Goal: Task Accomplishment & Management: Complete application form

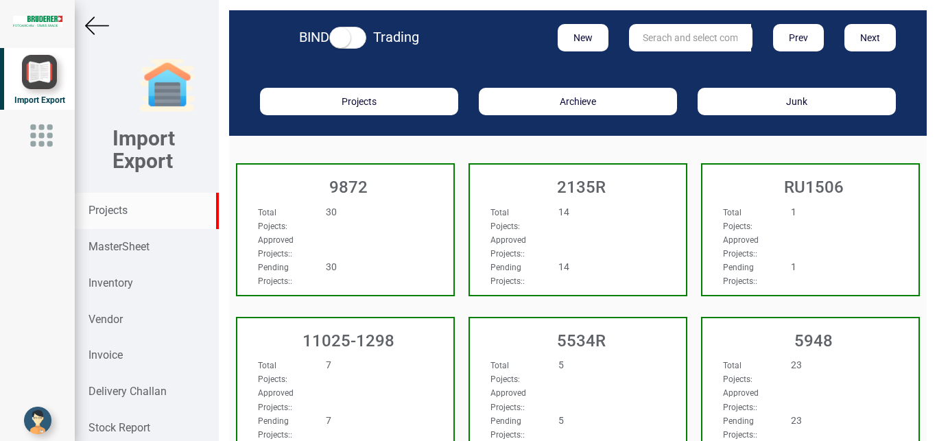
click at [105, 213] on strong "Projects" at bounding box center [108, 210] width 39 height 13
click at [668, 38] on input "text" at bounding box center [690, 37] width 122 height 27
type input "9927"
click at [662, 67] on link "9927" at bounding box center [684, 66] width 108 height 18
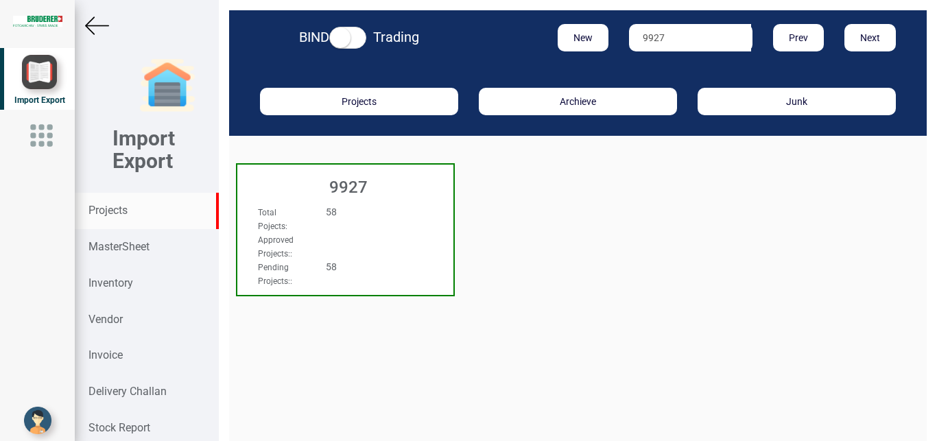
click at [410, 211] on div "Total Pojects : 58 Approved Projects: : Pending Projects: : 58" at bounding box center [345, 217] width 216 height 53
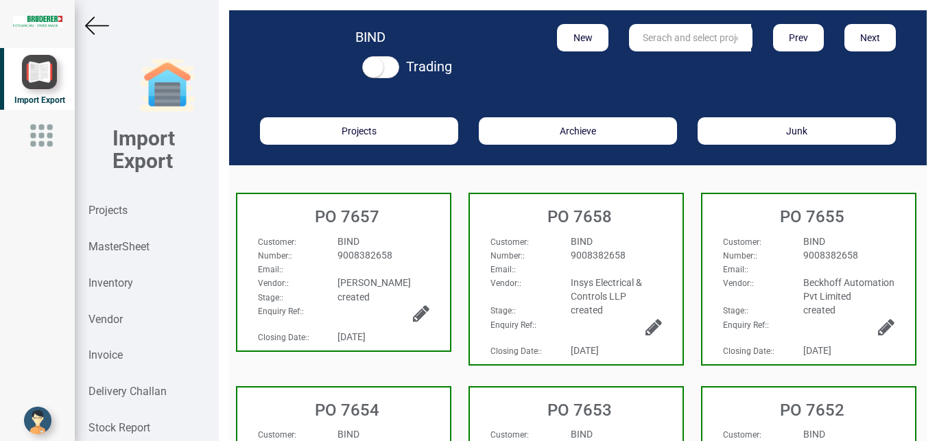
click at [397, 237] on div "BIND" at bounding box center [383, 242] width 112 height 14
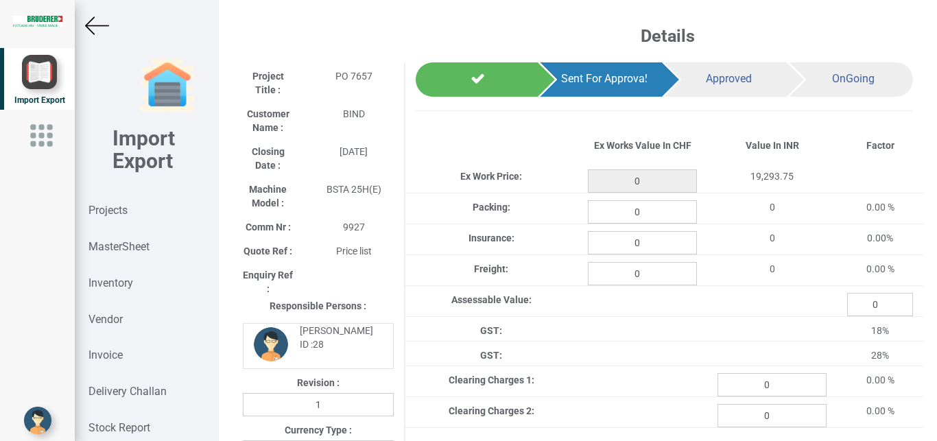
type input "257.25"
click at [93, 23] on img at bounding box center [97, 26] width 24 height 24
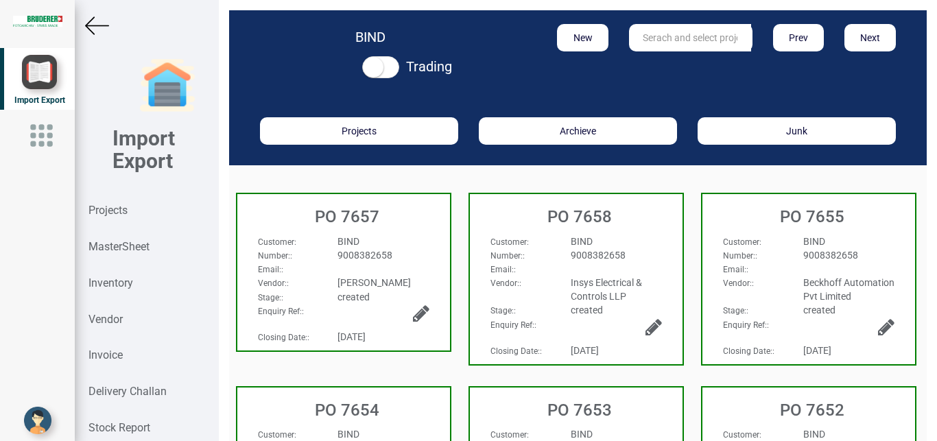
click at [91, 28] on img at bounding box center [97, 26] width 24 height 24
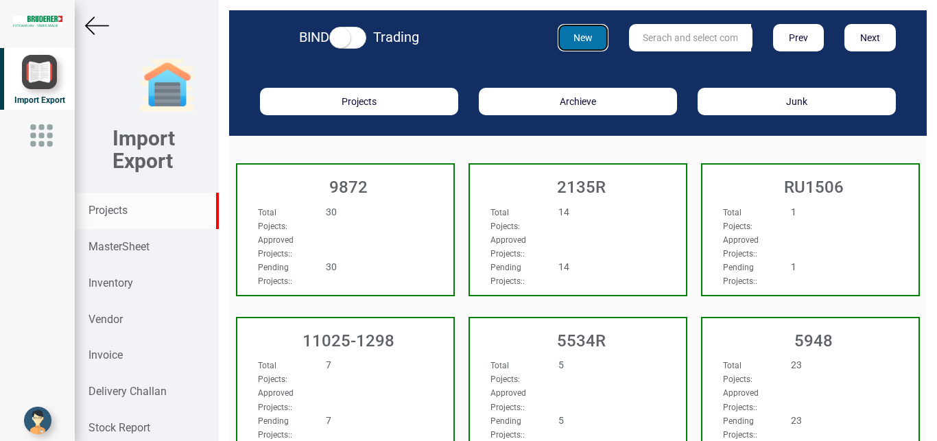
click at [566, 37] on button "New" at bounding box center [583, 37] width 51 height 27
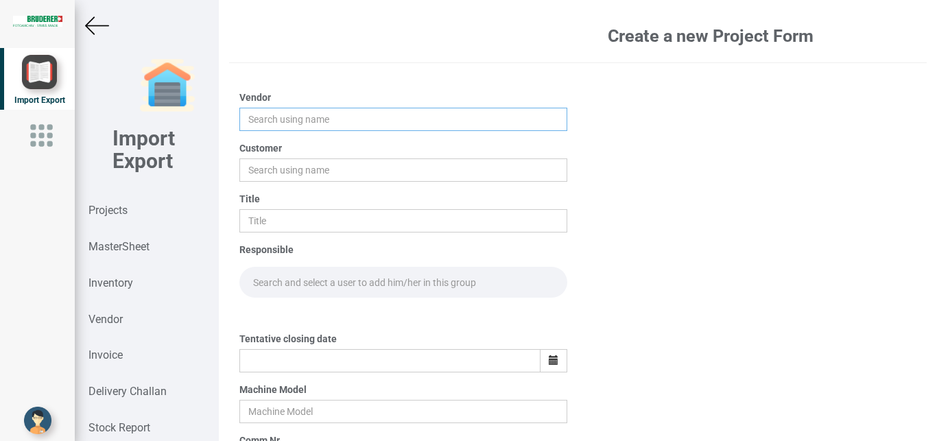
click at [248, 116] on input "text" at bounding box center [403, 119] width 329 height 23
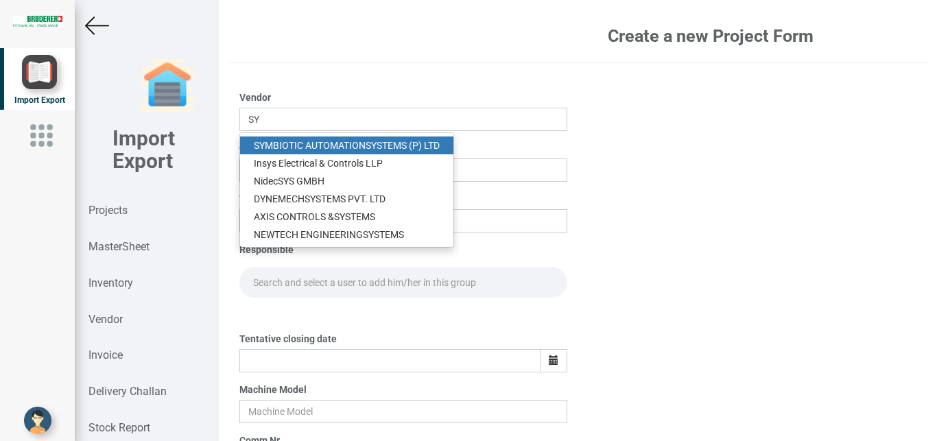
click at [279, 149] on link "SY MBIOTIC AUTOMATION SY STEMS (P) LTD" at bounding box center [346, 146] width 213 height 18
type input "SYMBIOTIC AUTOMATION SYSTEMS (P) LTD"
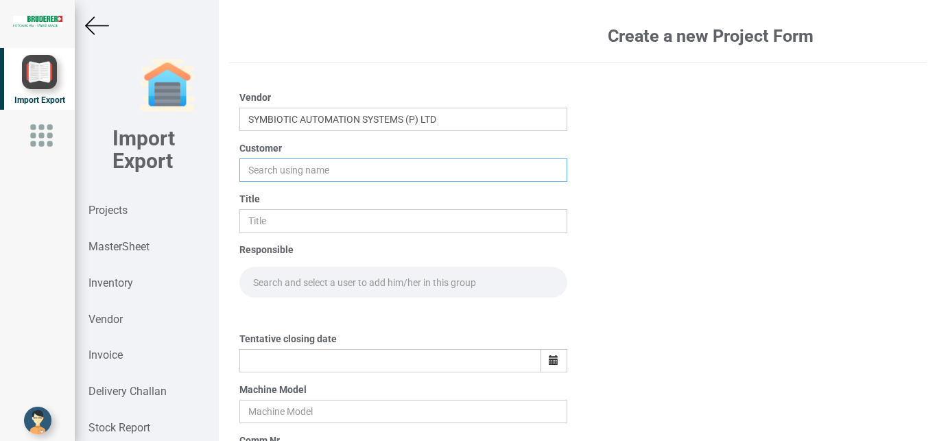
click at [255, 167] on input "text" at bounding box center [403, 170] width 329 height 23
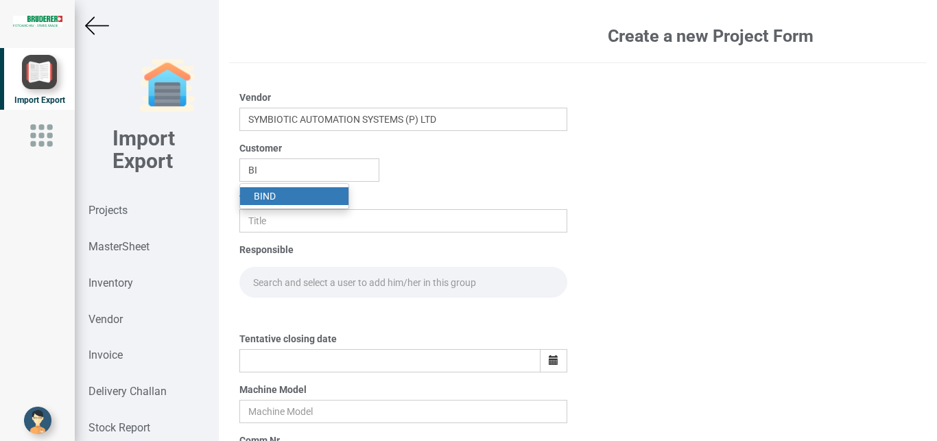
click at [280, 195] on link "BI ND" at bounding box center [294, 196] width 108 height 18
type input "BIND"
click at [255, 222] on input "text" at bounding box center [403, 220] width 329 height 23
type input "PO 7659"
click at [266, 284] on input "text" at bounding box center [403, 282] width 329 height 31
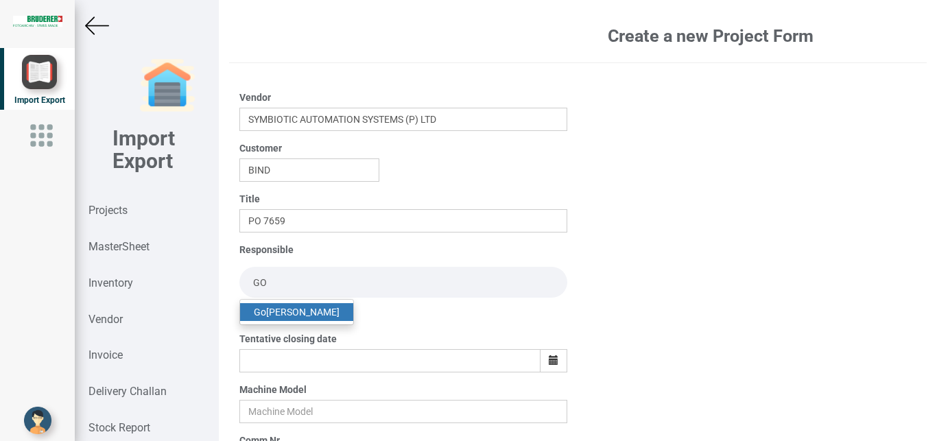
type input "GO"
click at [279, 314] on link "Go [PERSON_NAME]" at bounding box center [296, 312] width 113 height 18
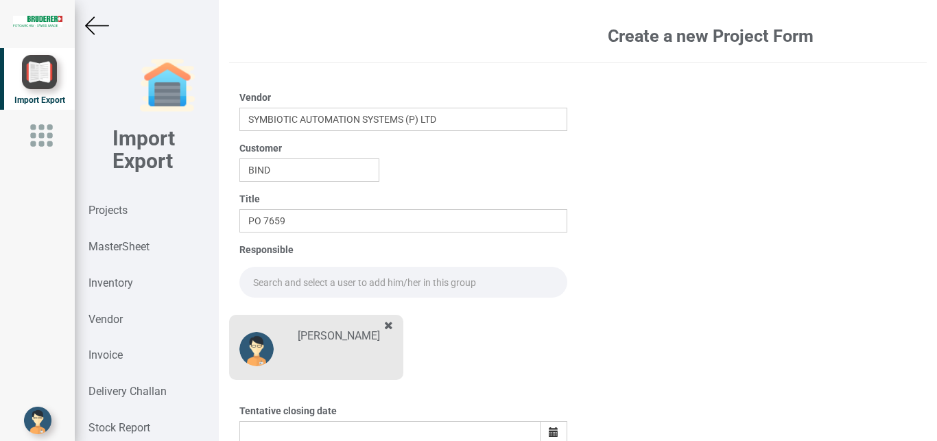
click at [267, 285] on input "text" at bounding box center [403, 282] width 329 height 31
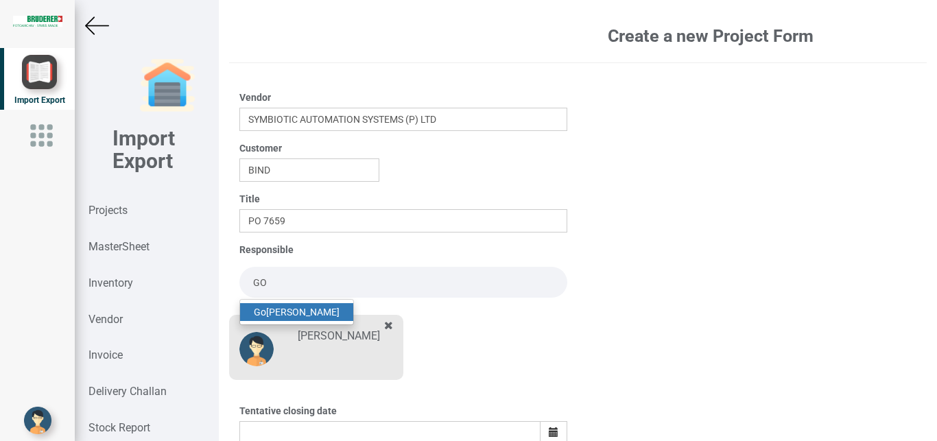
click at [310, 310] on link "Go [PERSON_NAME]" at bounding box center [296, 312] width 113 height 18
type input "[PERSON_NAME]"
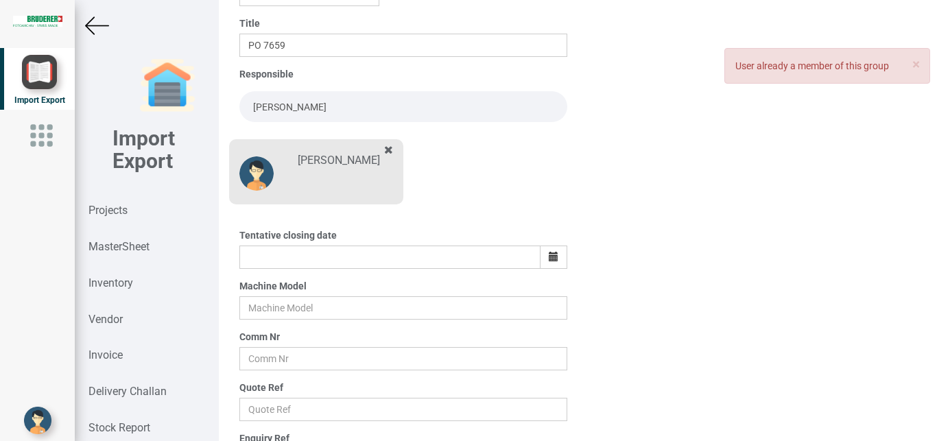
scroll to position [168, 0]
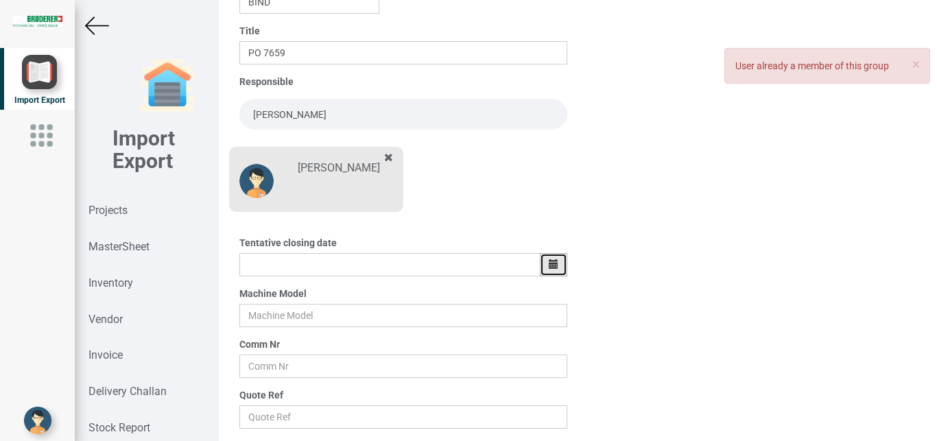
drag, startPoint x: 552, startPoint y: 266, endPoint x: 485, endPoint y: 268, distance: 67.3
click at [552, 266] on icon "button" at bounding box center [554, 264] width 10 height 10
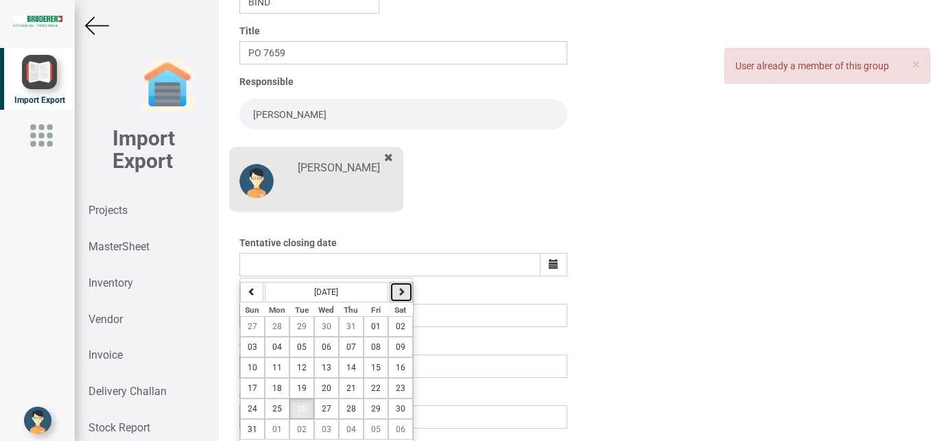
click at [399, 296] on icon "button" at bounding box center [401, 291] width 8 height 8
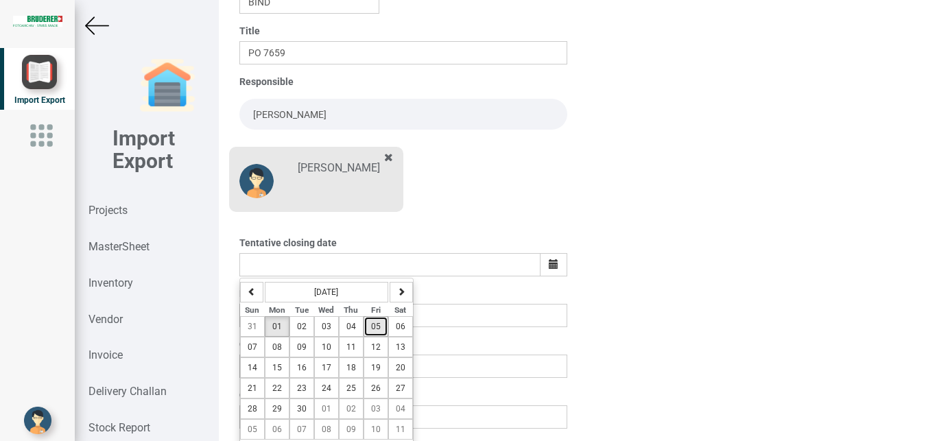
click at [369, 325] on button "05" at bounding box center [376, 326] width 25 height 21
type input "[DATE]"
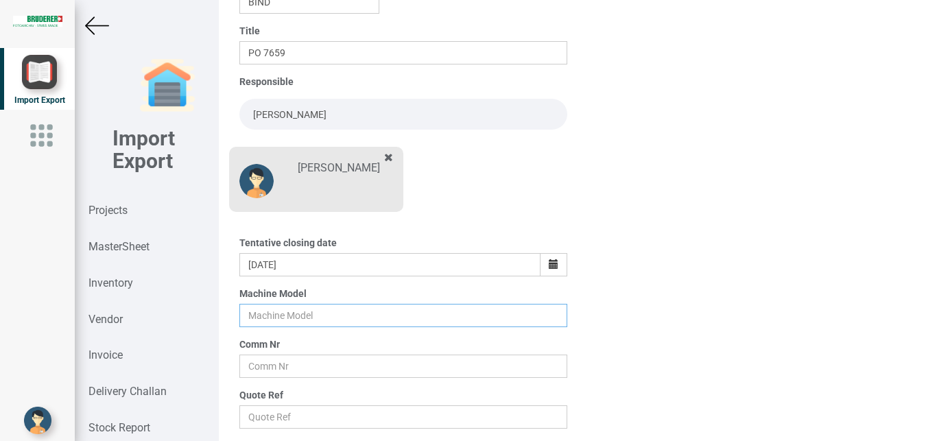
drag, startPoint x: 266, startPoint y: 324, endPoint x: 277, endPoint y: 321, distance: 12.0
click at [267, 322] on input "text" at bounding box center [403, 315] width 329 height 23
type input "BSTA 25H(E)"
click at [272, 366] on input "text" at bounding box center [403, 366] width 329 height 23
type input "9927"
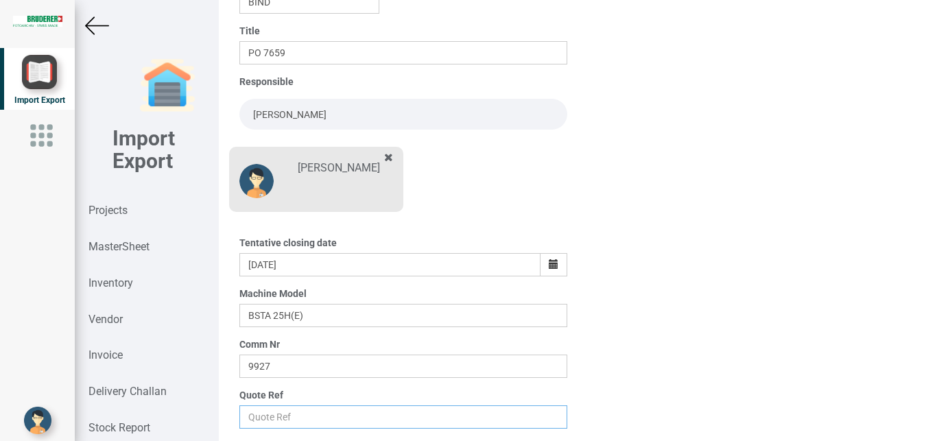
click at [274, 414] on input "text" at bounding box center [403, 417] width 329 height 23
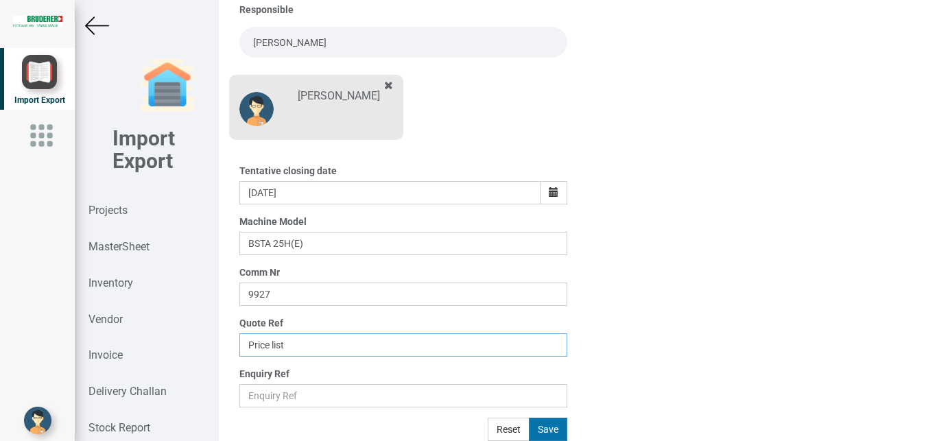
type input "Price list"
click at [545, 429] on button "Save" at bounding box center [548, 429] width 38 height 23
type input "[DATE]"
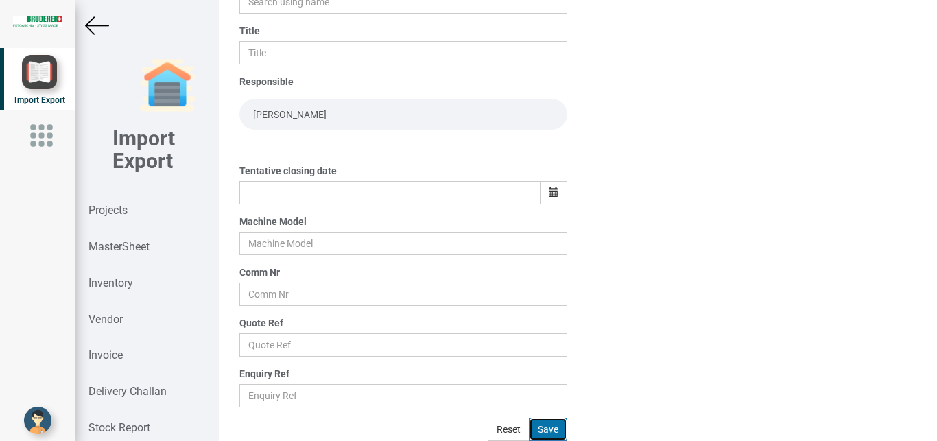
scroll to position [168, 0]
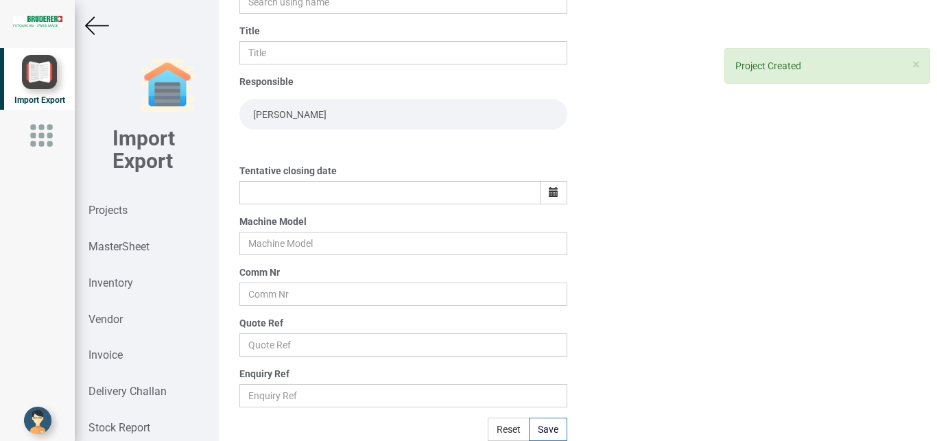
click at [99, 23] on img at bounding box center [97, 26] width 24 height 24
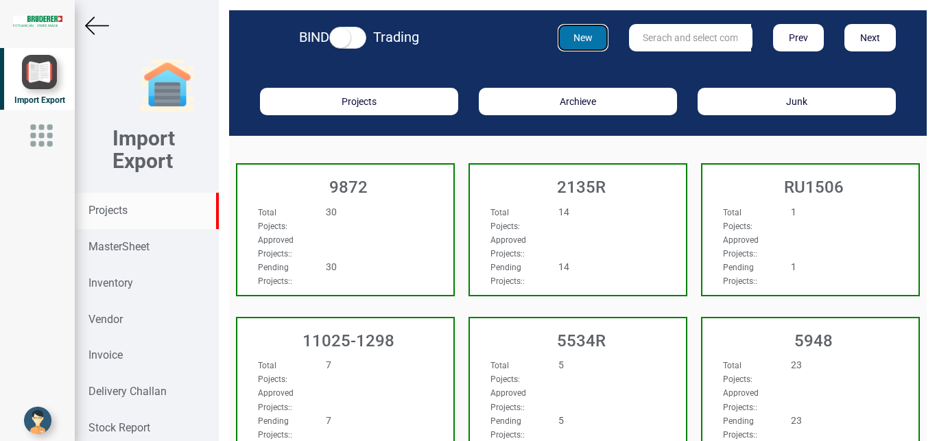
click at [571, 38] on button "New" at bounding box center [583, 37] width 51 height 27
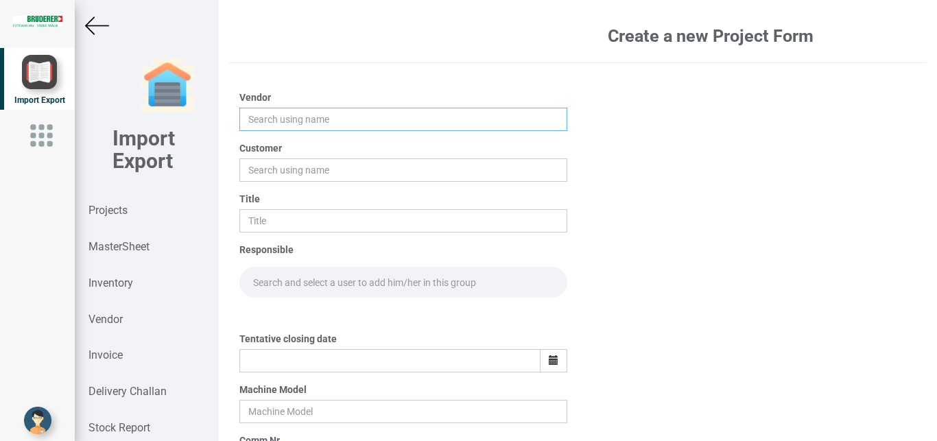
drag, startPoint x: 250, startPoint y: 120, endPoint x: 278, endPoint y: 119, distance: 27.5
click at [251, 120] on input "text" at bounding box center [403, 119] width 329 height 23
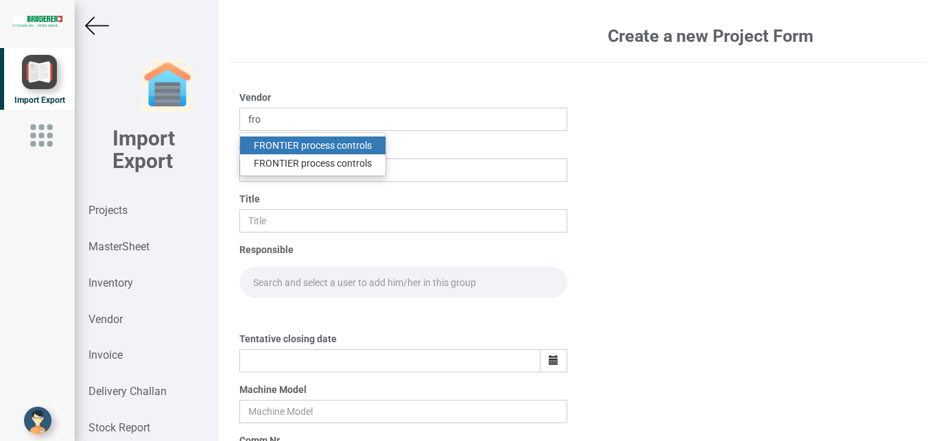
click at [316, 143] on link "FRO NTIER process controls" at bounding box center [312, 146] width 145 height 18
type input "FRONTIER process controls"
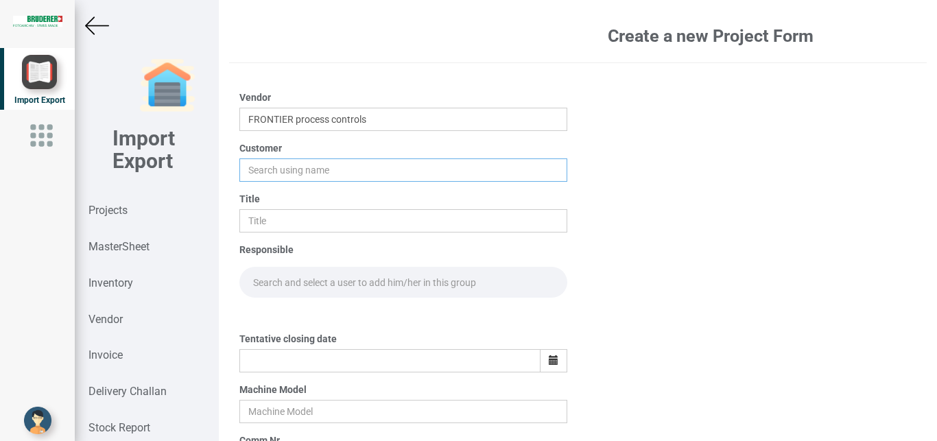
click at [279, 169] on input "text" at bounding box center [403, 170] width 329 height 23
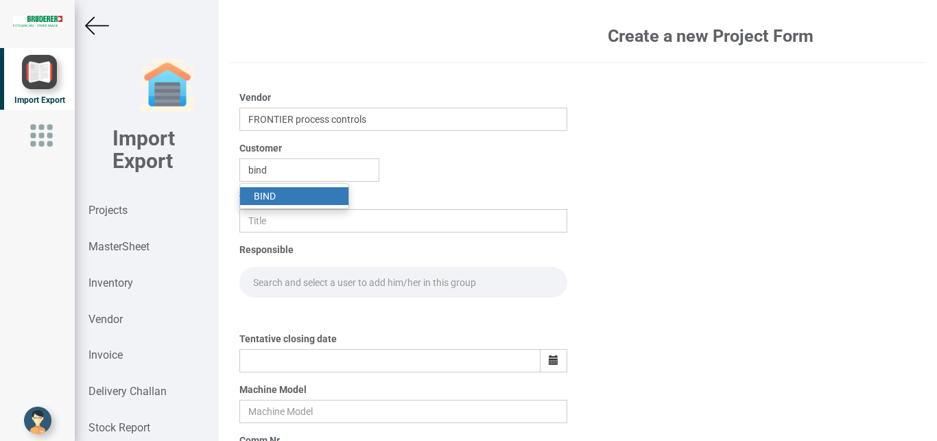
click at [282, 193] on link "BIND" at bounding box center [294, 196] width 108 height 18
type input "BIND"
click at [287, 206] on div "Title" at bounding box center [403, 212] width 329 height 40
click at [298, 215] on input "text" at bounding box center [403, 220] width 329 height 23
type input "p"
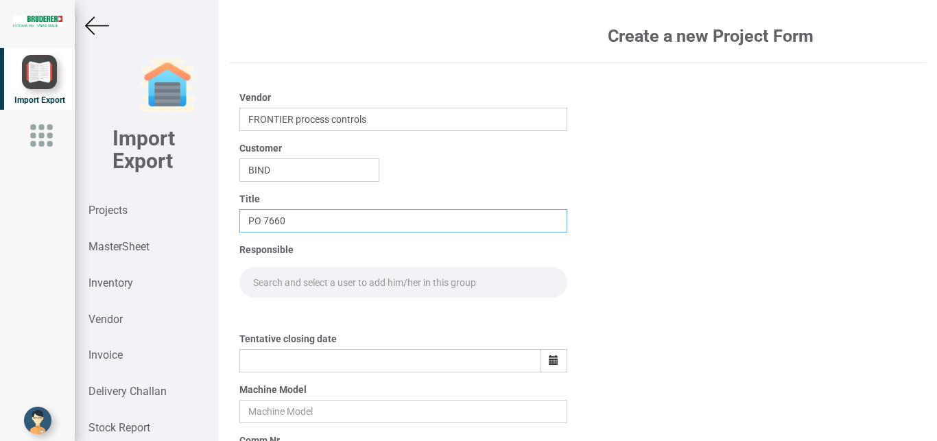
type input "PO 7660"
click at [309, 281] on input "text" at bounding box center [403, 282] width 329 height 31
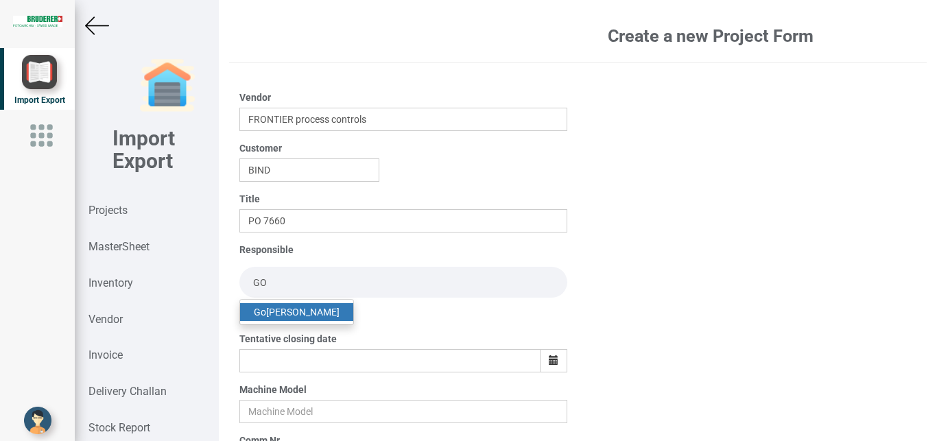
type input "GO"
click at [314, 312] on link "Go [PERSON_NAME]" at bounding box center [296, 312] width 113 height 18
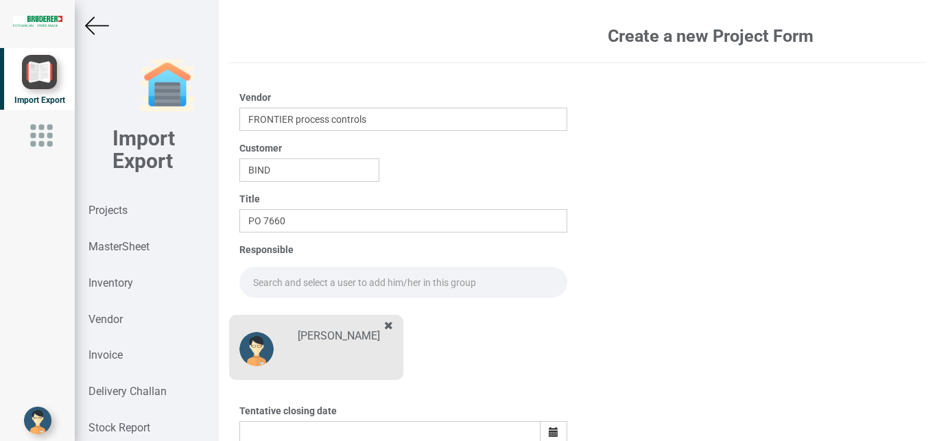
click at [302, 283] on input "text" at bounding box center [403, 282] width 329 height 31
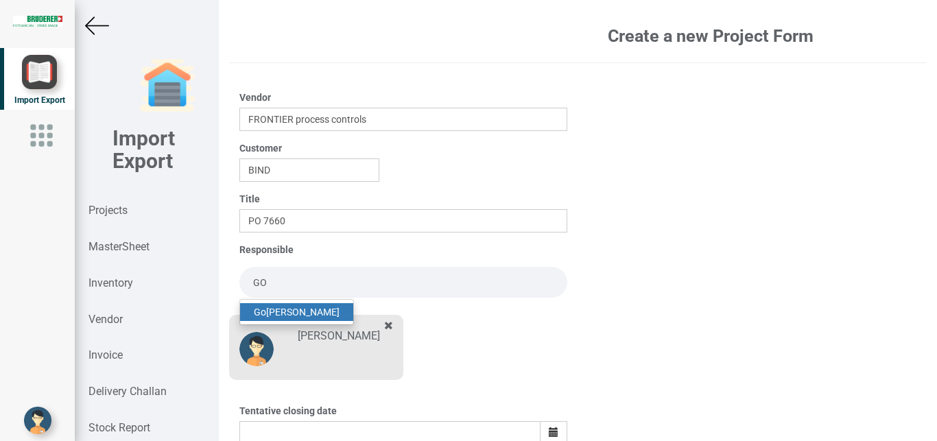
click at [314, 312] on link "Go [PERSON_NAME]" at bounding box center [296, 312] width 113 height 18
type input "[PERSON_NAME]"
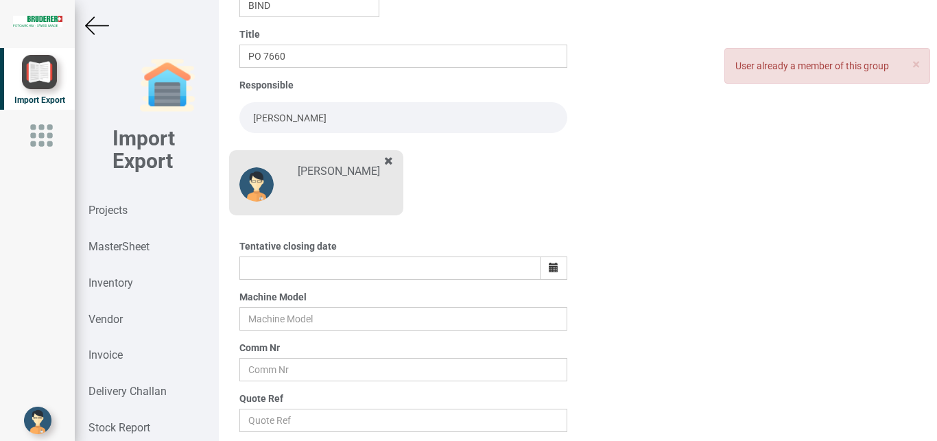
scroll to position [165, 0]
click at [542, 267] on button "button" at bounding box center [553, 268] width 27 height 23
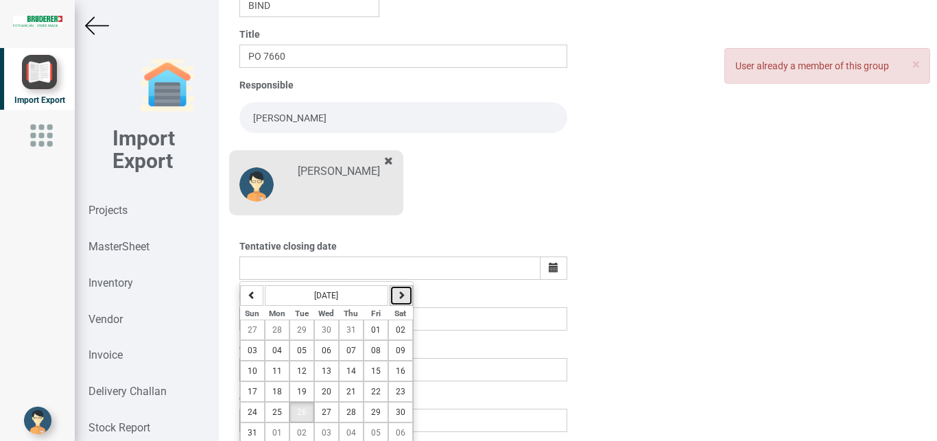
click at [399, 294] on icon "button" at bounding box center [401, 295] width 8 height 8
click at [374, 331] on span "05" at bounding box center [376, 330] width 10 height 10
type input "[DATE]"
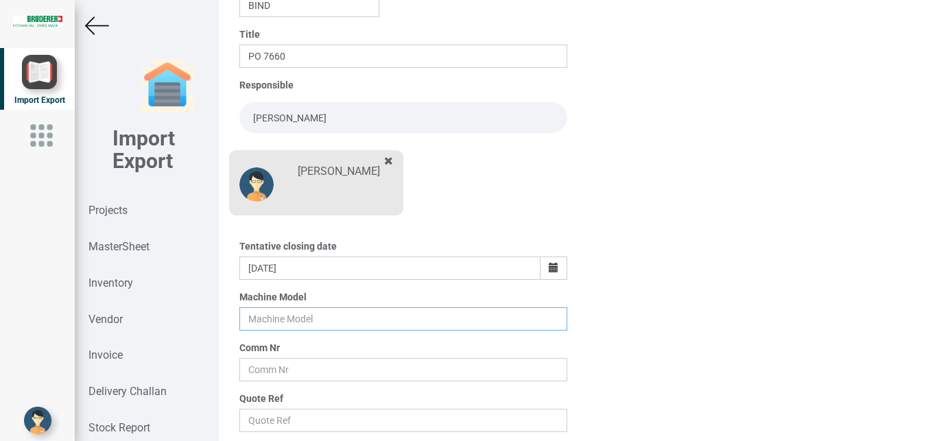
click at [261, 315] on input "text" at bounding box center [403, 318] width 329 height 23
type input "BSTA 25H(E)"
click at [299, 361] on input "text" at bounding box center [403, 369] width 329 height 23
type input "9927"
click at [283, 430] on input "text" at bounding box center [403, 420] width 329 height 23
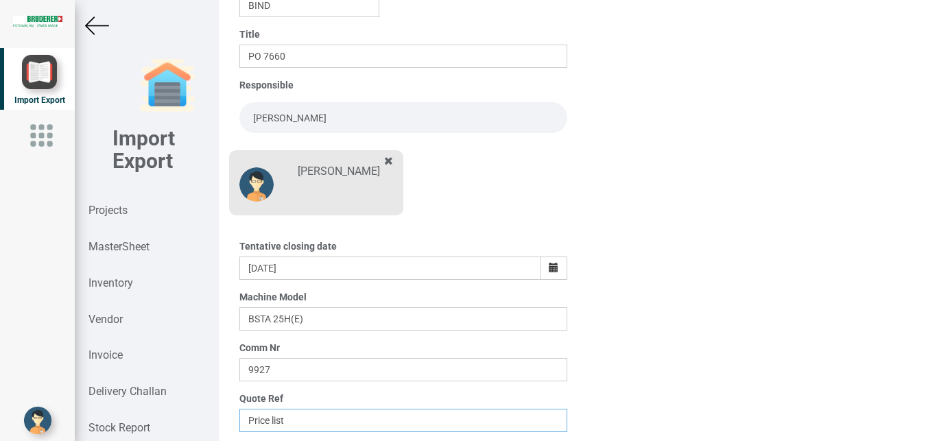
scroll to position [240, 0]
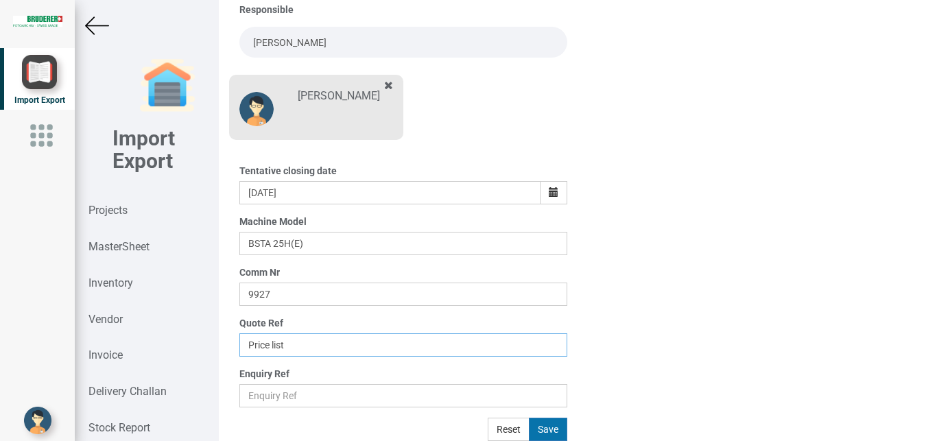
type input "Price list"
click at [550, 434] on button "Save" at bounding box center [548, 429] width 38 height 23
type input "[DATE]"
click at [542, 427] on button "Save" at bounding box center [548, 429] width 38 height 23
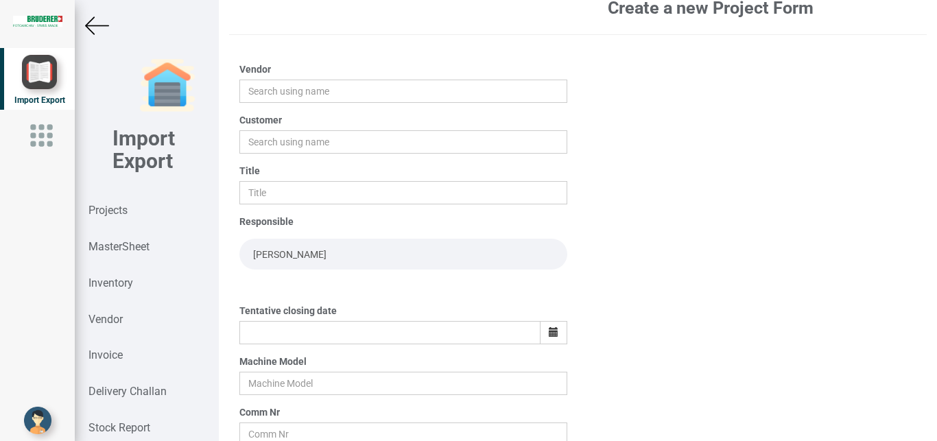
scroll to position [25, 0]
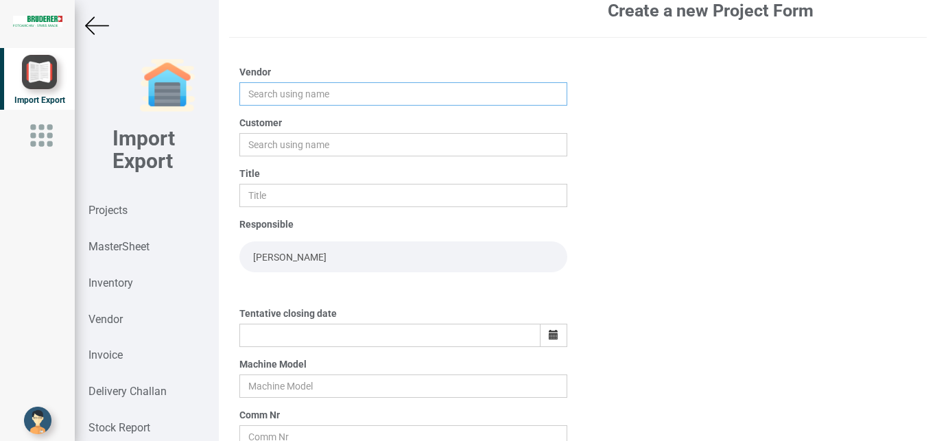
click at [268, 84] on input "text" at bounding box center [403, 93] width 329 height 23
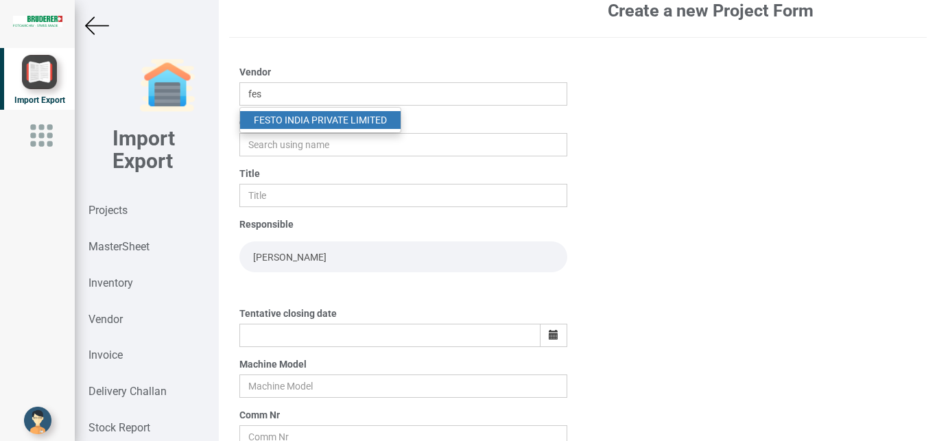
click at [319, 120] on link "FES TO INDIA PRIVATE LIMITED" at bounding box center [320, 120] width 161 height 18
type input "FESTO INDIA PRIVATE LIMITED"
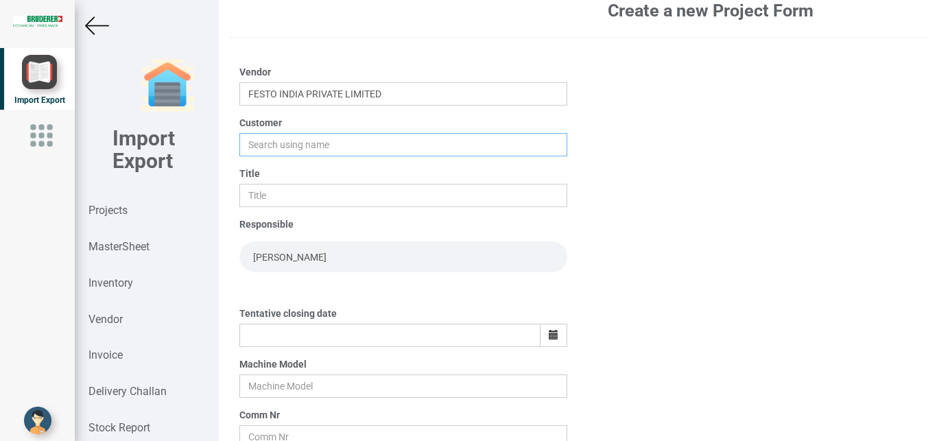
click at [273, 145] on input "text" at bounding box center [403, 144] width 329 height 23
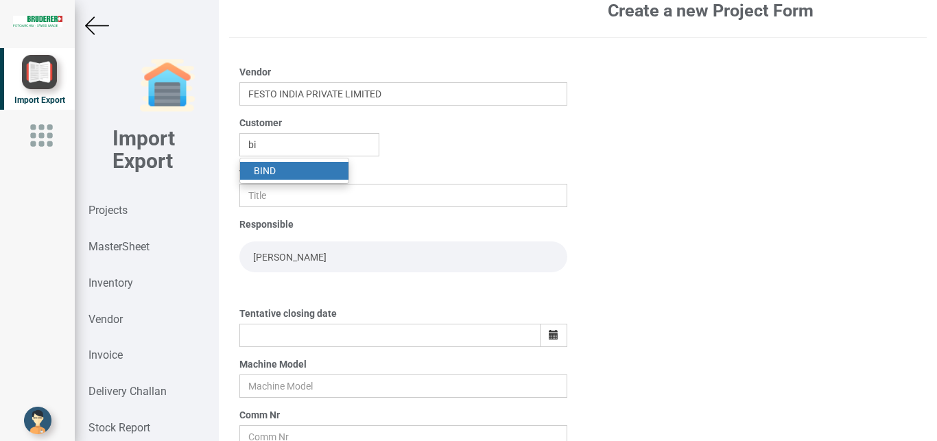
click at [259, 167] on strong "BI" at bounding box center [258, 170] width 9 height 11
type input "BIND"
click at [264, 189] on input "text" at bounding box center [403, 195] width 329 height 23
type input "p"
type input "PO 7661"
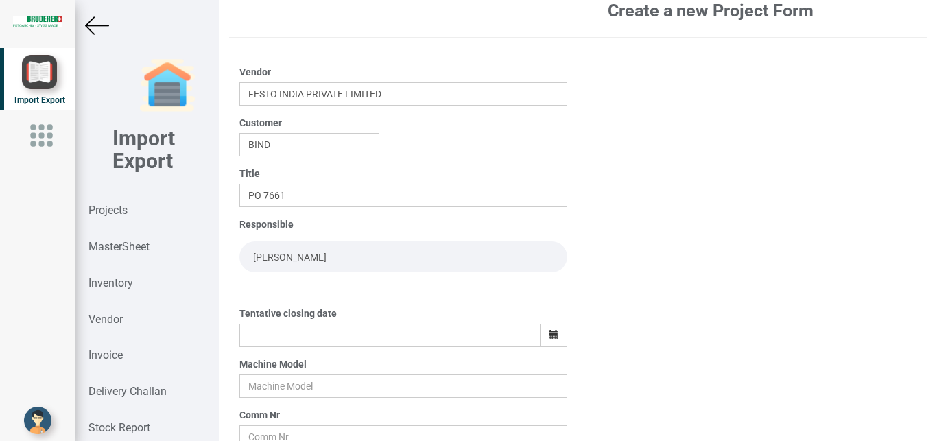
drag, startPoint x: 351, startPoint y: 259, endPoint x: 53, endPoint y: 251, distance: 298.6
click at [239, 250] on input "[PERSON_NAME]" at bounding box center [403, 257] width 329 height 31
type input "GOP"
click at [246, 283] on link "Gop [PERSON_NAME]" at bounding box center [299, 287] width 119 height 18
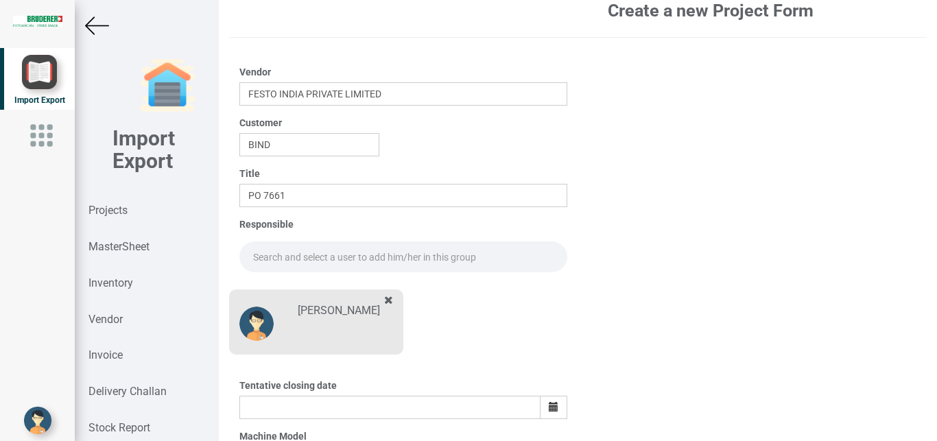
click at [296, 250] on input "text" at bounding box center [403, 257] width 329 height 31
click at [306, 285] on link "Go [PERSON_NAME]" at bounding box center [296, 287] width 113 height 18
type input "[PERSON_NAME]"
click at [306, 285] on div "[PERSON_NAME]" at bounding box center [316, 319] width 174 height 72
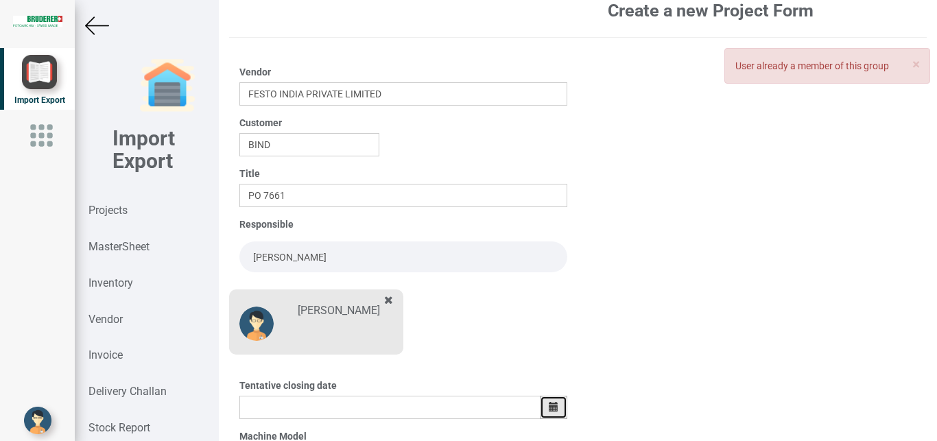
click at [550, 403] on icon "button" at bounding box center [554, 407] width 10 height 10
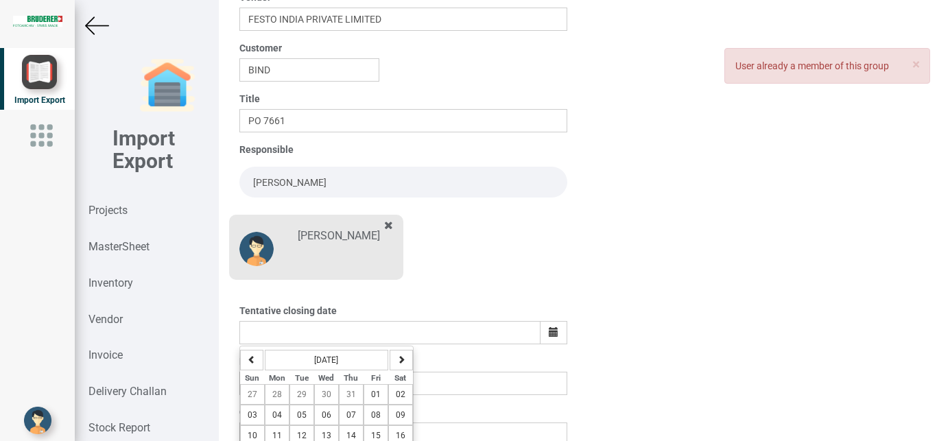
scroll to position [102, 0]
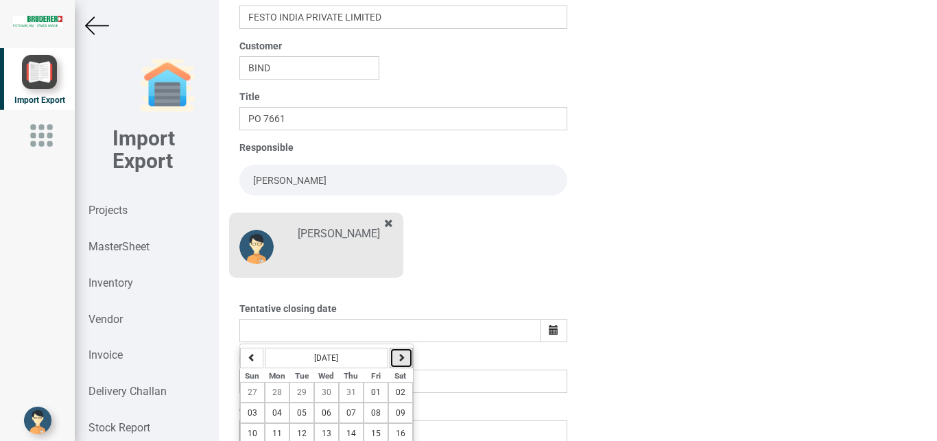
click at [403, 354] on icon "button" at bounding box center [401, 357] width 8 height 8
click at [381, 390] on button "05" at bounding box center [376, 392] width 25 height 21
type input "[DATE]"
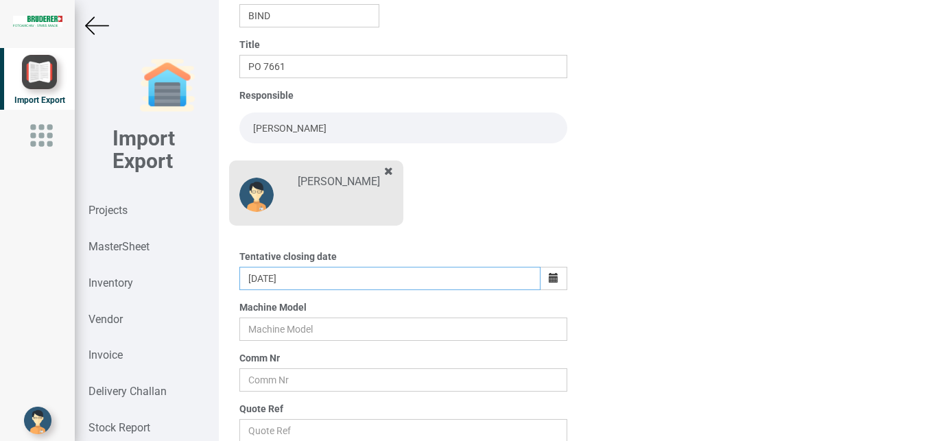
scroll to position [240, 0]
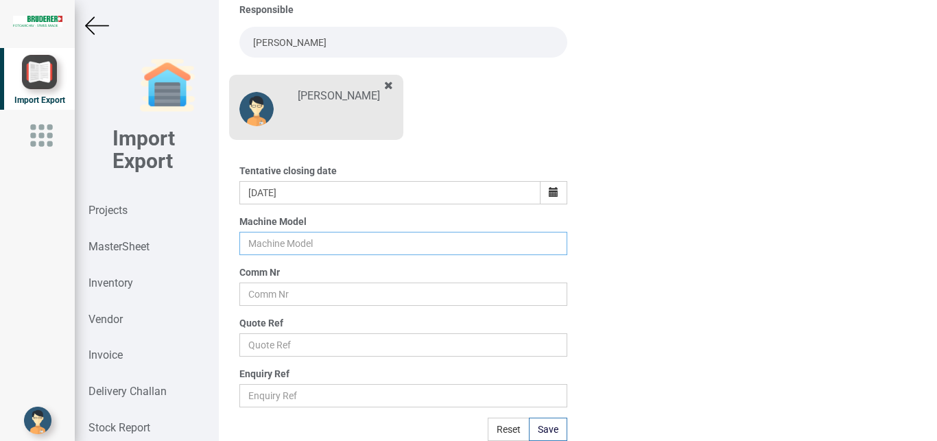
drag, startPoint x: 250, startPoint y: 242, endPoint x: 281, endPoint y: 245, distance: 31.7
click at [262, 242] on input "text" at bounding box center [403, 243] width 329 height 23
type input "BSTA 25H(E)"
click at [255, 293] on input "text" at bounding box center [403, 294] width 329 height 23
type input "9927"
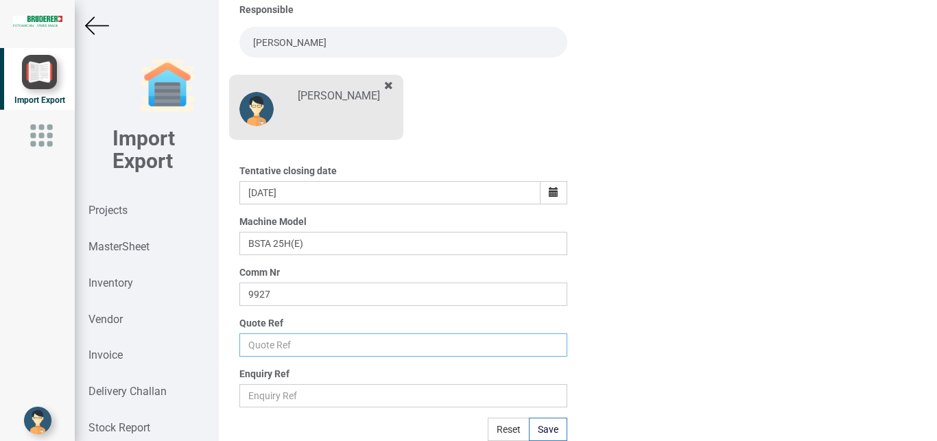
click at [265, 344] on input "text" at bounding box center [403, 344] width 329 height 23
type input "Price list"
click at [545, 427] on button "Save" at bounding box center [548, 429] width 38 height 23
type input "[DATE]"
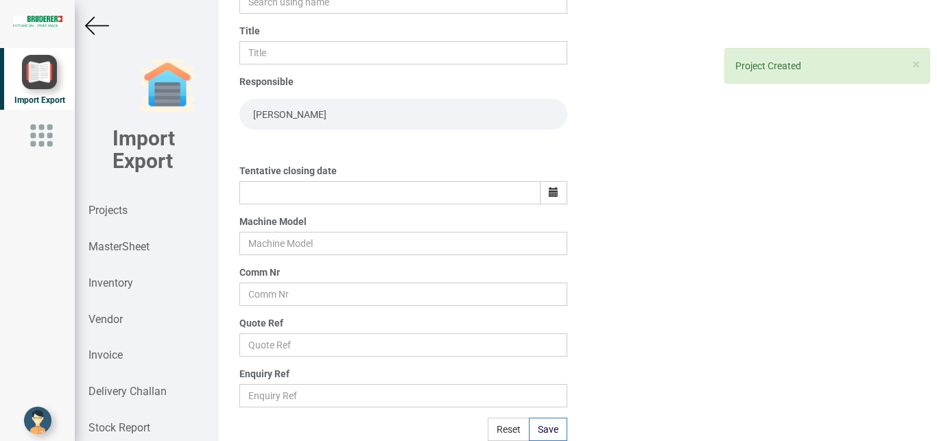
click at [89, 28] on img at bounding box center [97, 26] width 24 height 24
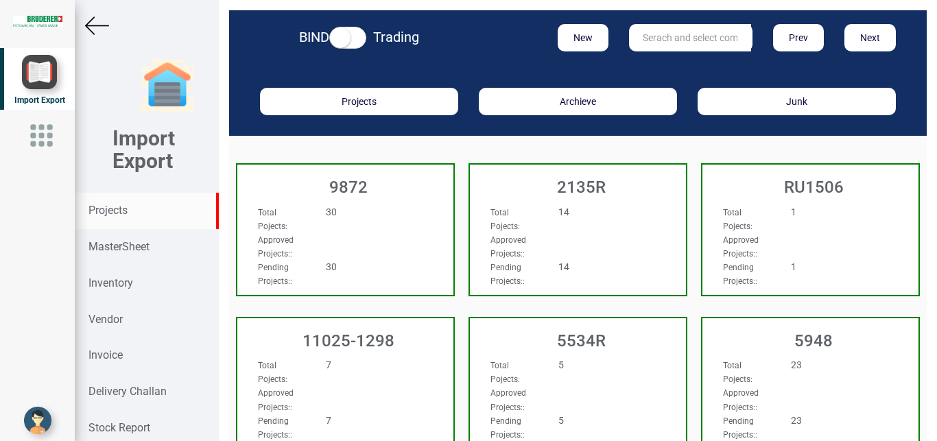
drag, startPoint x: 670, startPoint y: 36, endPoint x: 705, endPoint y: 37, distance: 35.7
click at [671, 36] on input "text" at bounding box center [690, 37] width 122 height 27
click at [574, 34] on button "New" at bounding box center [583, 37] width 51 height 27
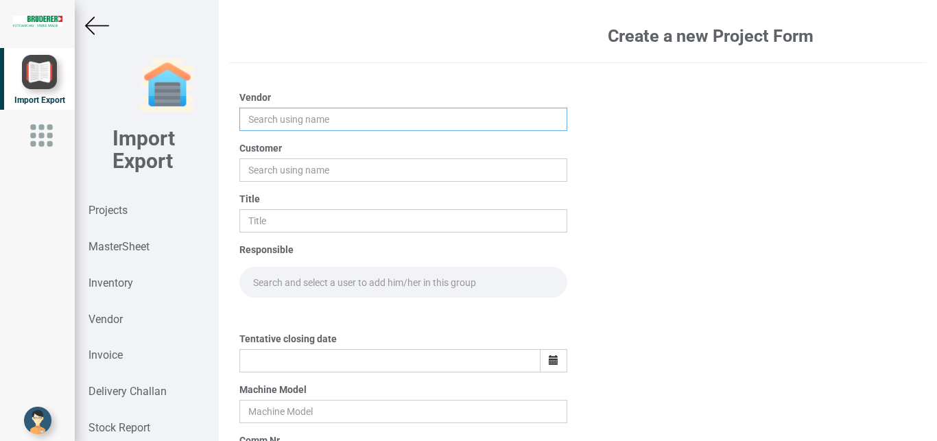
click at [263, 120] on input "text" at bounding box center [403, 119] width 329 height 23
drag, startPoint x: 259, startPoint y: 125, endPoint x: 298, endPoint y: 117, distance: 40.0
click at [259, 124] on input "text" at bounding box center [403, 119] width 329 height 23
type input "b"
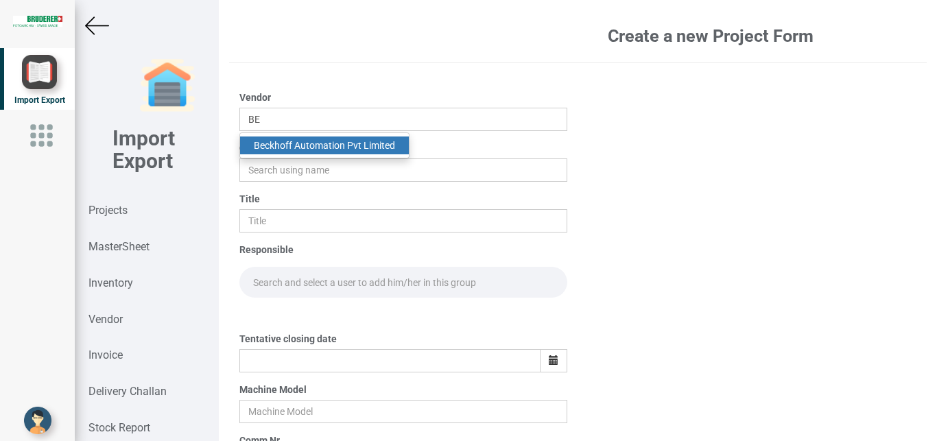
click at [290, 145] on link "Be ckhoff Automation Pvt Limited" at bounding box center [324, 146] width 169 height 18
type input "Beckhoff Automation Pvt Limited"
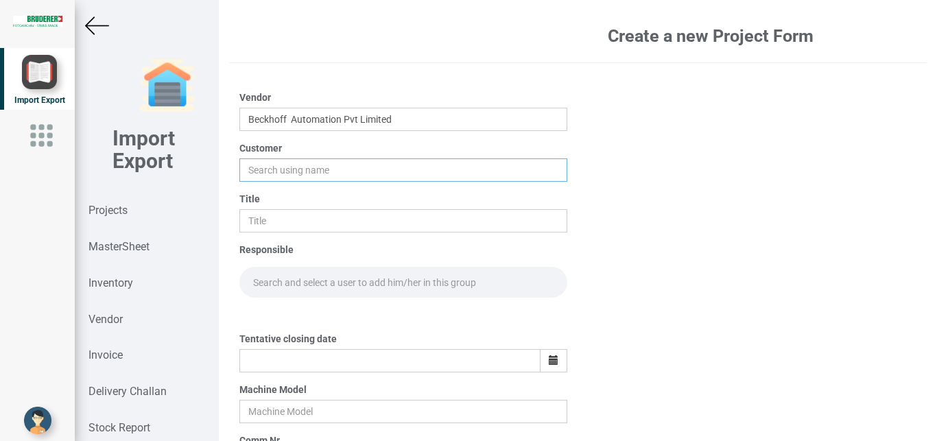
click at [268, 172] on input "text" at bounding box center [403, 170] width 329 height 23
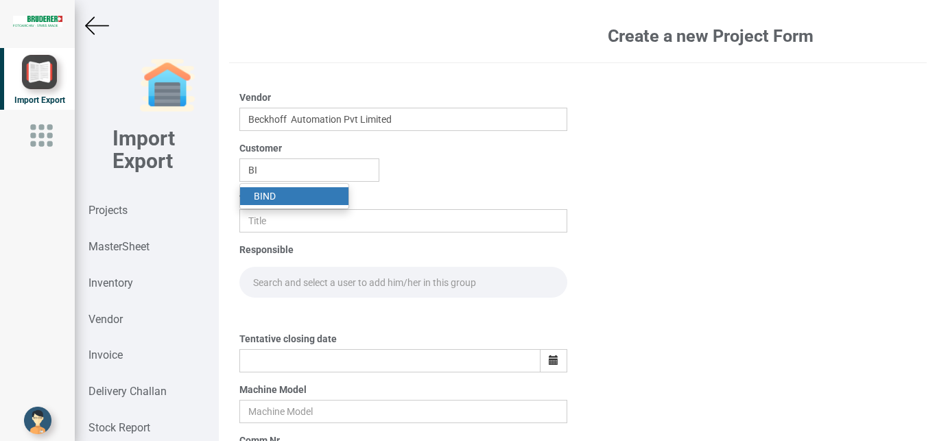
click at [287, 196] on link "BI ND" at bounding box center [294, 196] width 108 height 18
type input "BIND"
click at [267, 220] on input "text" at bounding box center [403, 220] width 329 height 23
type input "PO 7663"
click at [277, 283] on input "text" at bounding box center [403, 282] width 329 height 31
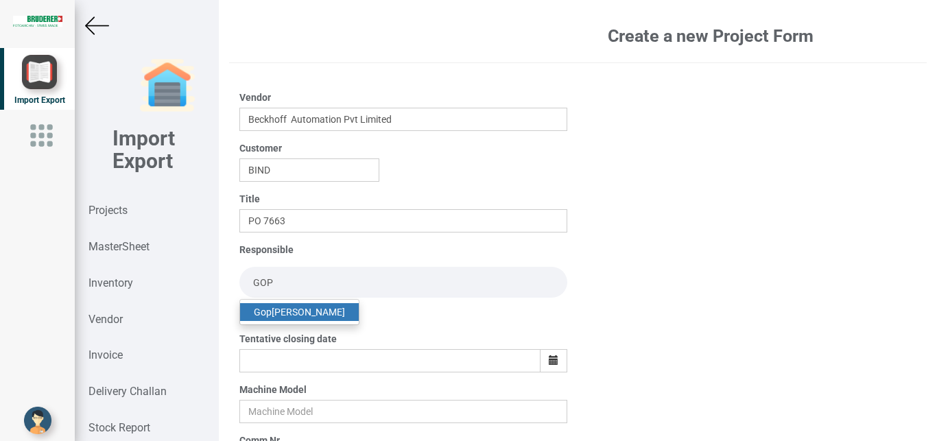
type input "GOP"
click at [298, 313] on link "Gop [PERSON_NAME]" at bounding box center [299, 312] width 119 height 18
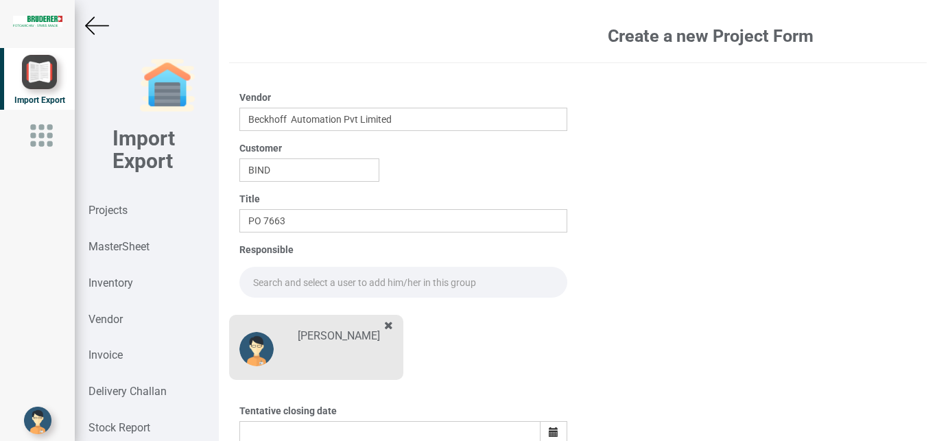
click at [281, 283] on input "text" at bounding box center [403, 282] width 329 height 31
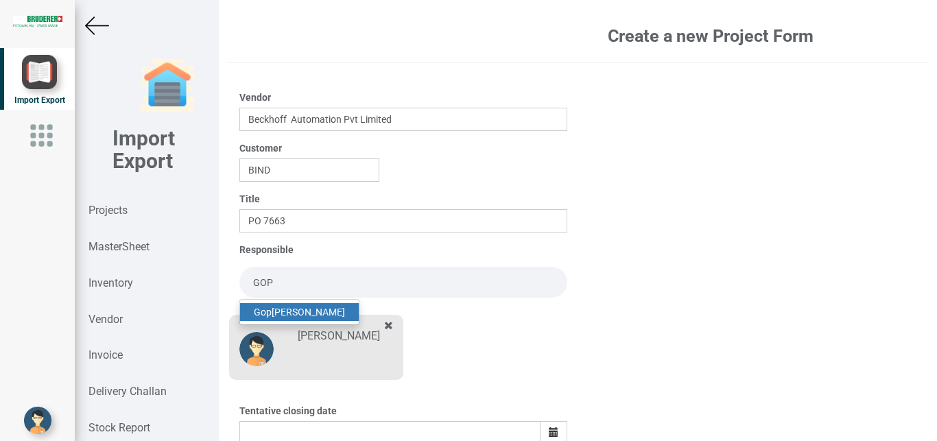
click at [301, 314] on link "Gop [PERSON_NAME]" at bounding box center [299, 312] width 119 height 18
type input "[PERSON_NAME]"
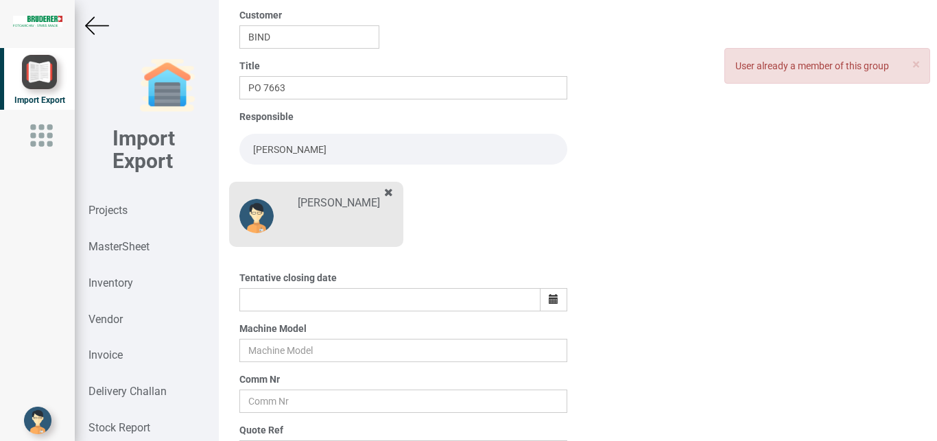
scroll to position [134, 0]
click at [549, 297] on icon "button" at bounding box center [554, 299] width 10 height 10
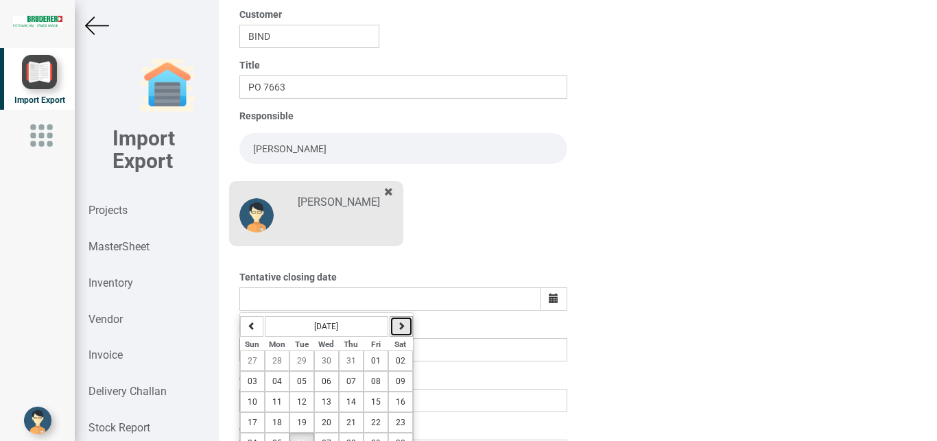
click at [400, 327] on icon "button" at bounding box center [401, 326] width 8 height 8
click at [371, 362] on span "05" at bounding box center [376, 361] width 10 height 10
type input "[DATE]"
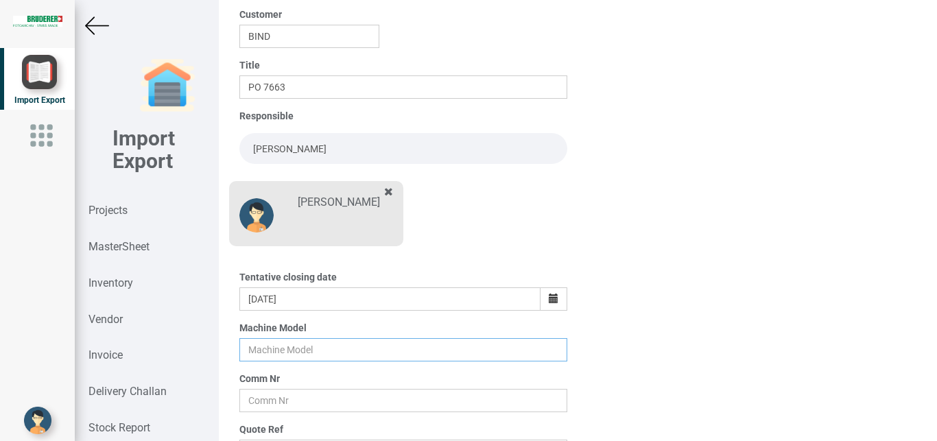
click at [261, 342] on input "text" at bounding box center [403, 349] width 329 height 23
type input "BSTA 25H(E)"
click at [255, 396] on input "text" at bounding box center [403, 400] width 329 height 23
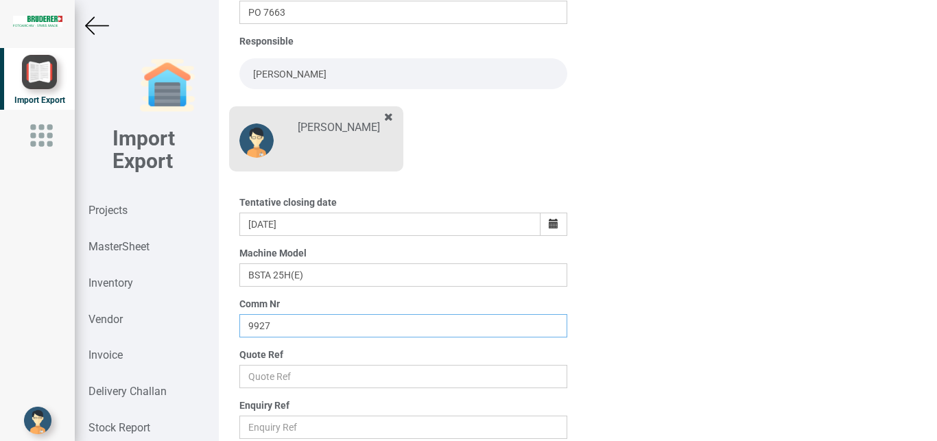
scroll to position [240, 0]
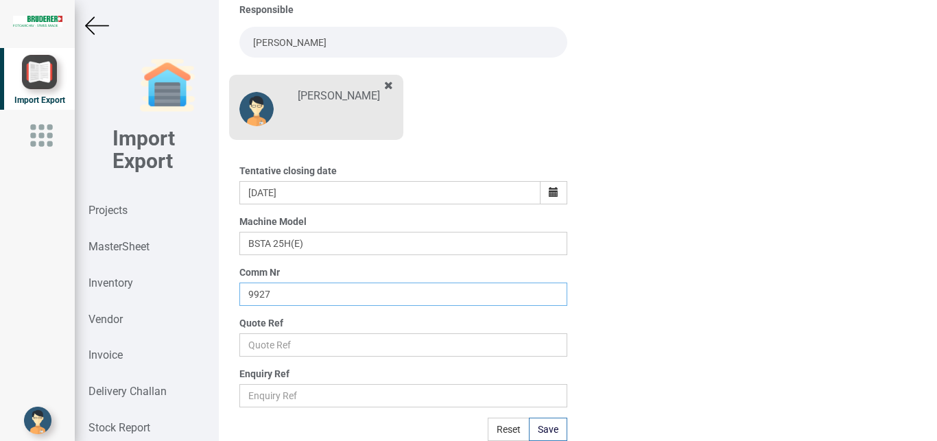
type input "9927"
drag, startPoint x: 269, startPoint y: 349, endPoint x: 283, endPoint y: 345, distance: 15.0
click at [270, 349] on input "text" at bounding box center [403, 344] width 329 height 23
type input "Price list"
click at [537, 429] on button "Save" at bounding box center [548, 429] width 38 height 23
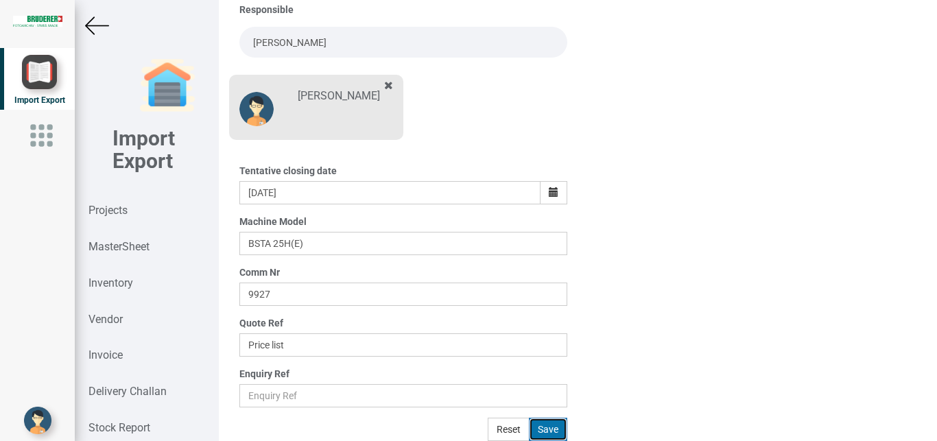
type input "[DATE]"
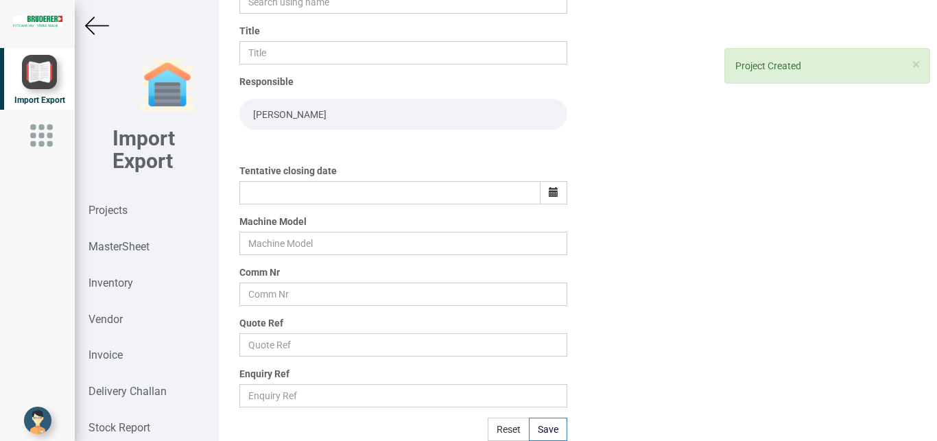
click at [95, 24] on img at bounding box center [97, 26] width 24 height 24
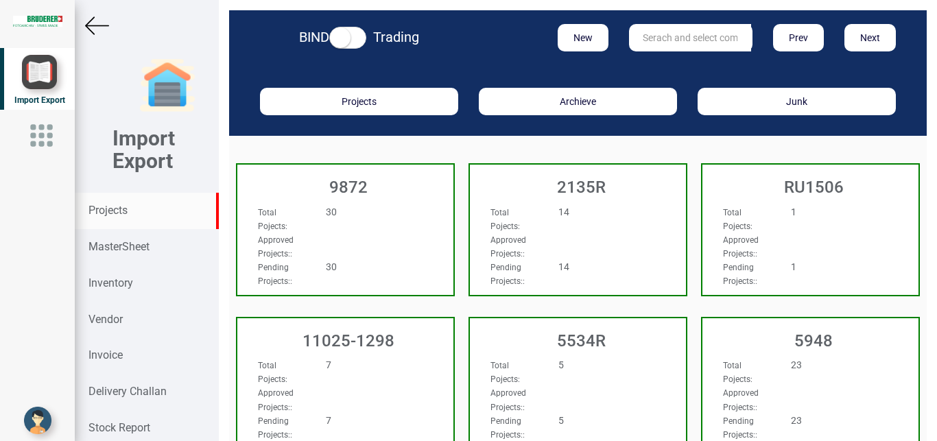
drag, startPoint x: 629, startPoint y: 46, endPoint x: 680, endPoint y: 27, distance: 54.0
click at [637, 43] on input "text" at bounding box center [690, 37] width 122 height 27
type input "6300"
click at [662, 64] on link "6300" at bounding box center [684, 66] width 108 height 18
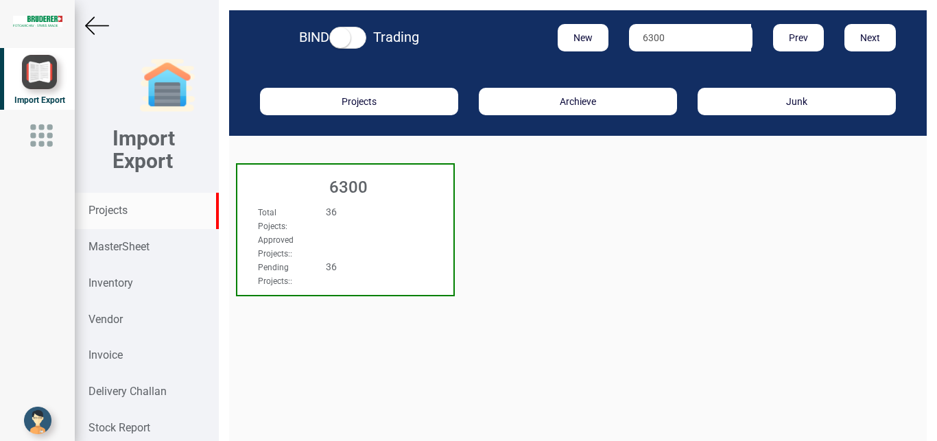
click at [416, 211] on div "Total Pojects : 36 Approved Projects: : Pending Projects: : 36" at bounding box center [345, 217] width 216 height 53
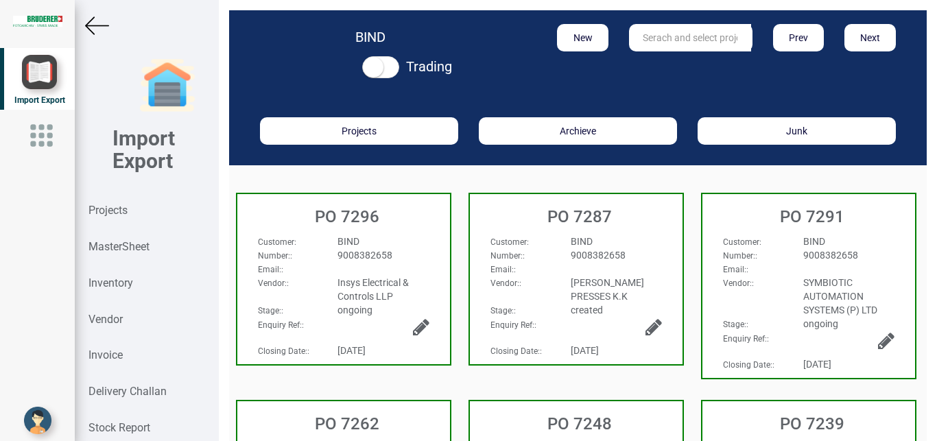
click at [412, 253] on div "9008382658" at bounding box center [383, 255] width 112 height 14
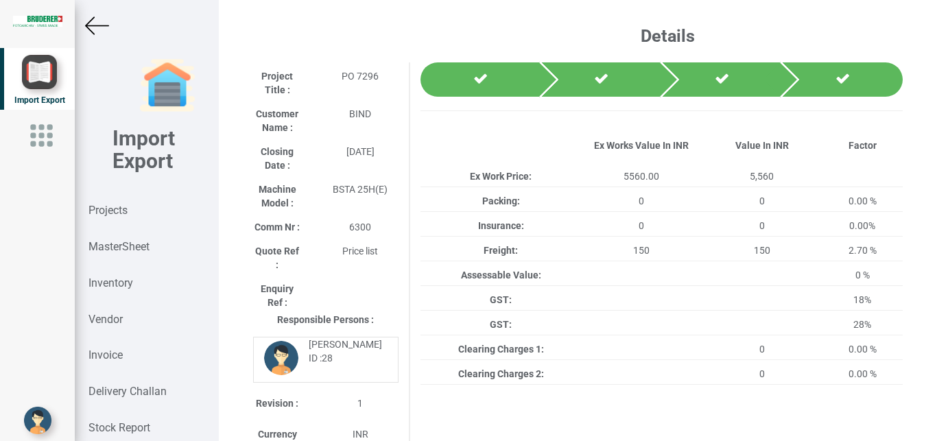
click at [93, 15] on img at bounding box center [97, 26] width 24 height 24
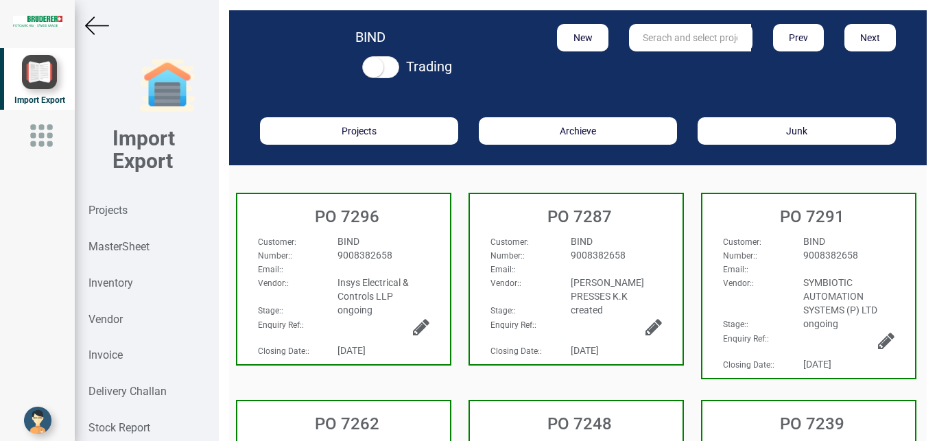
click at [86, 29] on img at bounding box center [97, 26] width 24 height 24
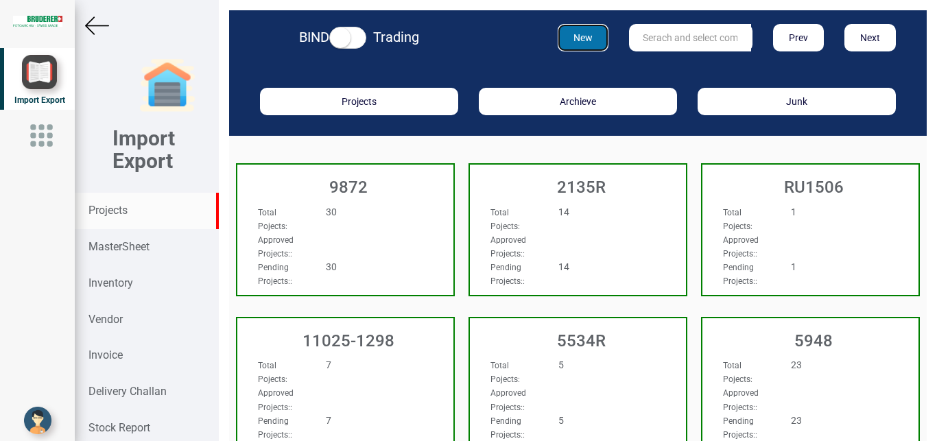
click at [582, 47] on button "New" at bounding box center [583, 37] width 51 height 27
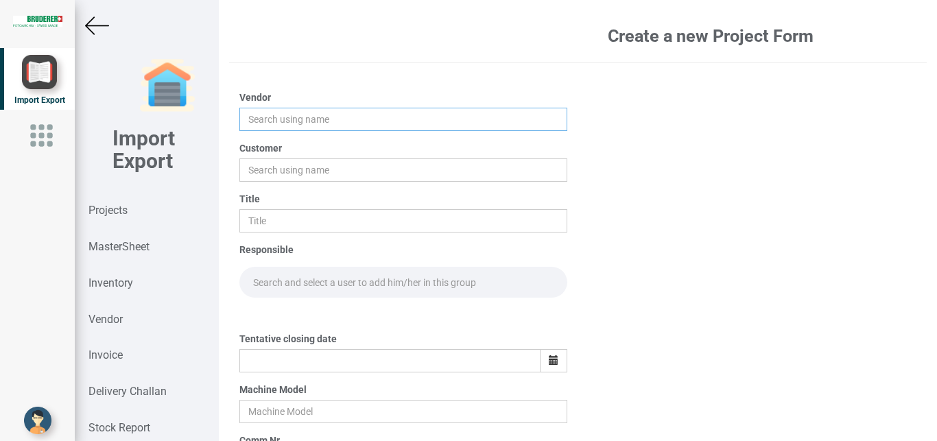
click at [262, 120] on input "text" at bounding box center [403, 119] width 329 height 23
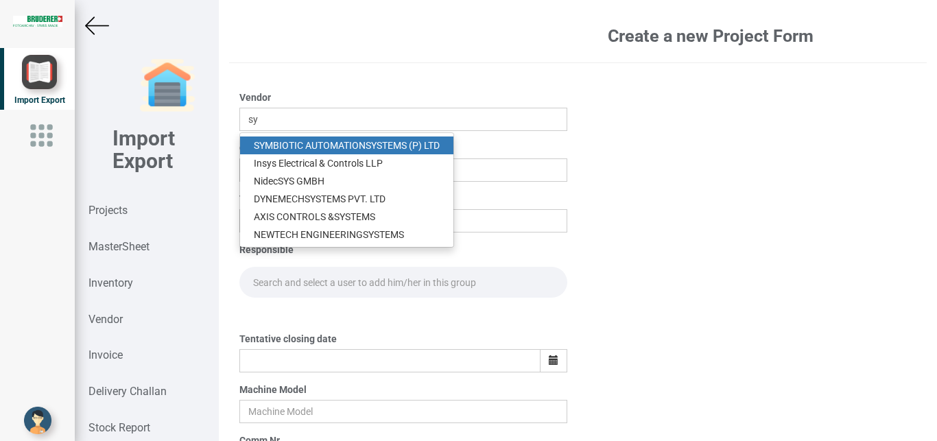
click at [268, 139] on link "SY MBIOTIC AUTOMATION SY STEMS (P) LTD" at bounding box center [346, 146] width 213 height 18
type input "SYMBIOTIC AUTOMATION SYSTEMS (P) LTD"
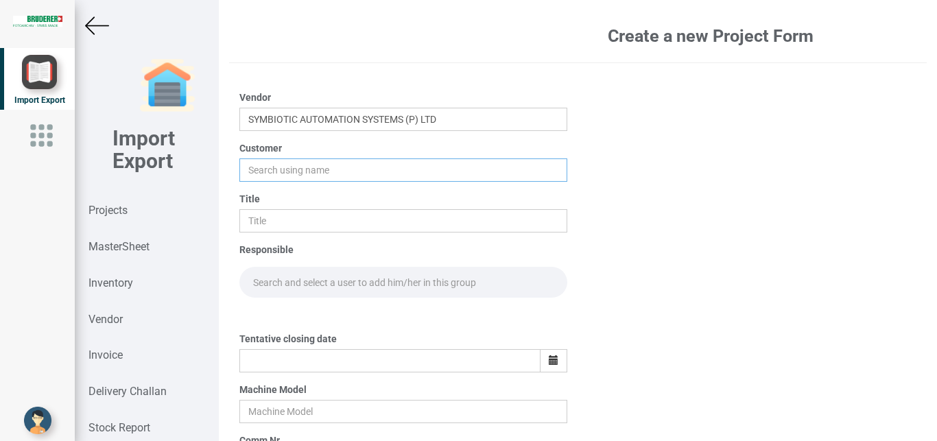
click at [259, 170] on input "text" at bounding box center [403, 170] width 329 height 23
click at [255, 169] on input "text" at bounding box center [403, 170] width 329 height 23
click at [250, 162] on input "text" at bounding box center [403, 170] width 329 height 23
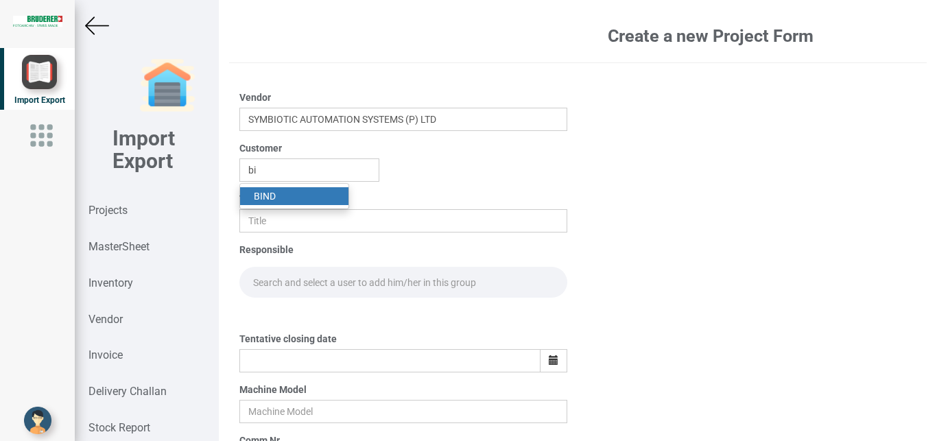
click at [270, 196] on link "BI ND" at bounding box center [294, 196] width 108 height 18
type input "BIND"
click at [261, 216] on input "text" at bounding box center [403, 220] width 329 height 23
type input "p"
type input "PO 7663"
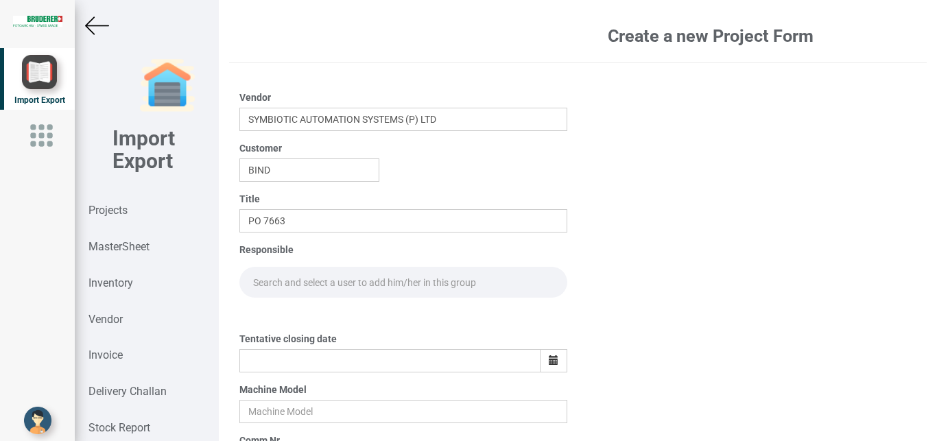
click at [264, 281] on input "text" at bounding box center [403, 282] width 329 height 31
type input "G"
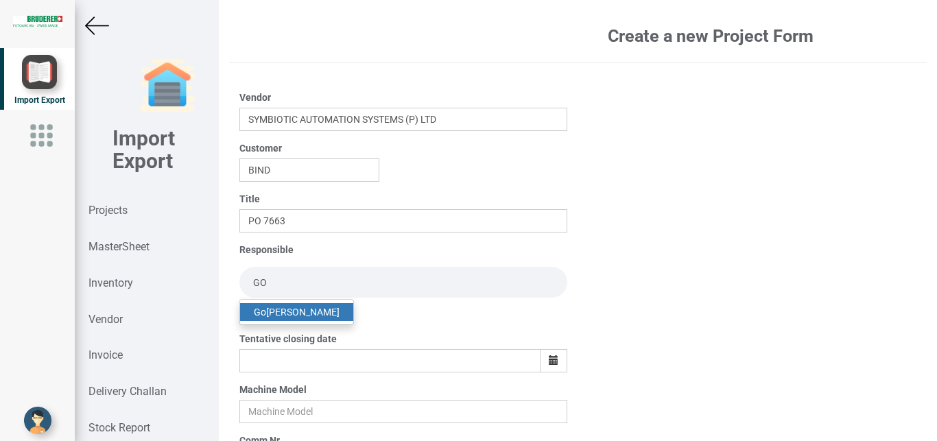
type input "GO"
click at [274, 308] on link "Go [PERSON_NAME]" at bounding box center [296, 312] width 113 height 18
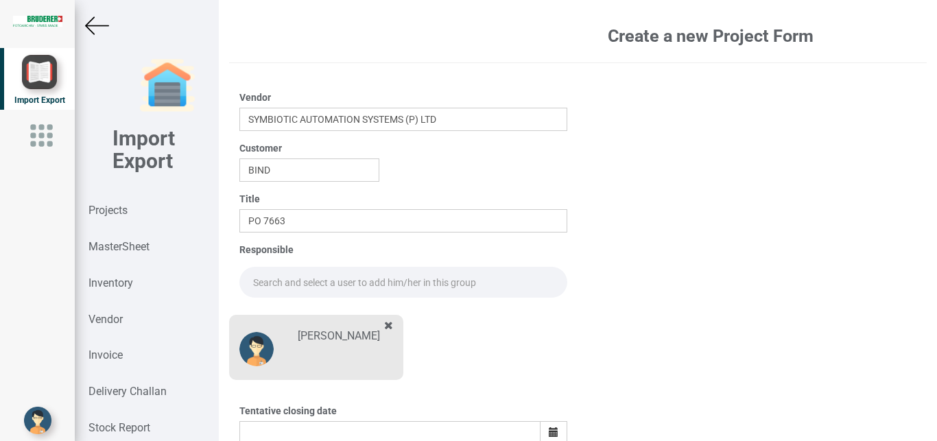
click at [268, 281] on input "text" at bounding box center [403, 282] width 329 height 31
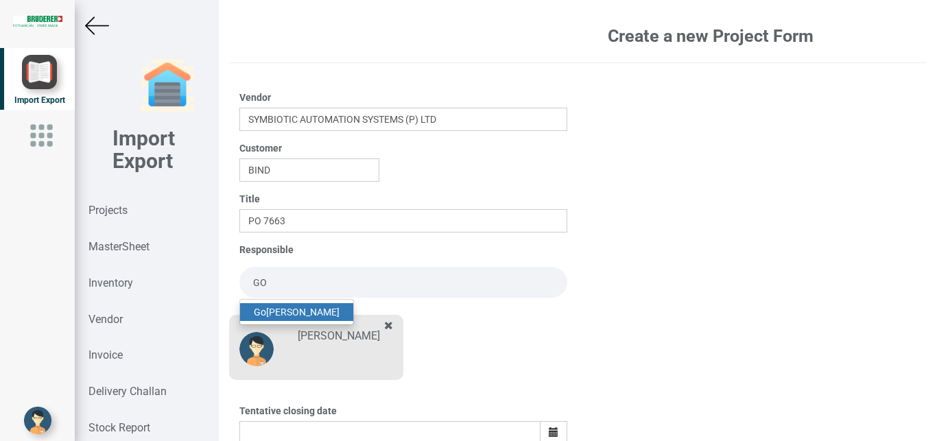
click at [298, 312] on link "Go [PERSON_NAME]" at bounding box center [296, 312] width 113 height 18
type input "[PERSON_NAME]"
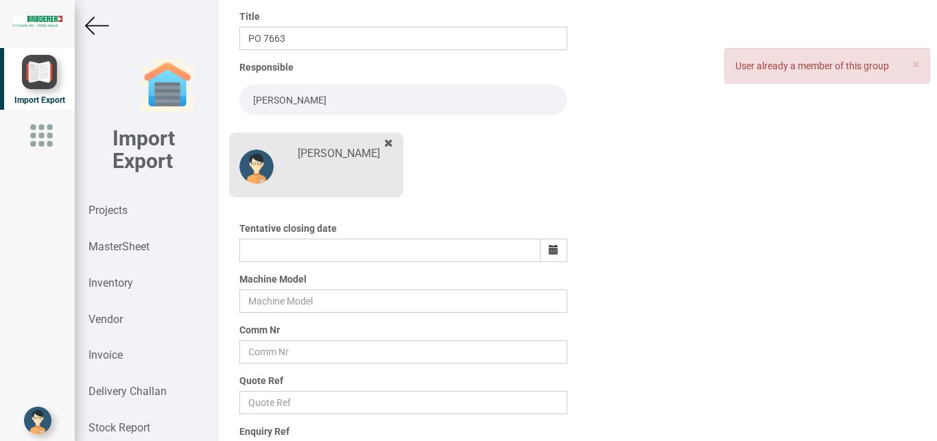
scroll to position [178, 0]
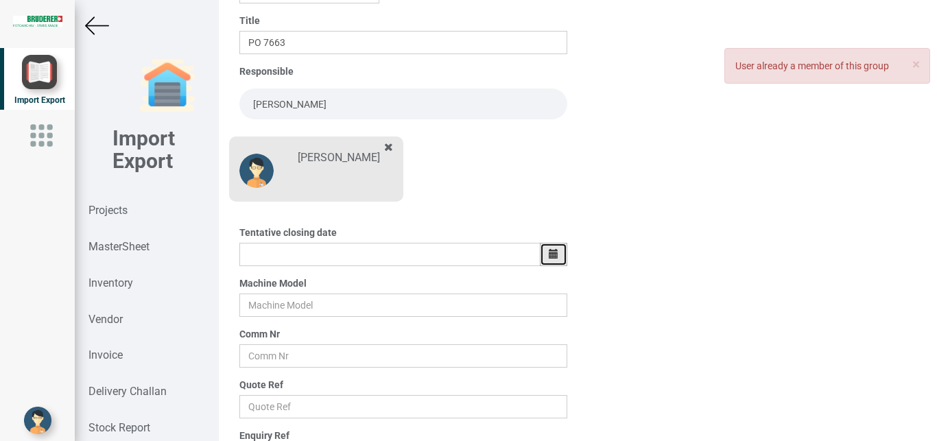
click at [549, 253] on icon "button" at bounding box center [554, 254] width 10 height 10
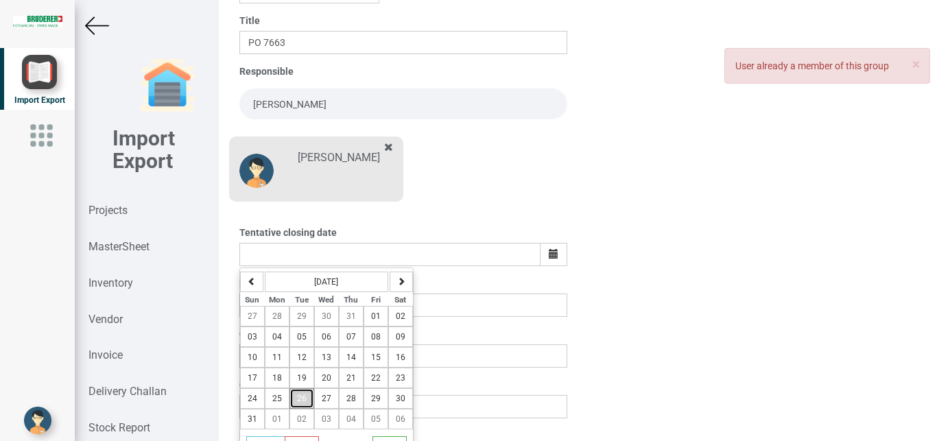
click at [297, 395] on span "26" at bounding box center [302, 399] width 10 height 10
type input "[DATE]"
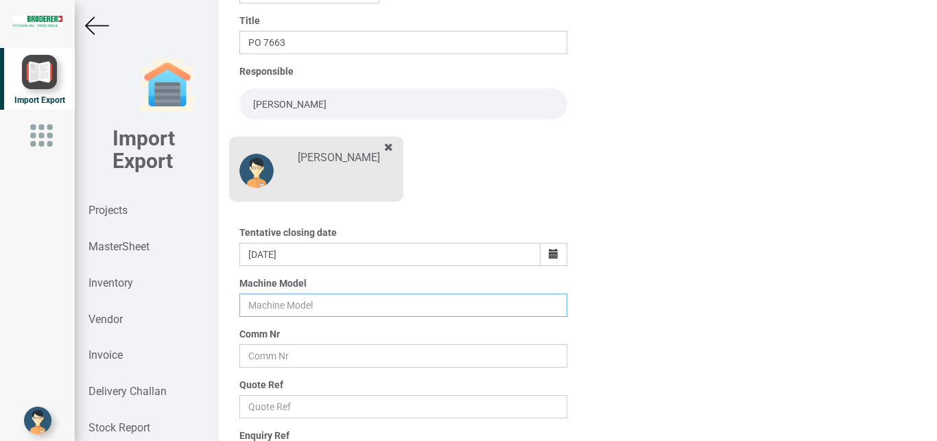
click at [252, 303] on input "text" at bounding box center [403, 305] width 329 height 23
type input "BSTA 25H(E)"
click at [259, 357] on input "text" at bounding box center [403, 355] width 329 height 23
type input "6300"
click at [260, 399] on input "text" at bounding box center [403, 406] width 329 height 23
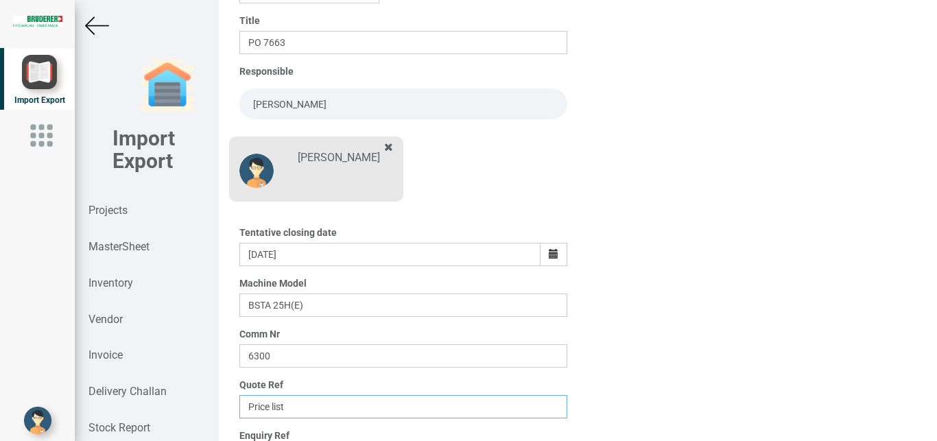
scroll to position [240, 0]
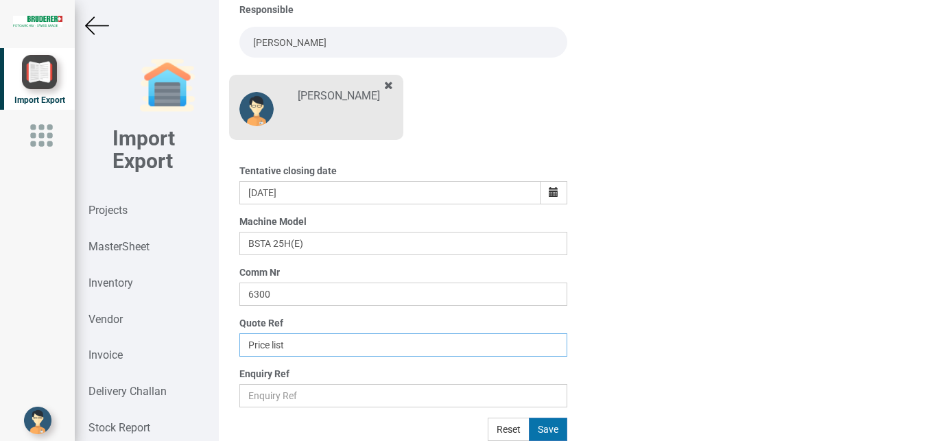
type input "Price list"
click at [549, 425] on button "Save" at bounding box center [548, 429] width 38 height 23
type input "[DATE]"
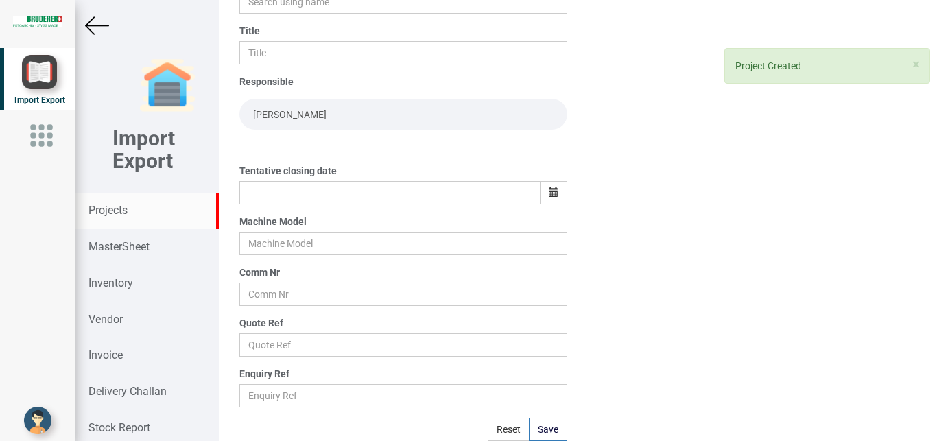
click at [109, 209] on strong "Projects" at bounding box center [108, 210] width 39 height 13
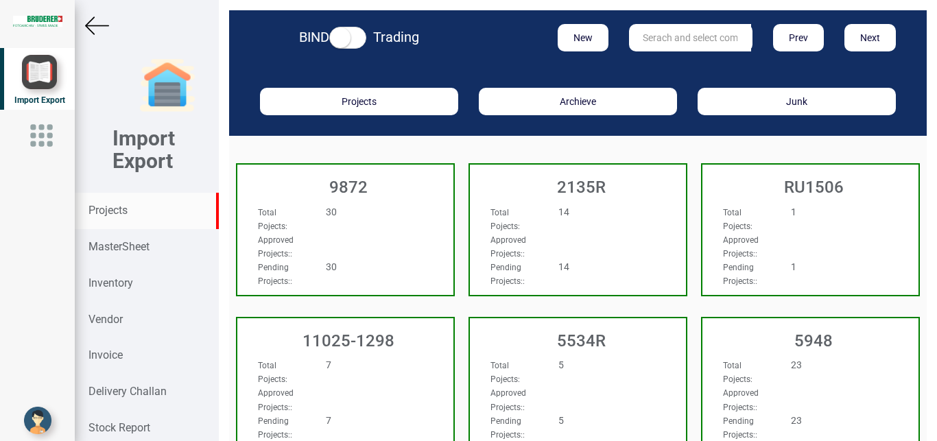
click at [665, 36] on input "text" at bounding box center [690, 37] width 122 height 27
type input "9927"
click at [665, 64] on link "9927" at bounding box center [684, 66] width 108 height 18
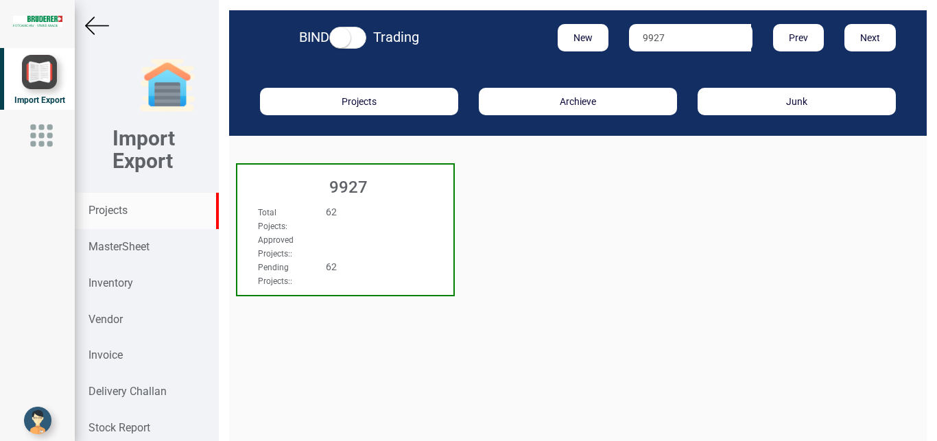
click at [371, 222] on div "Total Pojects : 62" at bounding box center [329, 218] width 163 height 27
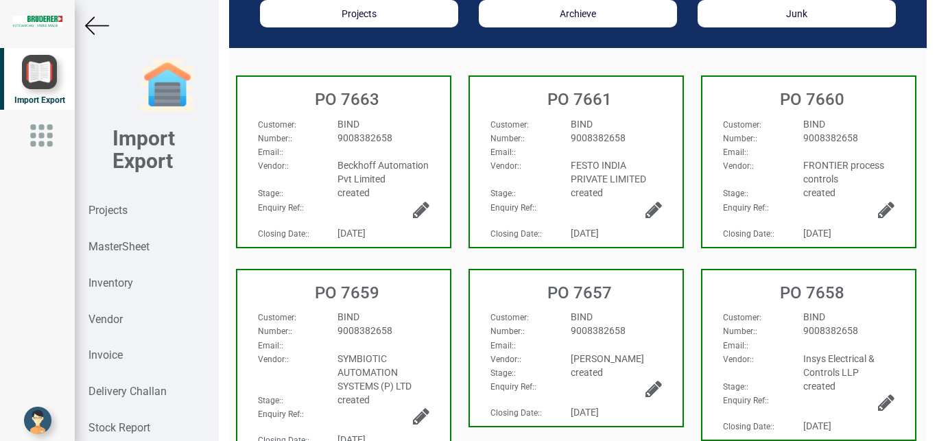
scroll to position [123, 0]
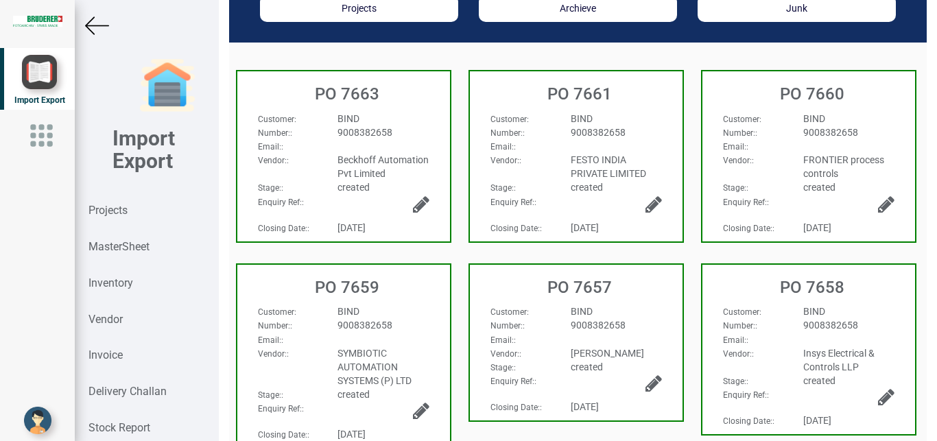
click at [439, 312] on div "BIND" at bounding box center [383, 312] width 112 height 14
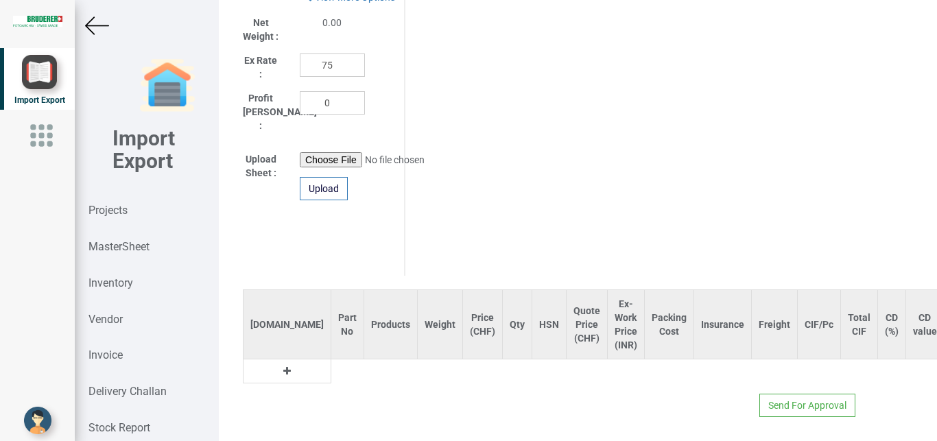
scroll to position [771, 0]
click at [283, 366] on icon at bounding box center [287, 371] width 8 height 10
click at [331, 360] on input "text" at bounding box center [347, 371] width 32 height 23
type input "b"
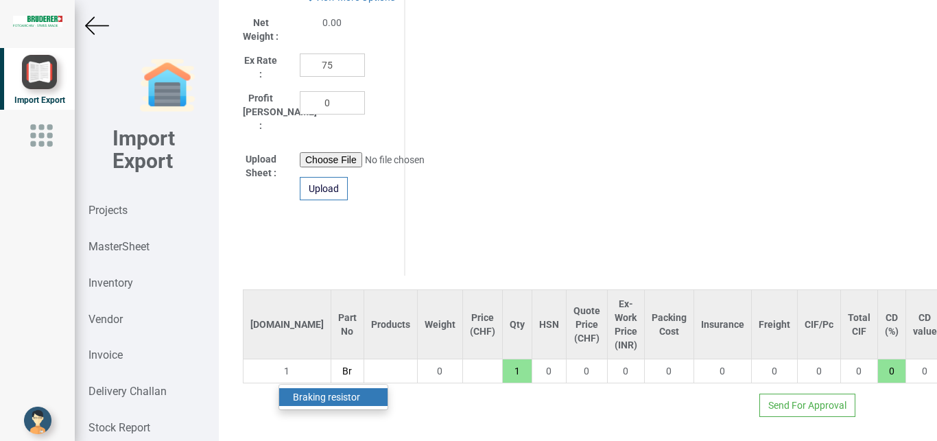
type input "Br"
click at [325, 388] on link "Br aking resistor" at bounding box center [333, 397] width 108 height 18
type input "6900"
type input "Braking resistor"
type input "18"
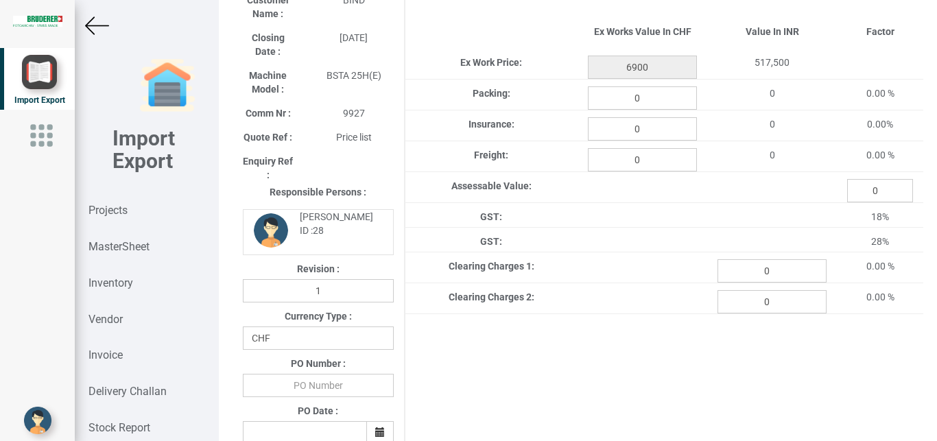
scroll to position [110, 0]
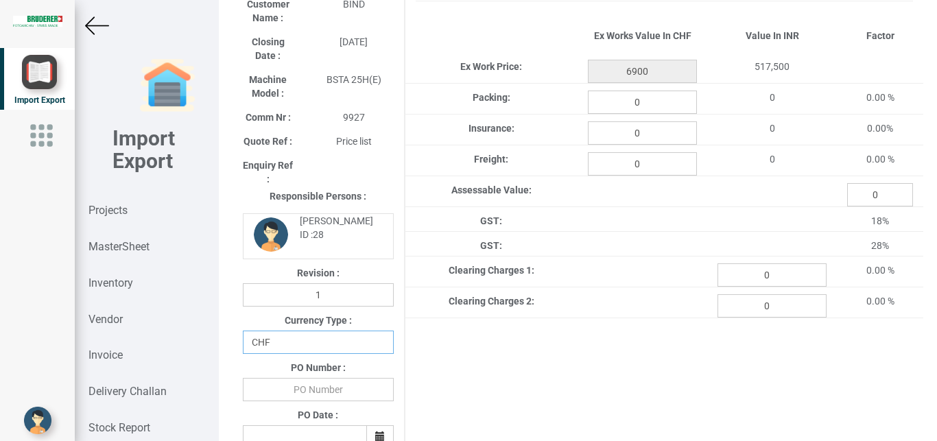
click at [243, 331] on select "CHF INR EUR USD JPY GBP AUD CAD ZAR" at bounding box center [318, 342] width 151 height 23
select select "INR"
click option "INR" at bounding box center [0, 0] width 0 height 0
drag, startPoint x: 301, startPoint y: 398, endPoint x: 353, endPoint y: 394, distance: 51.6
click at [305, 398] on input "text" at bounding box center [318, 389] width 151 height 23
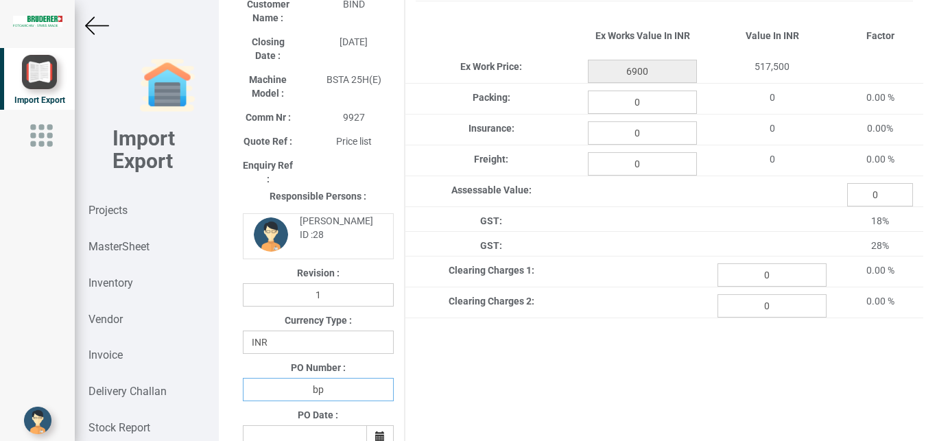
type input "b"
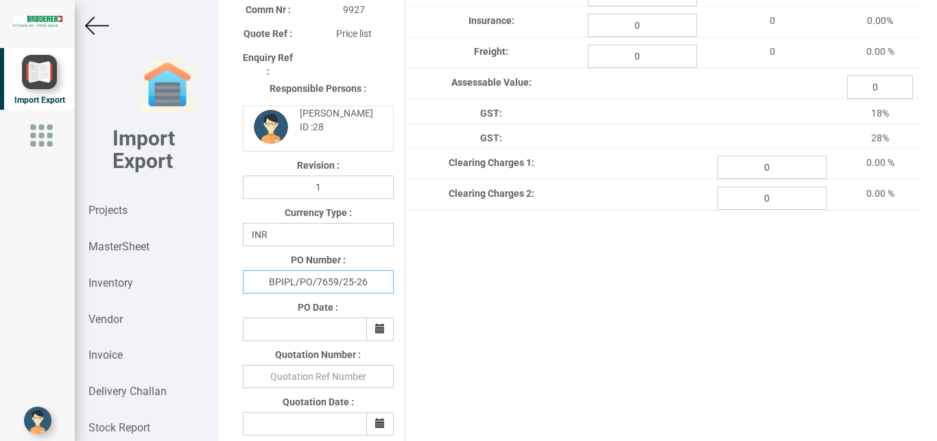
scroll to position [226, 0]
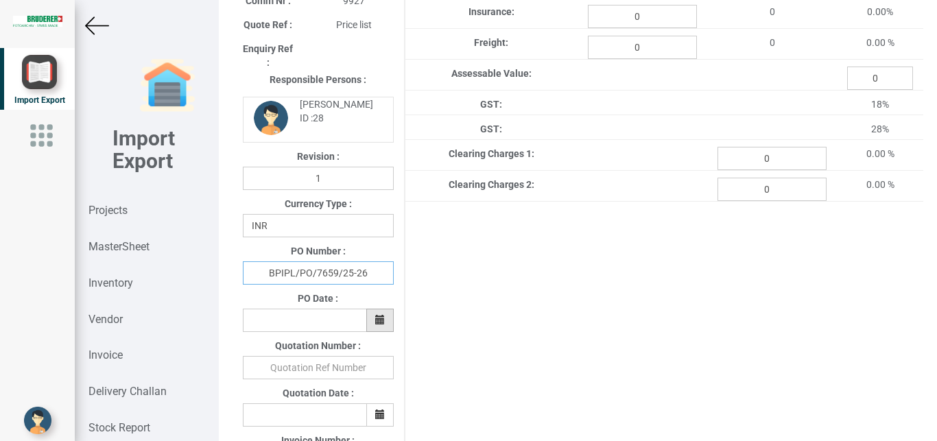
type input "BPIPL/PO/7659/25-26"
click at [389, 329] on button "button" at bounding box center [379, 320] width 27 height 23
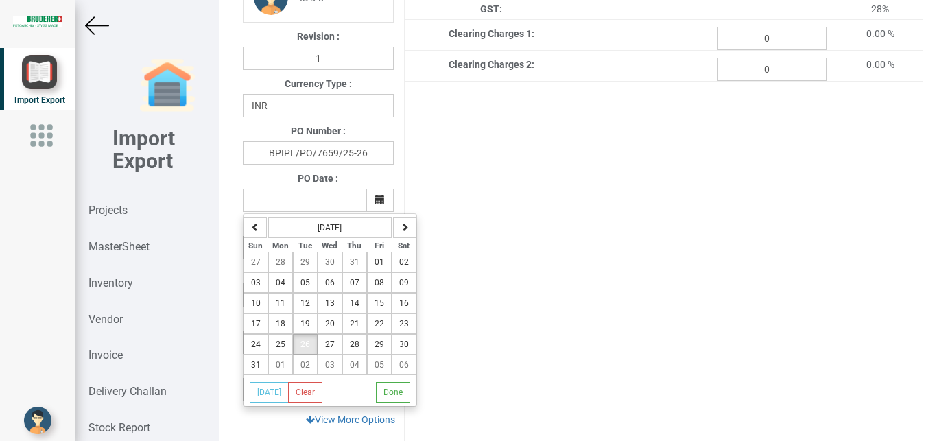
scroll to position [344, 0]
click at [309, 346] on button "26" at bounding box center [305, 346] width 25 height 21
type input "[DATE]"
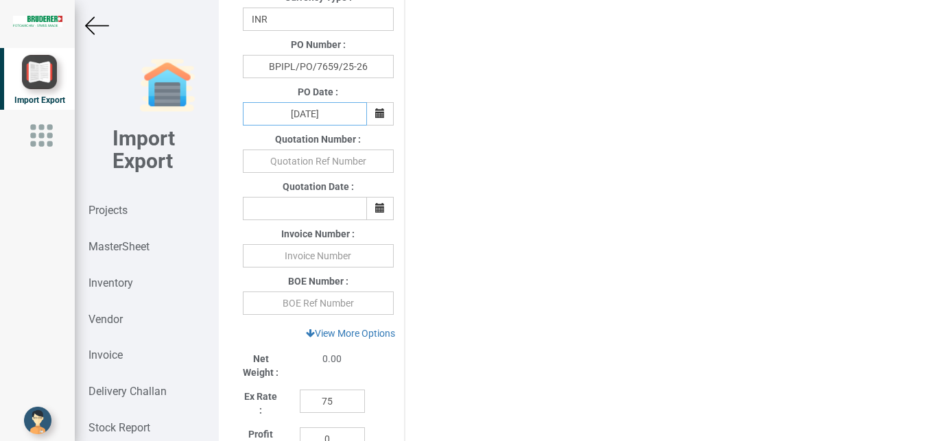
scroll to position [431, 0]
drag, startPoint x: 340, startPoint y: 405, endPoint x: 283, endPoint y: 406, distance: 56.3
click at [300, 406] on input "75" at bounding box center [332, 403] width 65 height 23
type input "1"
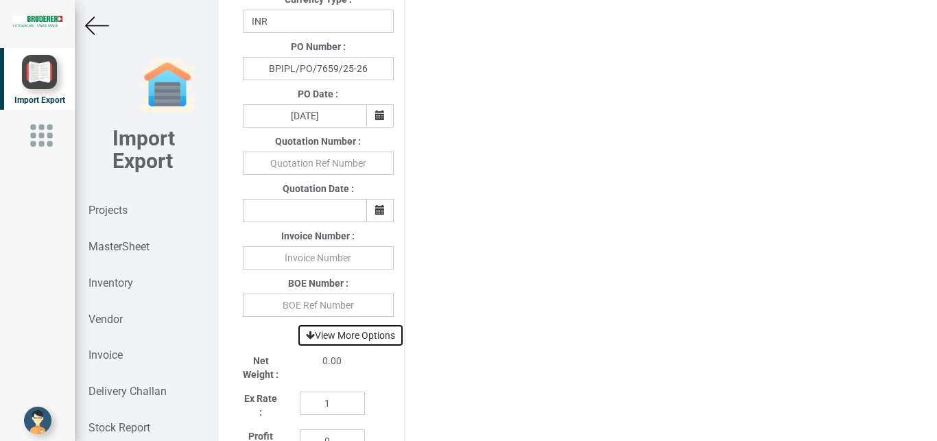
click at [353, 340] on link "View More Options" at bounding box center [350, 335] width 107 height 23
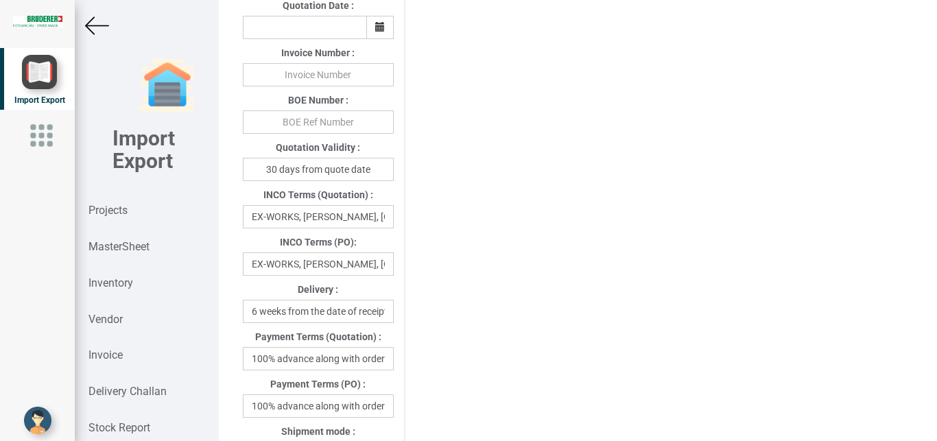
scroll to position [634, 0]
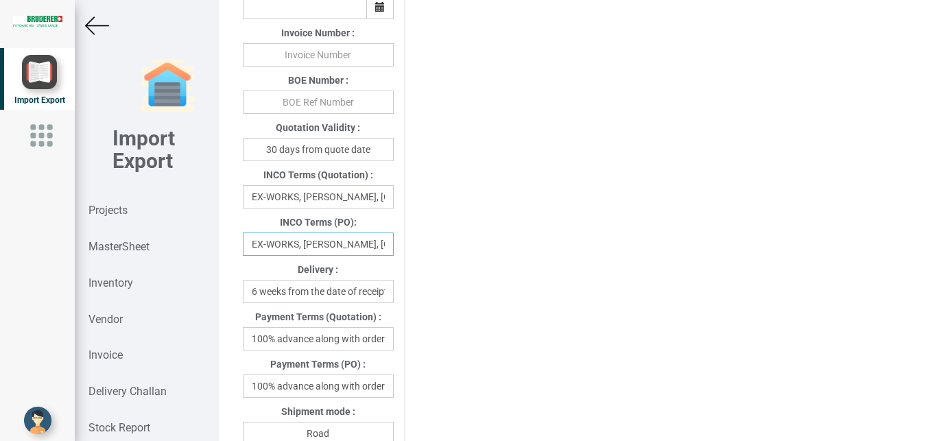
drag, startPoint x: 248, startPoint y: 248, endPoint x: 421, endPoint y: 248, distance: 173.6
click at [421, 248] on div "Project Title : PO 7659 Customer Name : BIND Closing Date : [DATE] Machine Mode…" at bounding box center [578, 257] width 691 height 1659
type input "zerland"
drag, startPoint x: 341, startPoint y: 246, endPoint x: 257, endPoint y: 253, distance: 84.0
click at [257, 253] on input "zerland" at bounding box center [318, 244] width 151 height 23
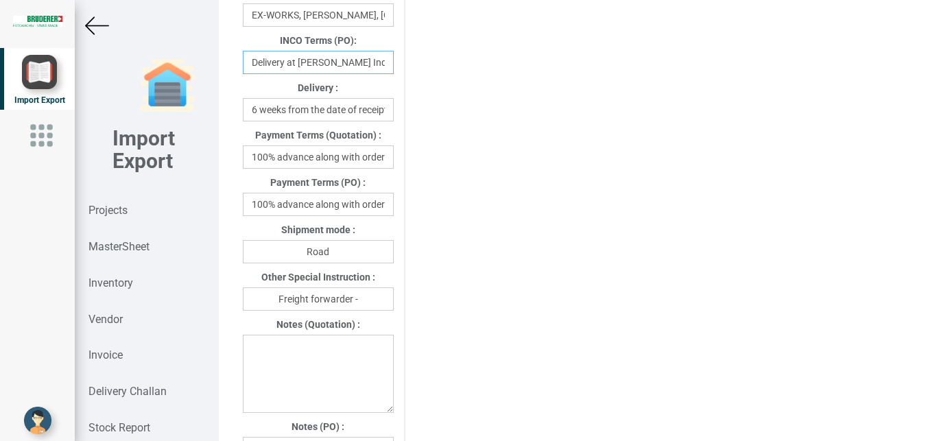
scroll to position [796, 0]
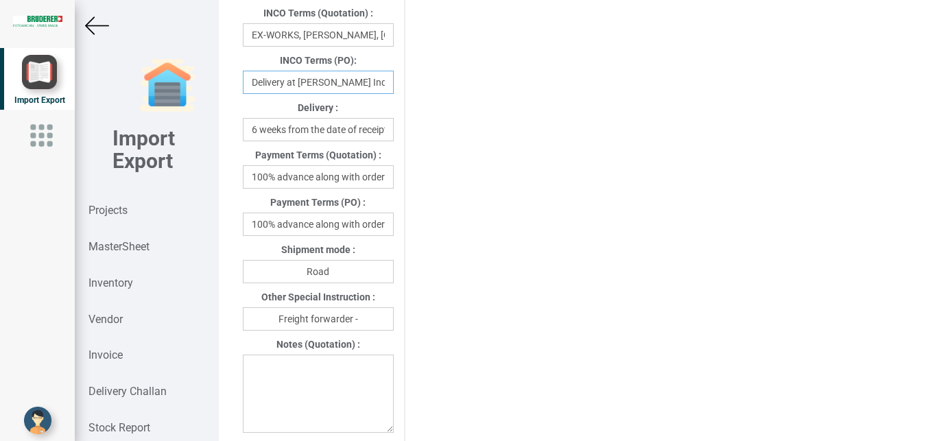
type input "Delivery at [PERSON_NAME] India"
drag, startPoint x: 245, startPoint y: 226, endPoint x: 447, endPoint y: 226, distance: 202.4
click at [447, 227] on div "Project Title : PO 7659 Customer Name : BIND Closing Date : [DATE] Machine Mode…" at bounding box center [578, 96] width 691 height 1659
drag, startPoint x: 348, startPoint y: 228, endPoint x: 220, endPoint y: 228, distance: 128.3
click at [243, 228] on input "r" at bounding box center [318, 224] width 151 height 23
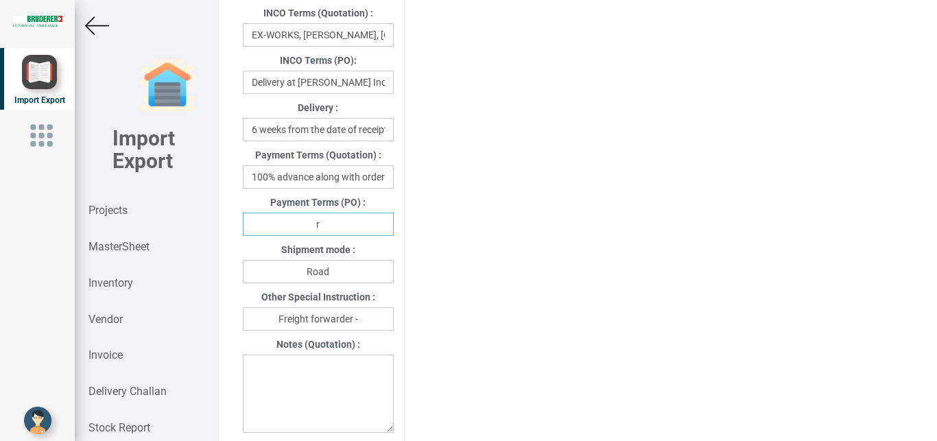
type input "w"
type input "[DATE]"
click at [384, 318] on input "Freight forwarder -" at bounding box center [318, 318] width 151 height 23
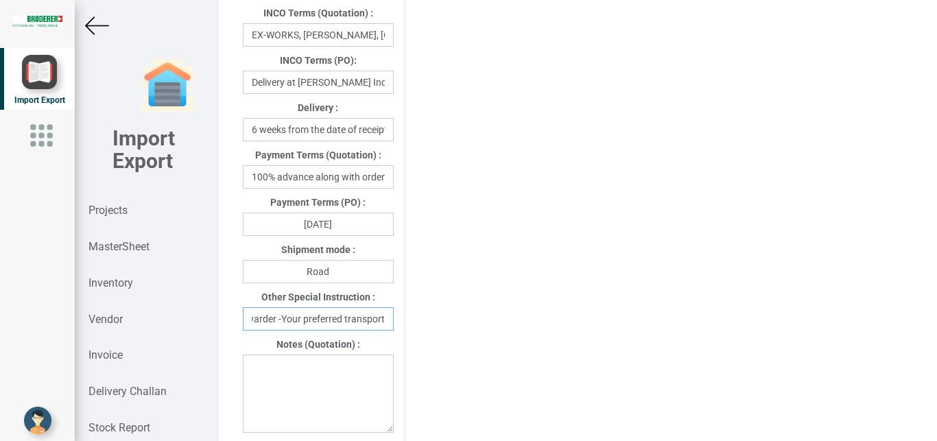
type input "Freight forwarder -Your preferred transport"
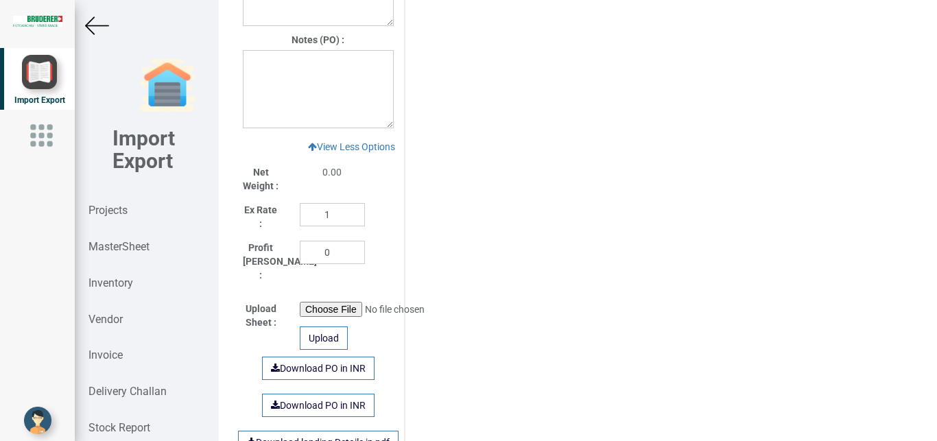
scroll to position [1115, 0]
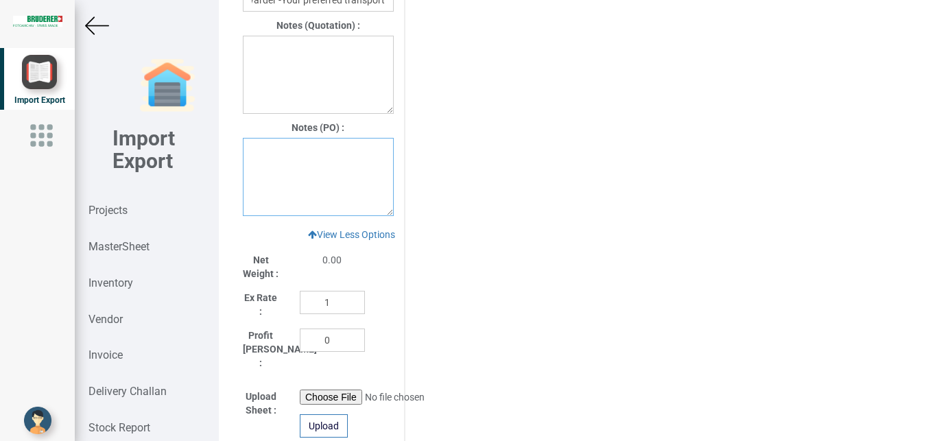
click at [278, 148] on textarea at bounding box center [318, 177] width 151 height 78
drag, startPoint x: 248, startPoint y: 154, endPoint x: 327, endPoint y: 193, distance: 88.1
click at [327, 193] on textarea "1. GST:Extra as per actual 2. Warranty: 12 months from the date of Invoice" at bounding box center [318, 177] width 151 height 78
drag, startPoint x: 368, startPoint y: 185, endPoint x: 329, endPoint y: 183, distance: 38.5
click at [368, 185] on textarea "1. GST:Extra as per actual 2. Warranty: 12 months from the date of Invoice" at bounding box center [318, 177] width 151 height 78
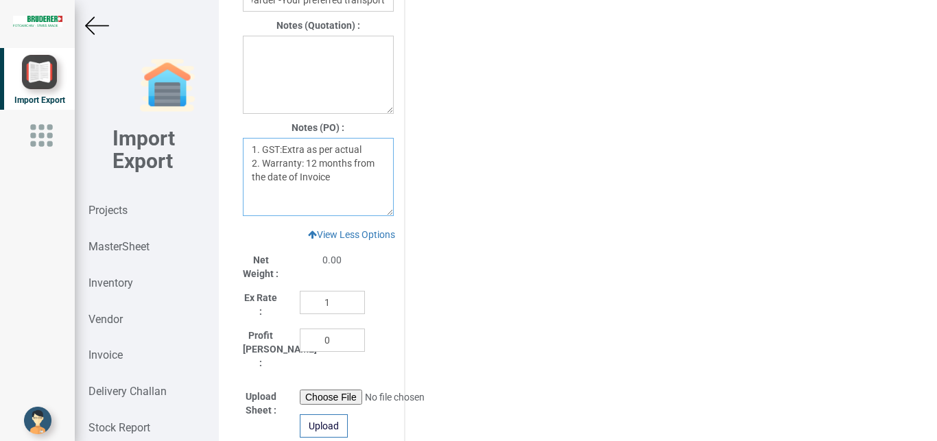
drag, startPoint x: 249, startPoint y: 152, endPoint x: 325, endPoint y: 184, distance: 82.1
click at [341, 190] on textarea "1. GST:Extra as per actual 2. Warranty: 12 months from the date of Invoice" at bounding box center [318, 177] width 151 height 78
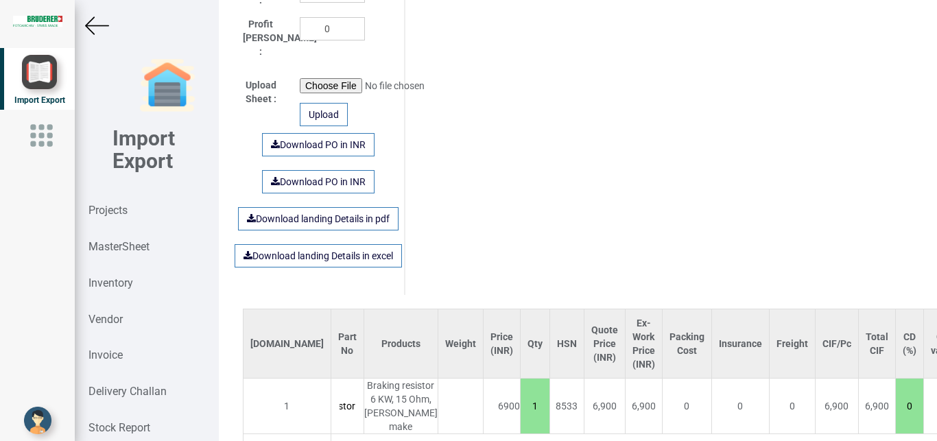
scroll to position [1388, 0]
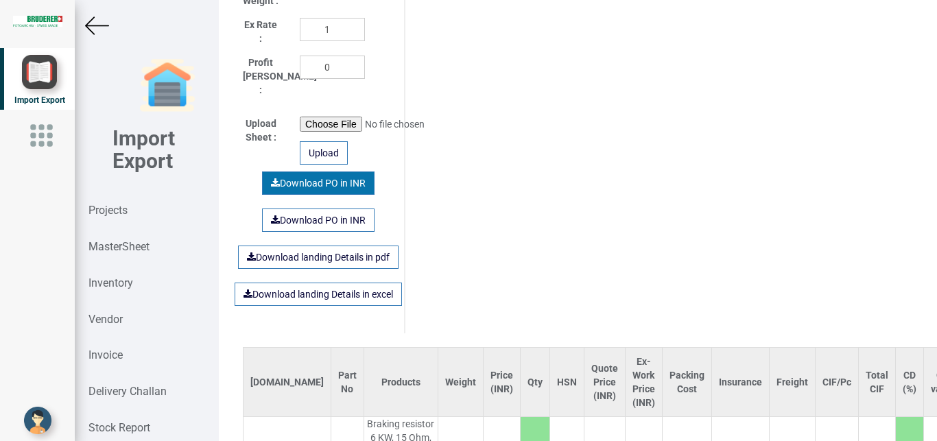
type textarea "1. GST:Extra as per actual 2. Warranty: 12 months from the date of Invoice"
click at [305, 176] on link "Download PO in INR" at bounding box center [318, 183] width 113 height 23
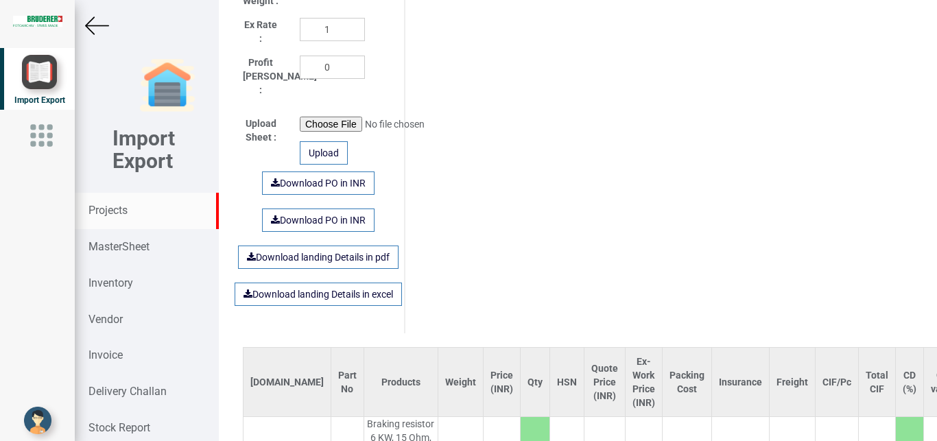
click at [97, 209] on strong "Projects" at bounding box center [108, 210] width 39 height 13
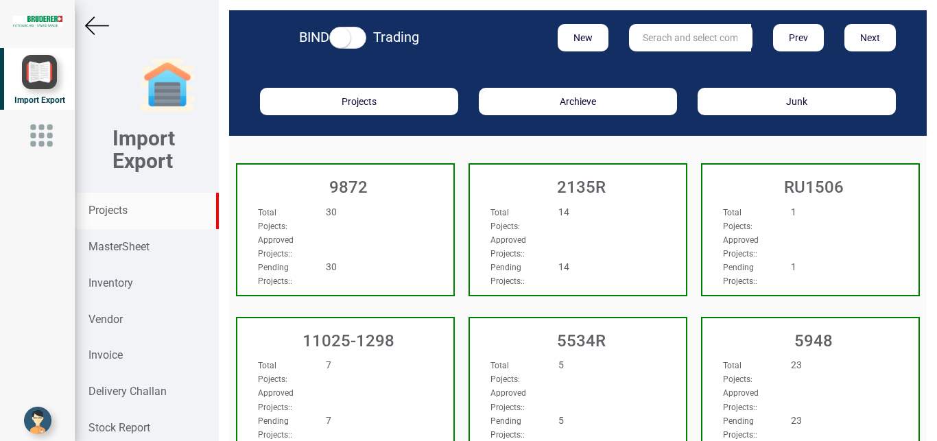
click at [668, 39] on input "text" at bounding box center [690, 37] width 122 height 27
click at [667, 55] on ul "6300" at bounding box center [684, 66] width 110 height 26
click at [661, 43] on input "6300" at bounding box center [690, 37] width 122 height 27
drag, startPoint x: 587, startPoint y: 45, endPoint x: 543, endPoint y: 54, distance: 45.4
click at [629, 51] on input "6300" at bounding box center [690, 37] width 122 height 27
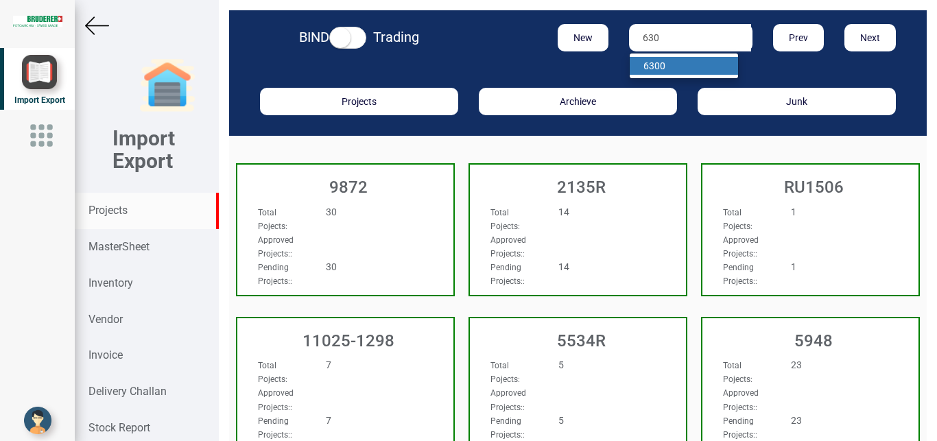
click at [649, 67] on strong "630" at bounding box center [652, 65] width 16 height 11
type input "6300"
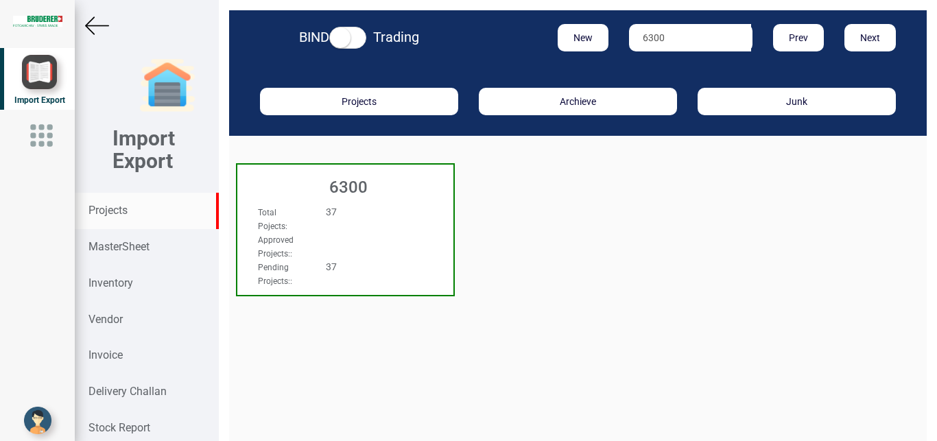
click at [381, 237] on div "Approved Projects: :" at bounding box center [329, 246] width 163 height 27
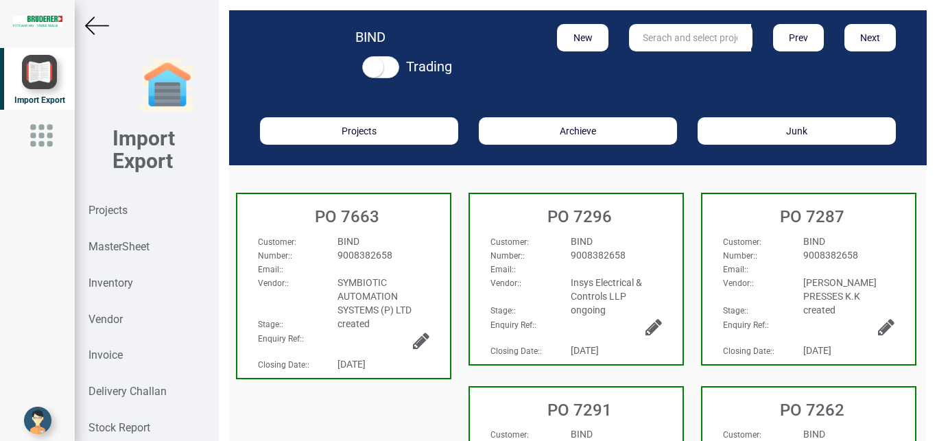
click at [401, 250] on div "9008382658" at bounding box center [383, 255] width 112 height 14
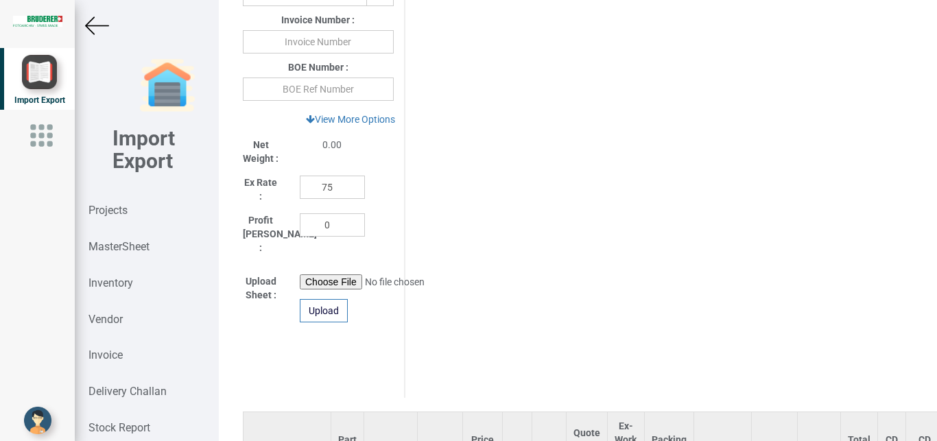
scroll to position [771, 0]
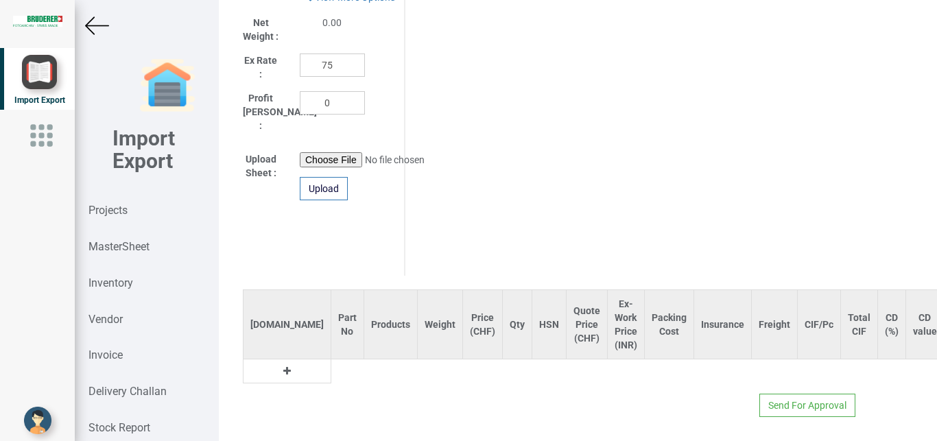
click at [283, 366] on icon at bounding box center [287, 371] width 8 height 10
click at [331, 363] on input "text" at bounding box center [347, 371] width 32 height 23
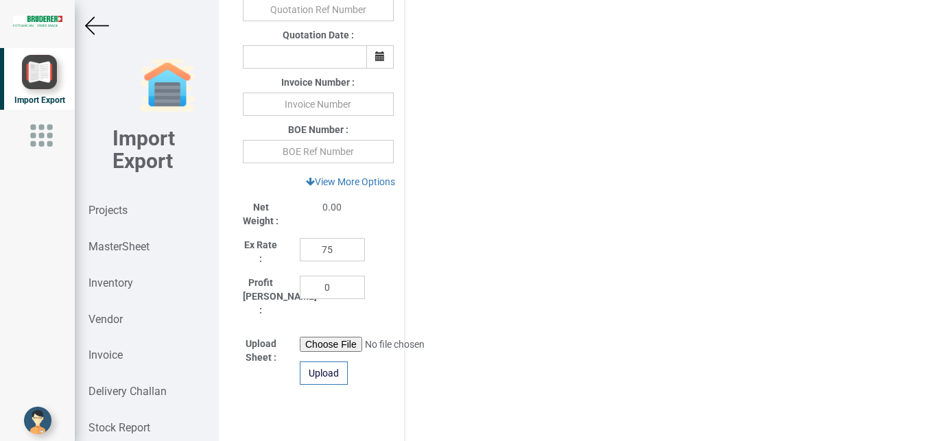
scroll to position [65, 0]
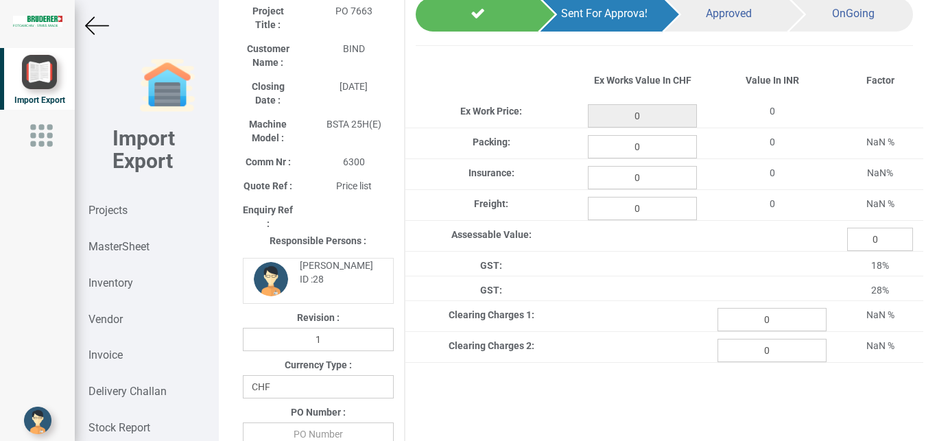
click at [84, 25] on div at bounding box center [146, 26] width 143 height 24
click at [99, 26] on img at bounding box center [97, 26] width 24 height 24
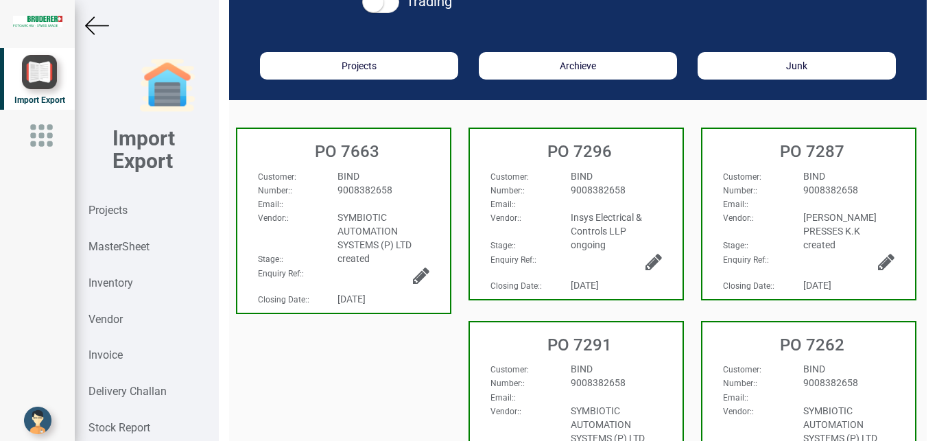
scroll to position [65, 0]
click at [413, 271] on icon at bounding box center [421, 275] width 16 height 19
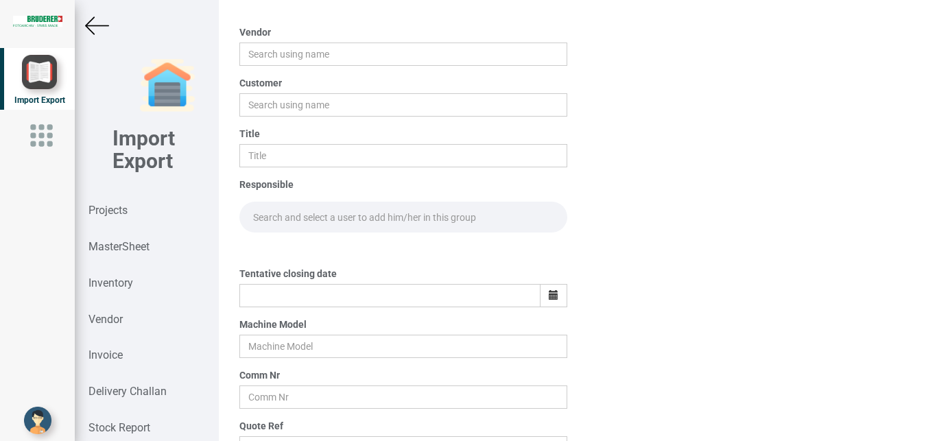
type input "SYMBIOTIC AUTOMATION SYSTEMS (P) LTD"
type input "BIND"
type input "PO 7663"
type input "[DATE]"
type input "BSTA 25H(E)"
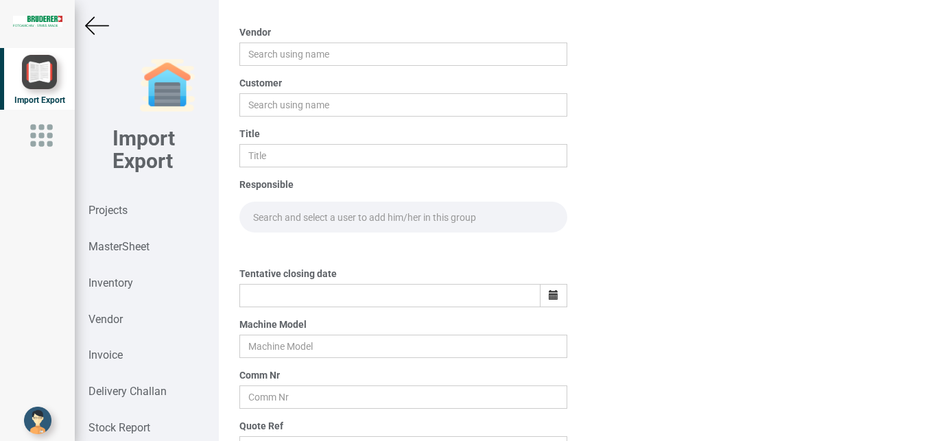
type input "6300"
type input "Price list"
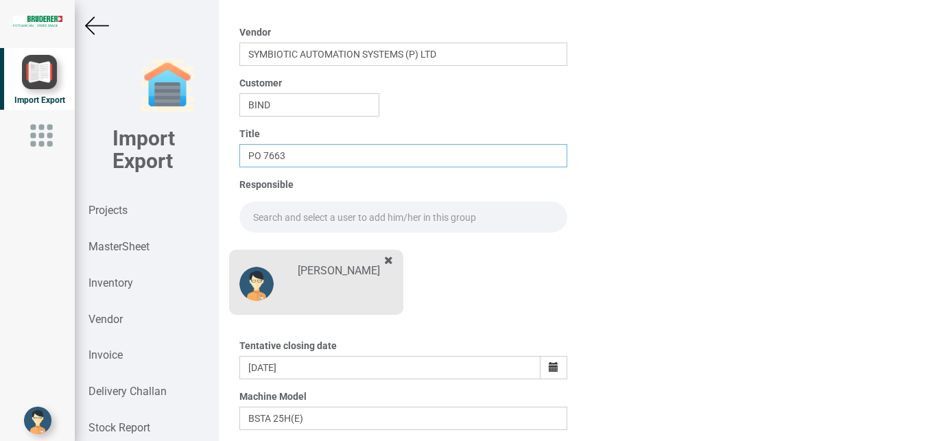
click at [290, 157] on input "PO 7663" at bounding box center [403, 155] width 329 height 23
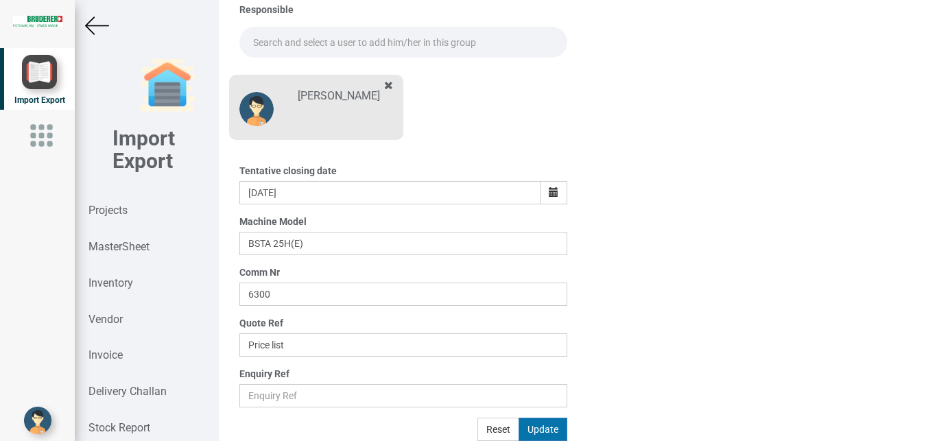
type input "PO 7662"
click at [537, 427] on button "Update" at bounding box center [543, 429] width 49 height 23
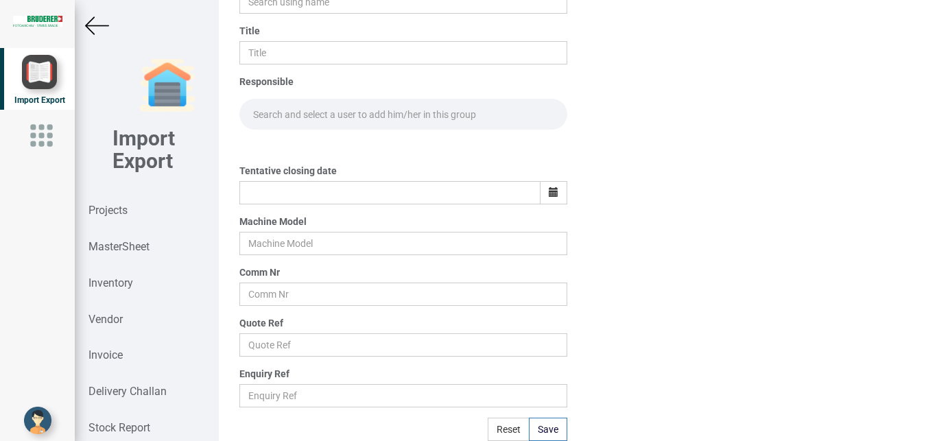
scroll to position [168, 0]
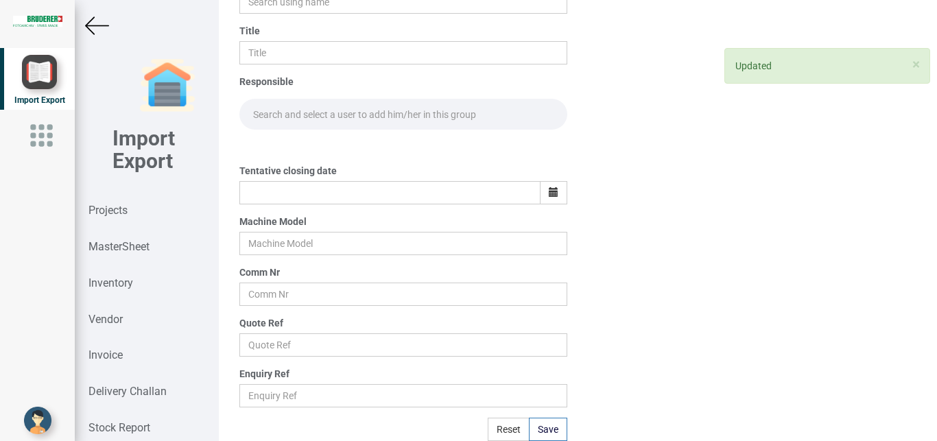
click at [96, 23] on img at bounding box center [97, 26] width 24 height 24
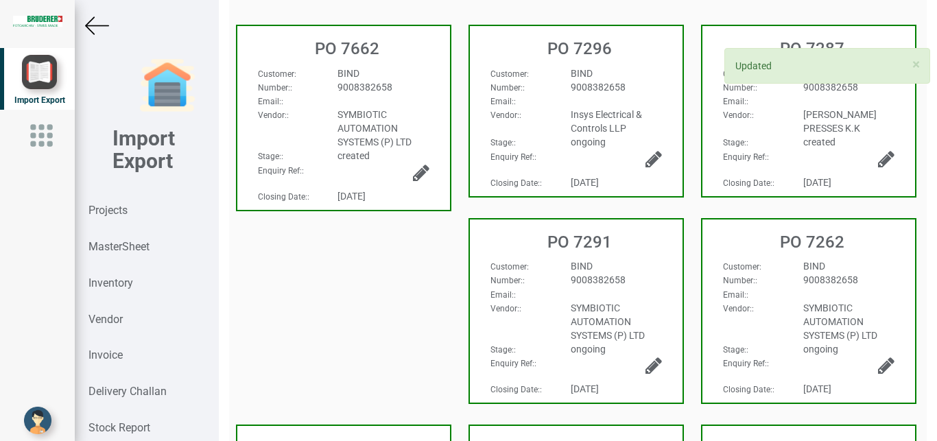
scroll to position [168, 0]
click at [390, 85] on span "9008382658" at bounding box center [365, 87] width 55 height 11
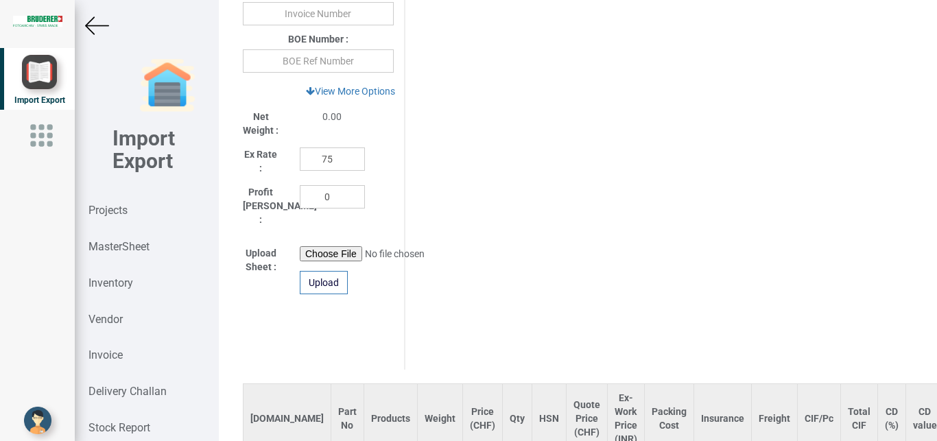
scroll to position [771, 0]
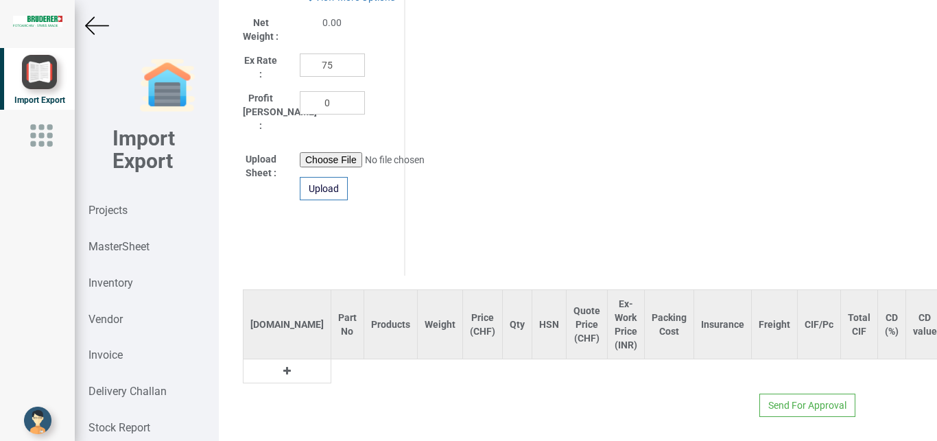
click at [283, 366] on icon at bounding box center [287, 371] width 8 height 10
click at [331, 360] on input "text" at bounding box center [347, 371] width 32 height 23
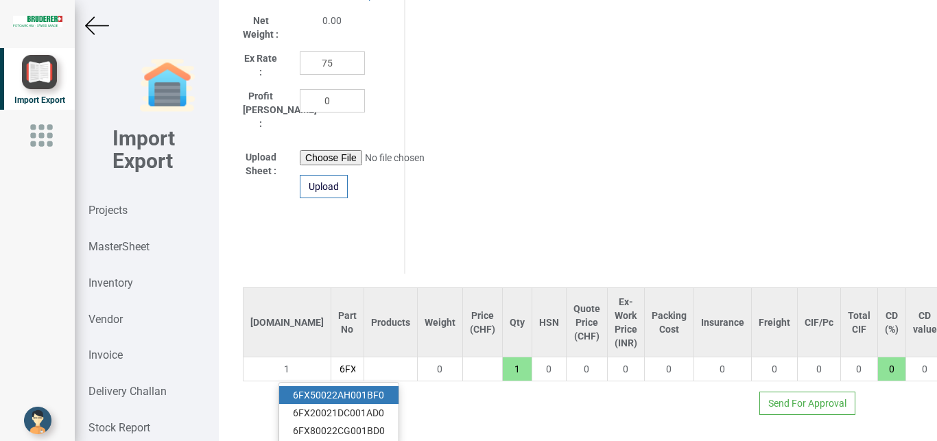
scroll to position [0, 1]
type input "6FX"
click at [375, 386] on link "6FX 50022AH001BF0" at bounding box center [338, 395] width 119 height 18
type input "8223"
type input "6FX50022AH001BF0"
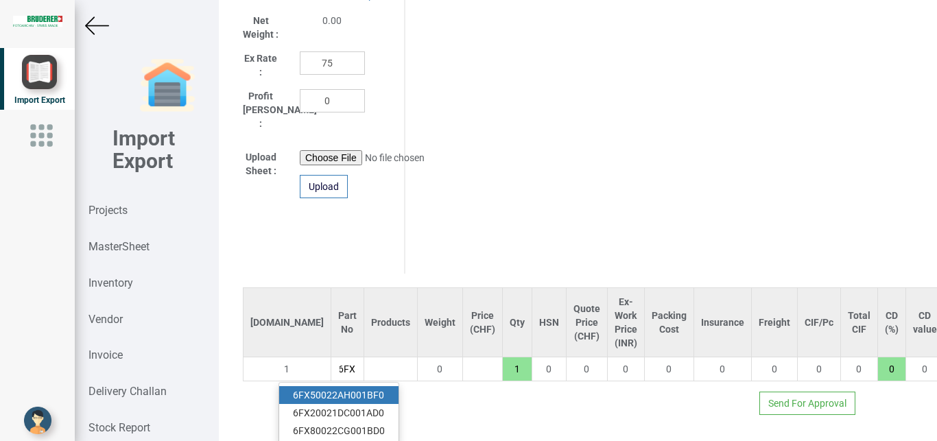
type input "18"
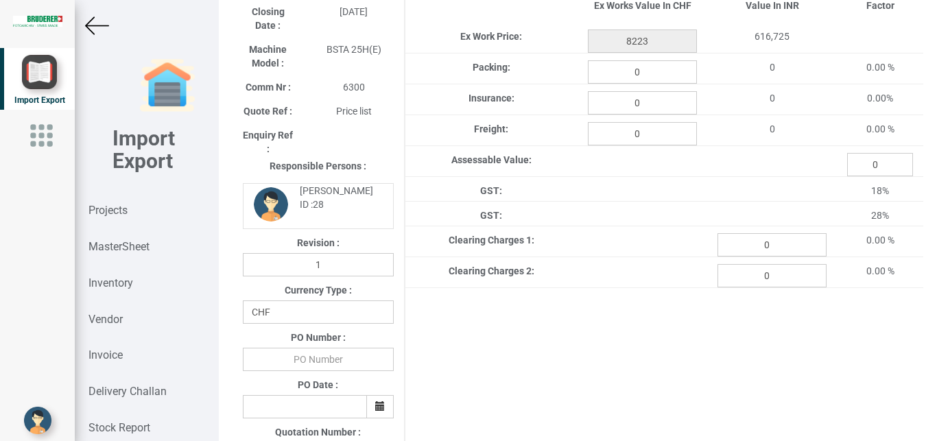
scroll to position [121, 0]
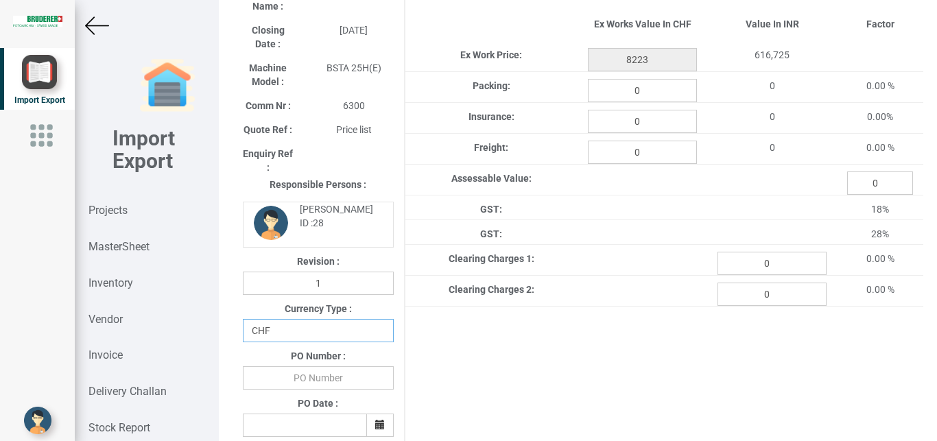
click at [243, 319] on select "CHF INR EUR USD JPY GBP AUD CAD ZAR" at bounding box center [318, 330] width 151 height 23
select select "INR"
click option "INR" at bounding box center [0, 0] width 0 height 0
drag, startPoint x: 292, startPoint y: 371, endPoint x: 312, endPoint y: 374, distance: 19.4
click at [294, 371] on input "text" at bounding box center [318, 377] width 151 height 23
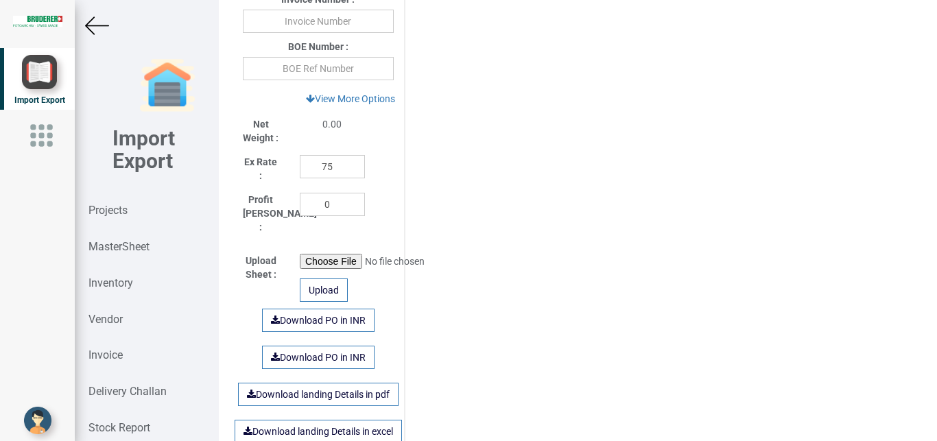
scroll to position [650, 0]
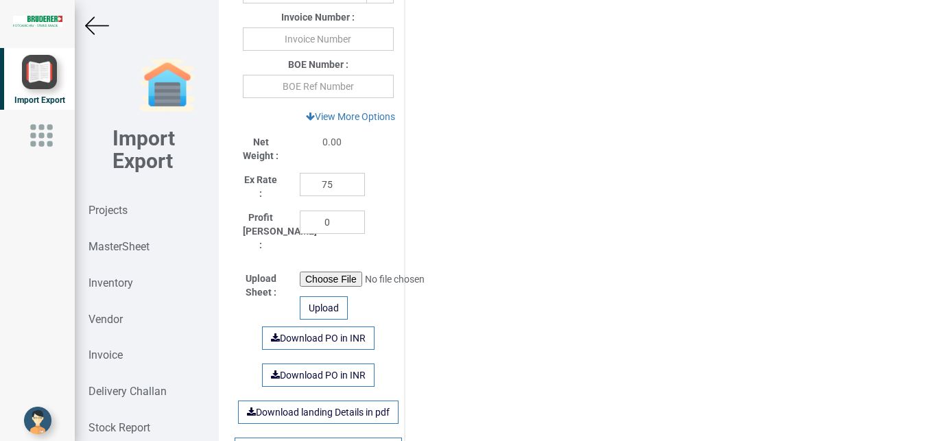
type input "BPIPL/PO/7662/25-26"
drag, startPoint x: 330, startPoint y: 185, endPoint x: 244, endPoint y: 186, distance: 86.5
click at [300, 186] on input "75" at bounding box center [332, 184] width 65 height 23
type input "1"
click at [346, 119] on link "View More Options" at bounding box center [350, 116] width 107 height 23
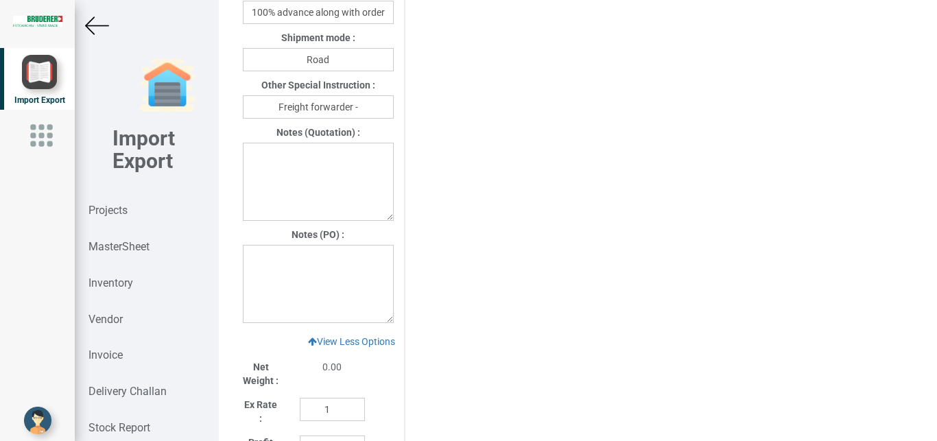
scroll to position [1011, 0]
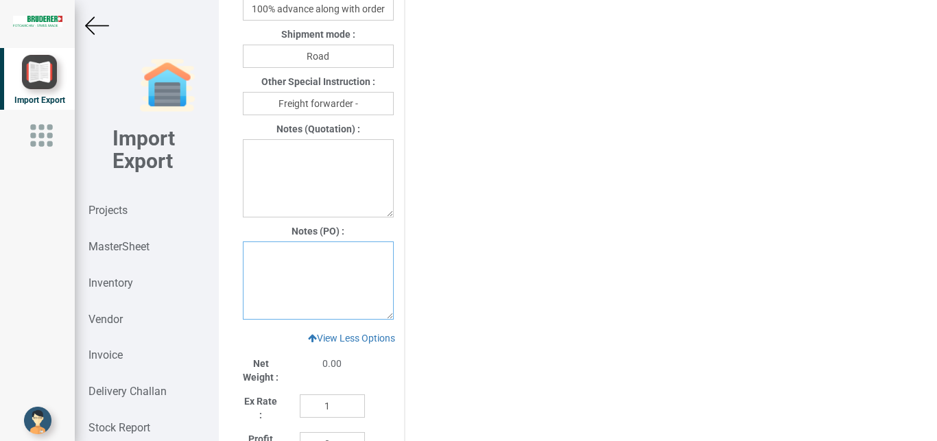
paste textarea "1. GST:Extra as per actual 2. Warranty: 12 months from the date of Invoice"
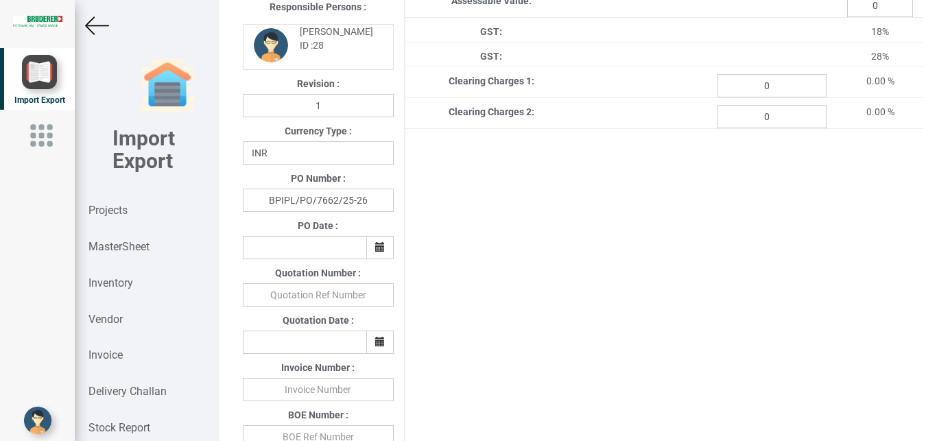
scroll to position [292, 0]
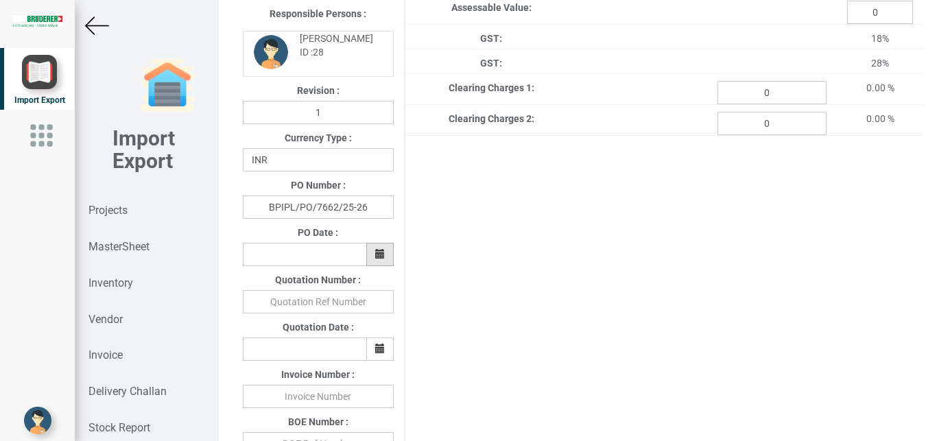
type textarea "1. GST:Extra as per actual 2. Warranty: 12 months from the date of Invoice"
click at [384, 256] on button "button" at bounding box center [379, 254] width 27 height 23
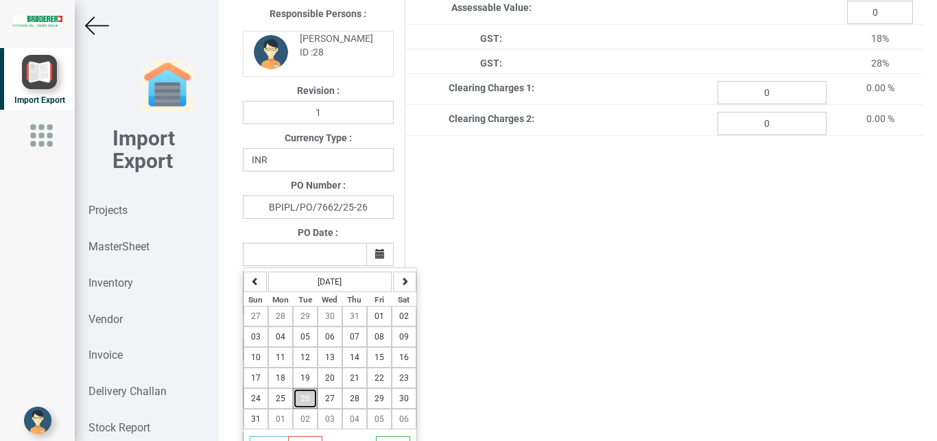
click at [305, 403] on span "26" at bounding box center [306, 399] width 10 height 10
type input "[DATE]"
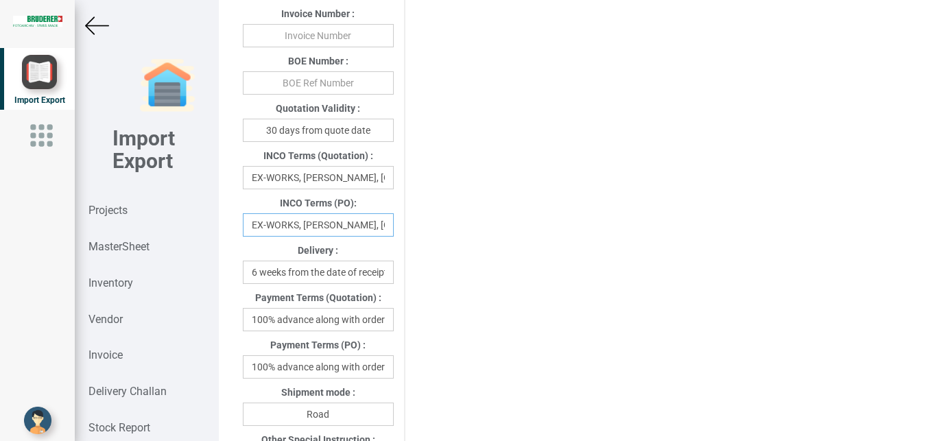
scroll to position [0, 38]
drag, startPoint x: 252, startPoint y: 224, endPoint x: 404, endPoint y: 228, distance: 152.4
click at [394, 228] on input "EX-WORKS, [PERSON_NAME], [GEOGRAPHIC_DATA]" at bounding box center [318, 224] width 151 height 23
type input "Delivery at [PERSON_NAME] India"
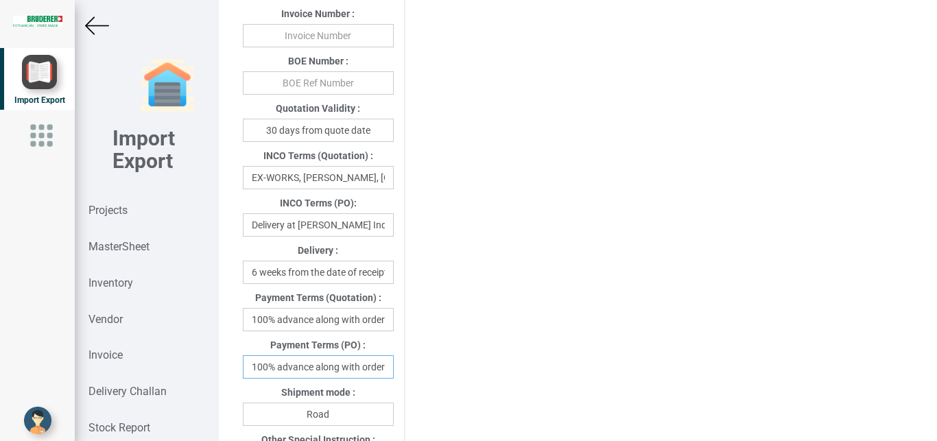
drag, startPoint x: 250, startPoint y: 369, endPoint x: 397, endPoint y: 371, distance: 146.8
click at [397, 371] on div "100% advance along with order" at bounding box center [319, 366] width 172 height 23
type input "w"
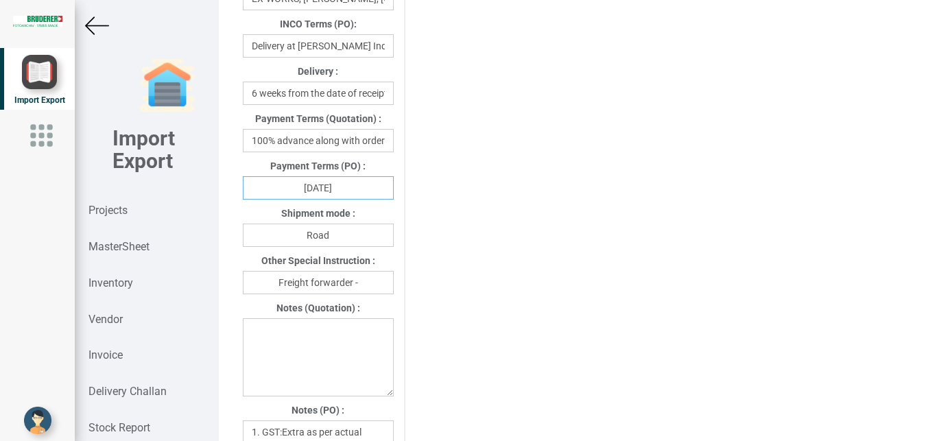
scroll to position [829, 0]
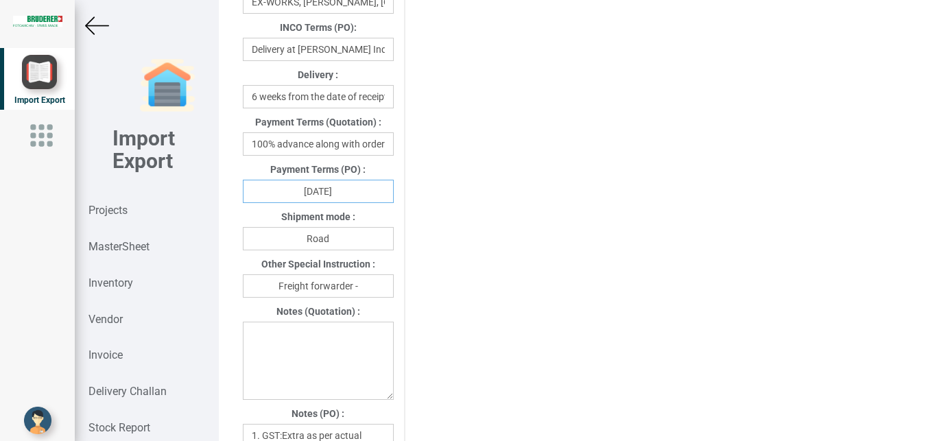
type input "[DATE]"
click at [368, 291] on input "Freight forwarder -" at bounding box center [318, 285] width 151 height 23
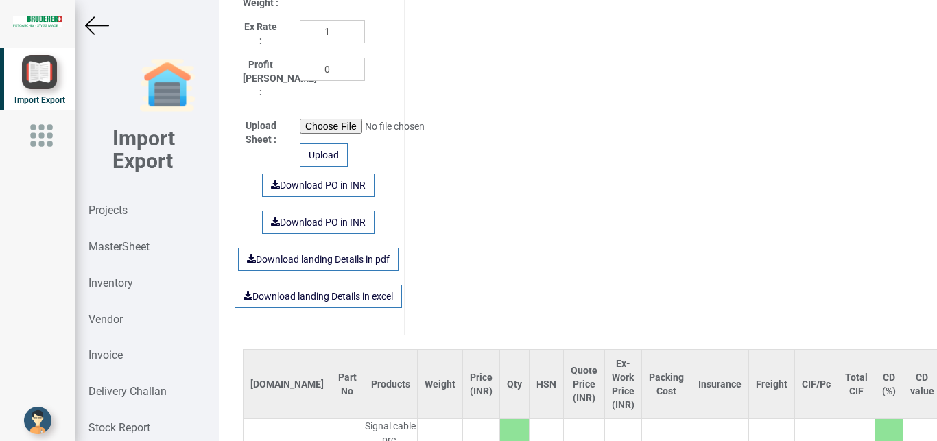
scroll to position [1307, 0]
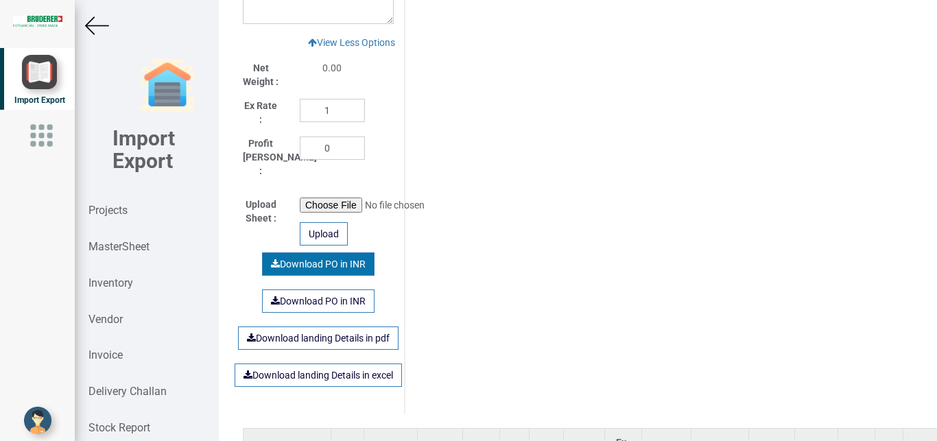
type input "Freight forwarder -Your preferred transport"
drag, startPoint x: 307, startPoint y: 252, endPoint x: 318, endPoint y: 257, distance: 12.9
click at [312, 256] on link "Download PO in INR" at bounding box center [318, 264] width 113 height 23
drag, startPoint x: 104, startPoint y: 210, endPoint x: 0, endPoint y: 233, distance: 106.2
click at [104, 209] on strong "Projects" at bounding box center [108, 210] width 39 height 13
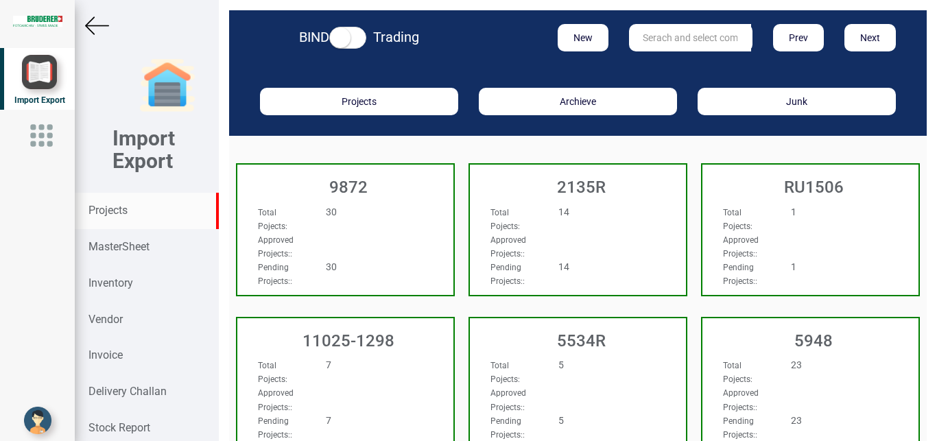
click at [672, 31] on input "text" at bounding box center [690, 37] width 122 height 27
type input "9927"
drag, startPoint x: 657, startPoint y: 67, endPoint x: 589, endPoint y: 56, distance: 68.8
click at [654, 62] on strong "9927" at bounding box center [655, 65] width 22 height 11
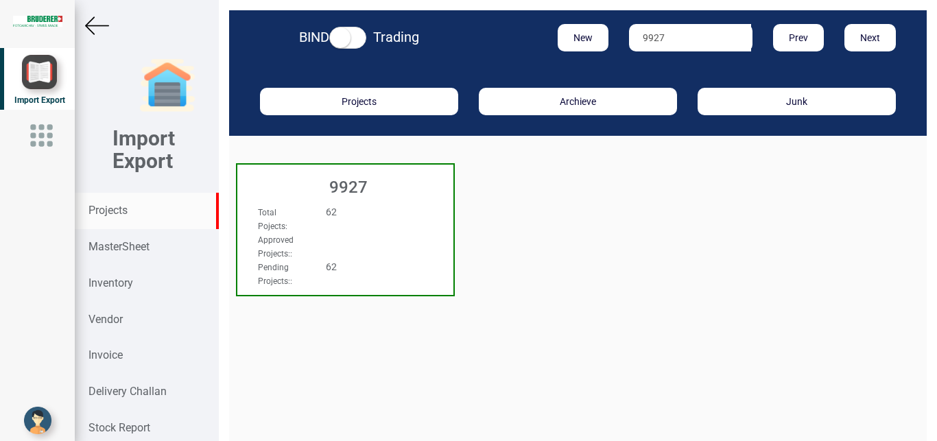
click at [364, 230] on div "Total Pojects : 62 Approved Projects: : Pending Projects: : 62" at bounding box center [329, 246] width 163 height 83
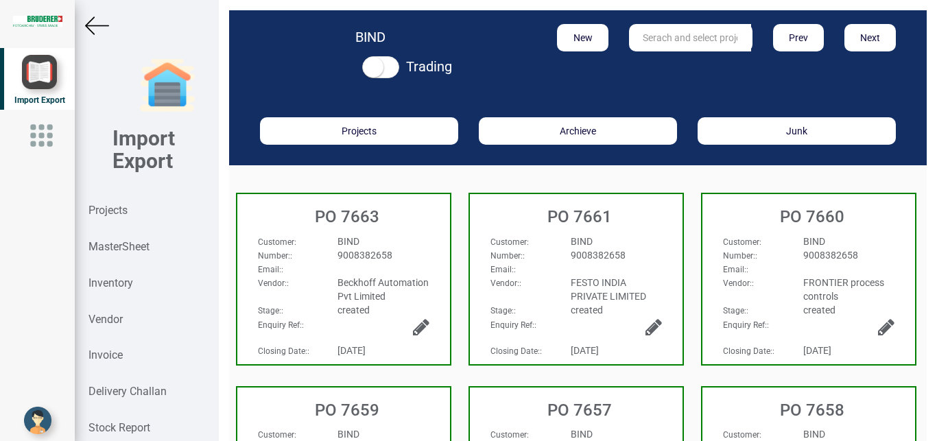
click at [420, 277] on div "Beckhoff Automation Pvt Limited" at bounding box center [383, 289] width 112 height 27
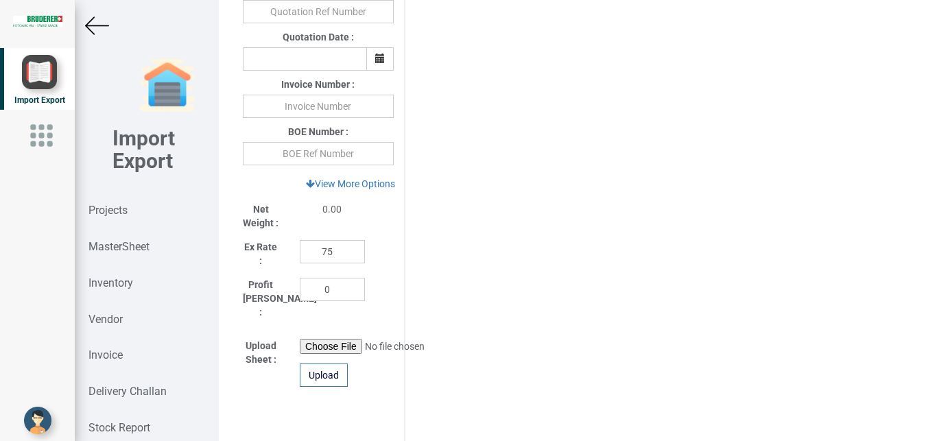
scroll to position [549, 0]
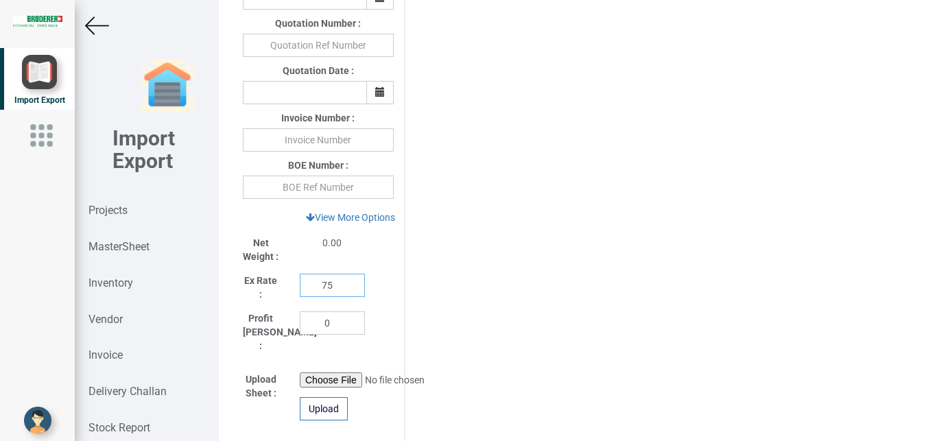
drag, startPoint x: 336, startPoint y: 287, endPoint x: 241, endPoint y: 283, distance: 94.8
click at [300, 283] on input "75" at bounding box center [332, 285] width 65 height 23
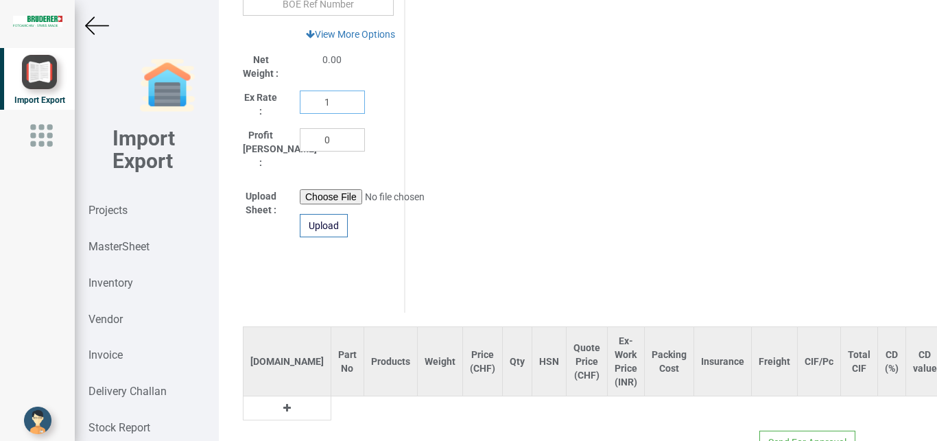
scroll to position [712, 0]
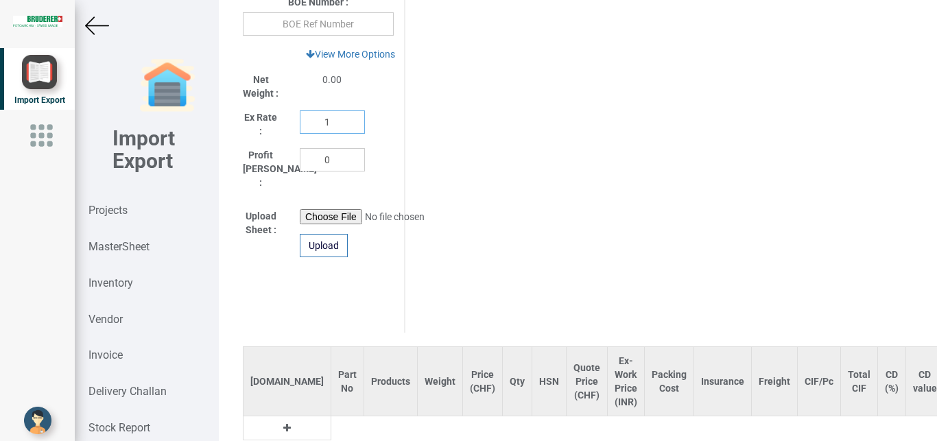
type input "1"
click at [315, 209] on input "file" at bounding box center [393, 216] width 187 height 15
type input "C:\fakepath\Beckhoff Comm nr 9927.xlsx"
click at [325, 234] on div "Upload" at bounding box center [324, 245] width 48 height 23
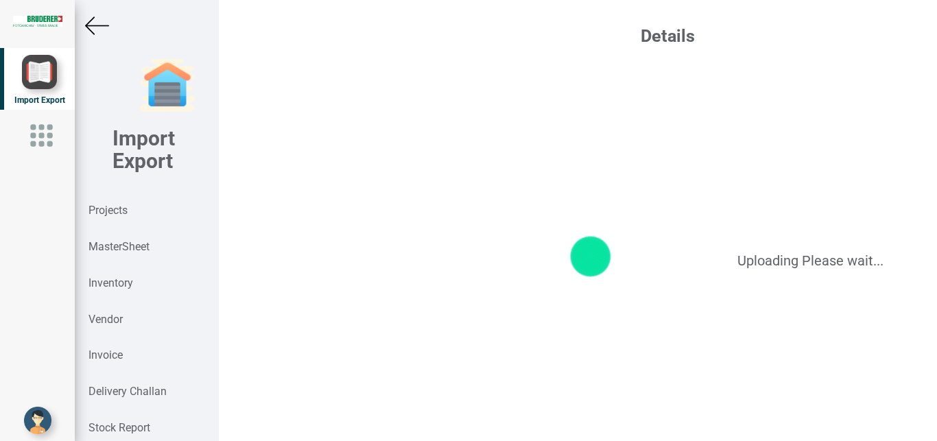
scroll to position [0, 0]
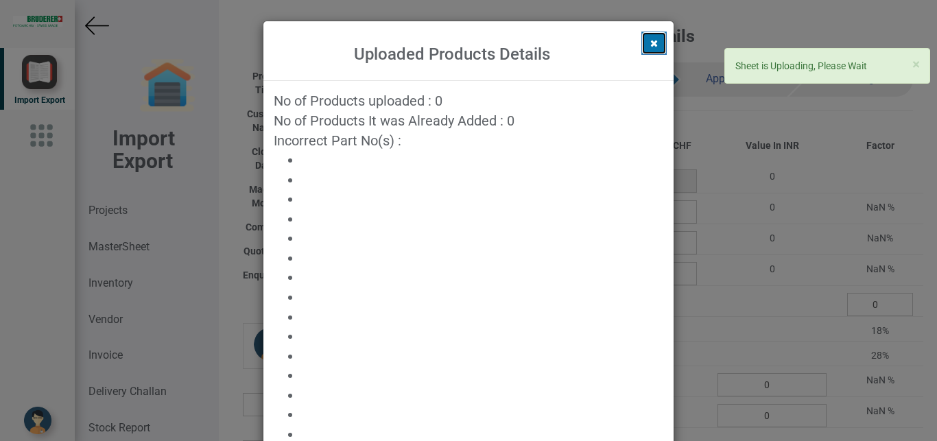
click at [650, 41] on icon at bounding box center [654, 43] width 8 height 10
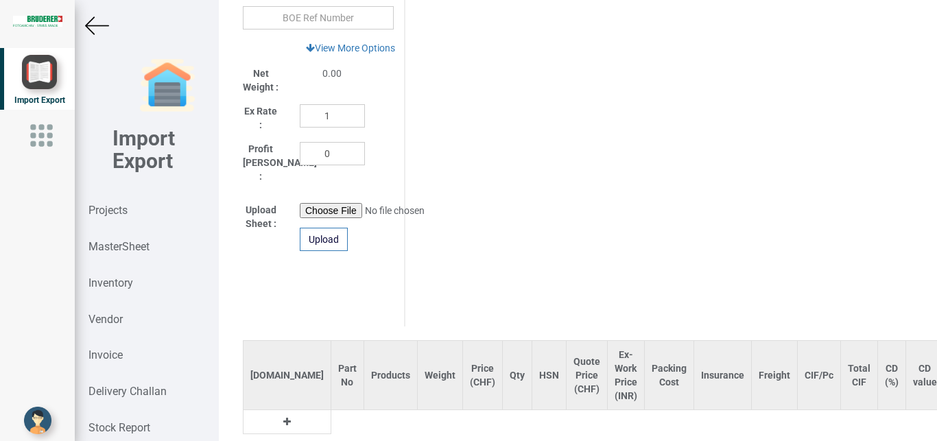
scroll to position [705, 0]
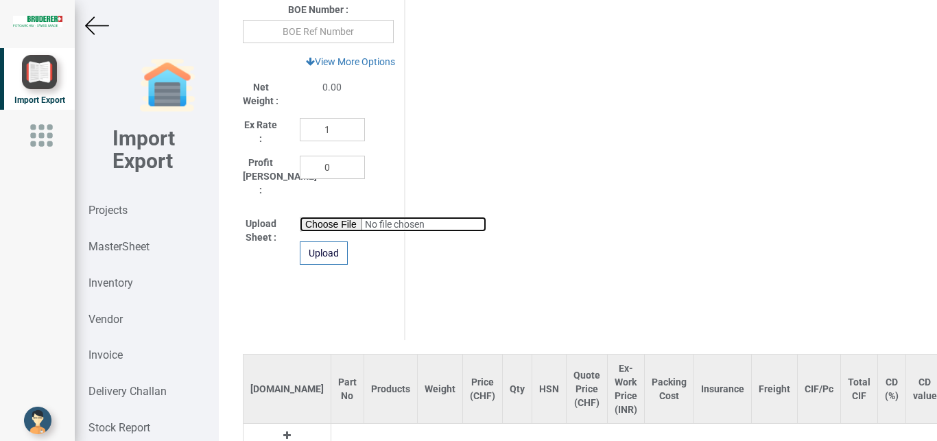
click at [314, 217] on input "file" at bounding box center [393, 224] width 187 height 15
type input "C:\fakepath\Beckhoff Comm nr 9927.xlsx"
click at [325, 242] on div "Upload" at bounding box center [324, 253] width 48 height 23
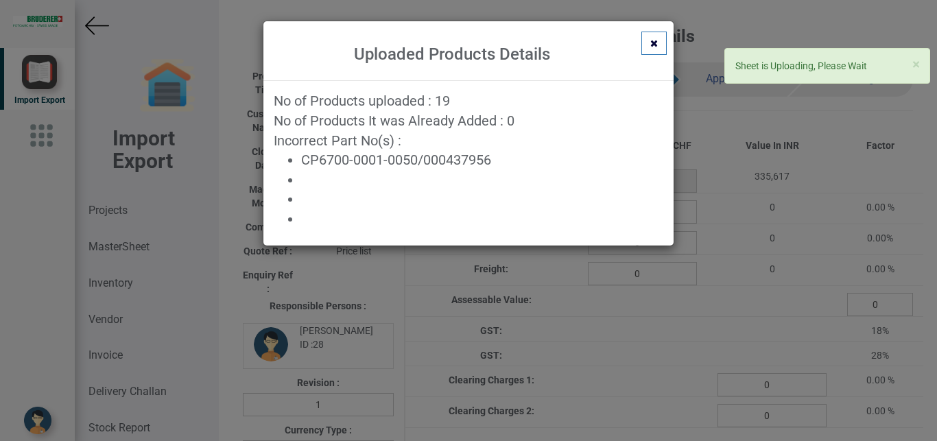
scroll to position [0, 51]
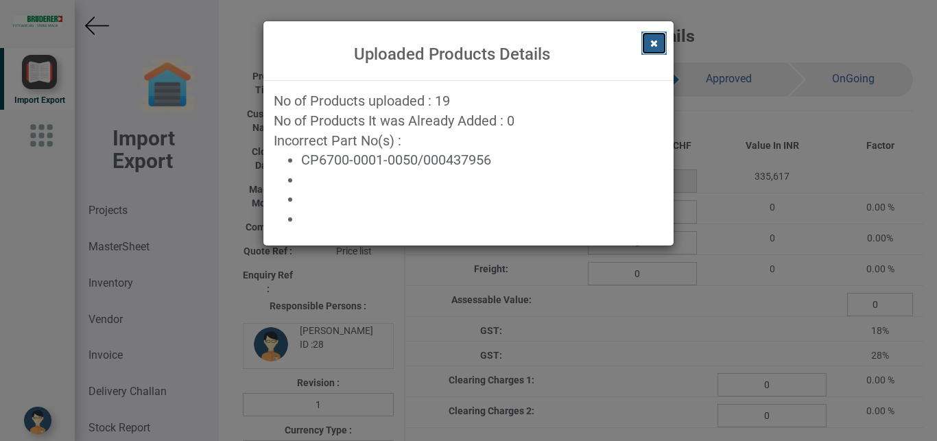
click at [651, 48] on button at bounding box center [654, 43] width 25 height 23
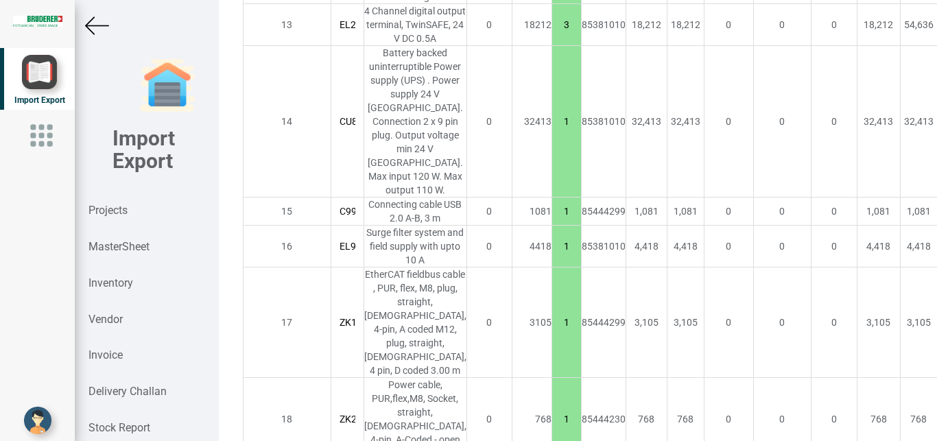
scroll to position [2434, 0]
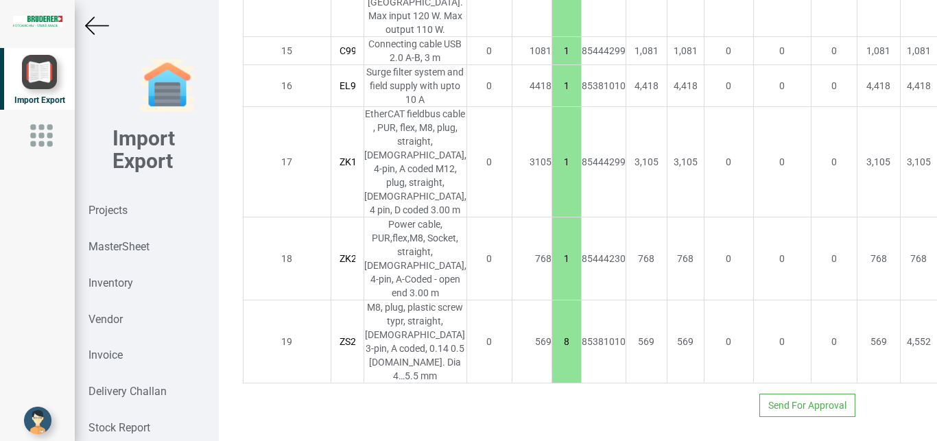
drag, startPoint x: 96, startPoint y: 28, endPoint x: 924, endPoint y: 1, distance: 827.9
click at [98, 28] on img at bounding box center [97, 26] width 24 height 24
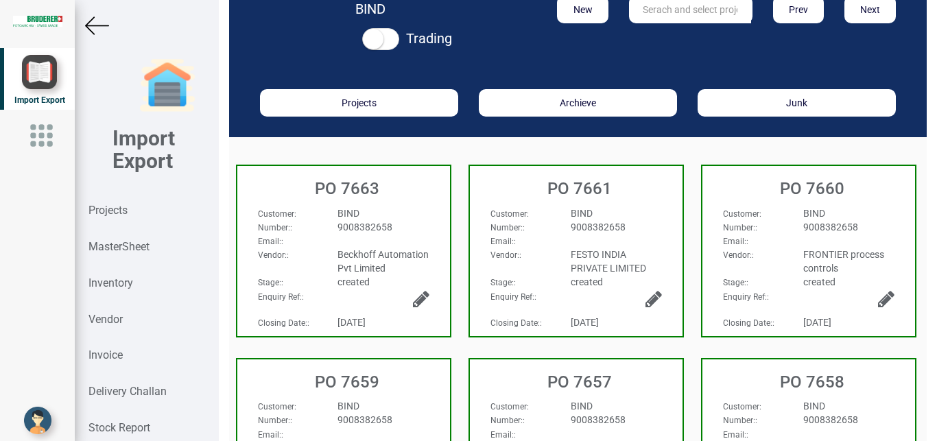
scroll to position [23, 0]
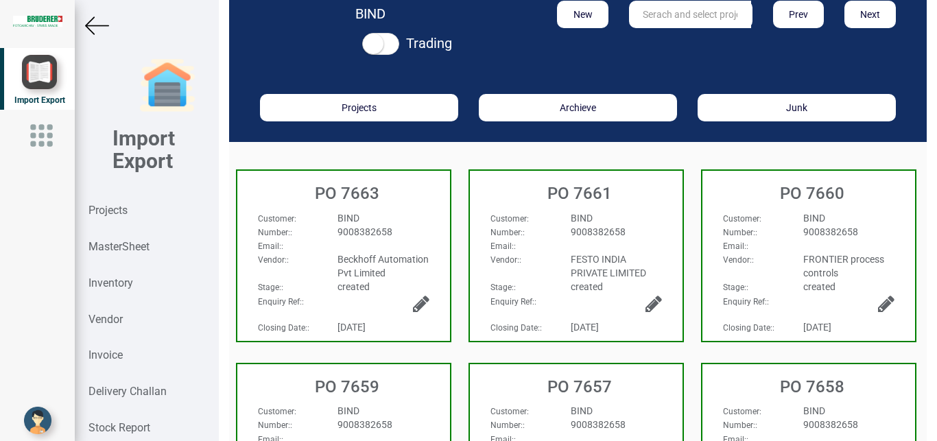
drag, startPoint x: 403, startPoint y: 235, endPoint x: 508, endPoint y: 343, distance: 149.9
click at [403, 235] on div "9008382658" at bounding box center [383, 232] width 112 height 14
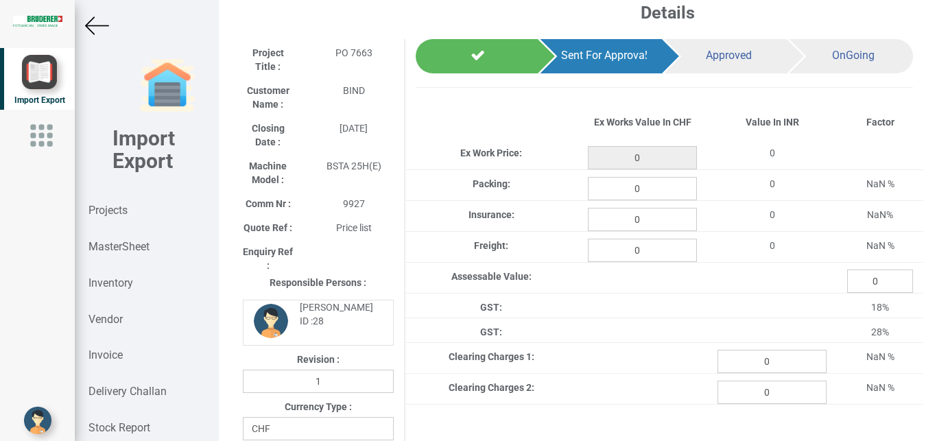
type input "335617"
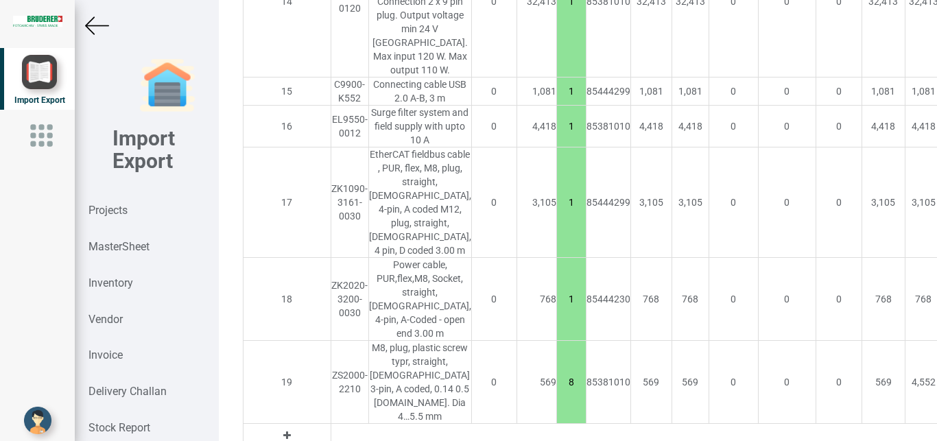
scroll to position [2458, 0]
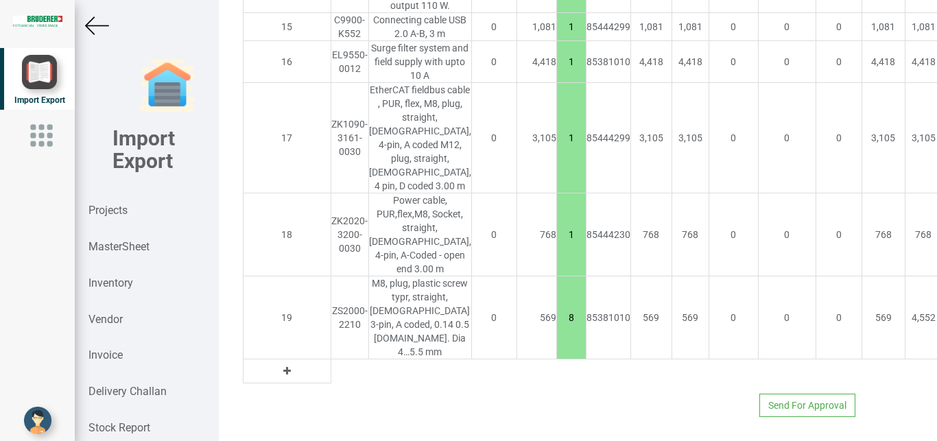
click at [279, 364] on button at bounding box center [287, 371] width 16 height 15
click at [331, 361] on input "text" at bounding box center [349, 371] width 37 height 23
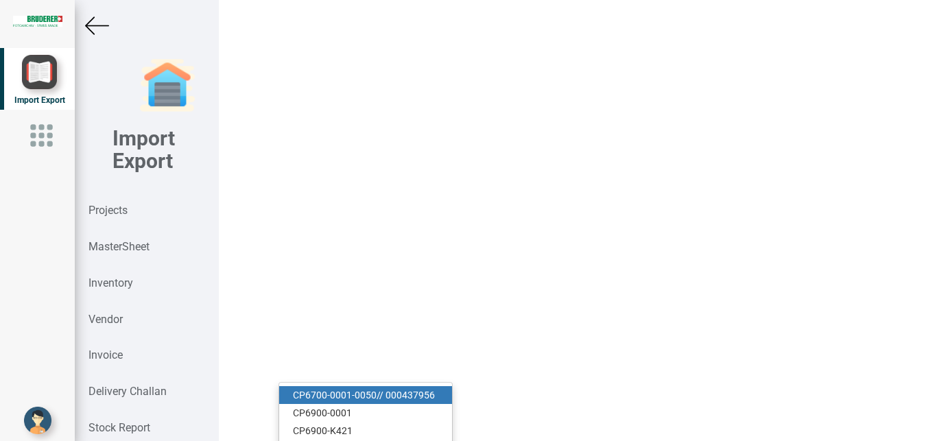
type input "CP"
click at [381, 386] on link "CP 6700-0001-0050// 000437956" at bounding box center [365, 395] width 173 height 18
type input "548403"
type input "CP6700-0001-0050// 000437956"
type input "18"
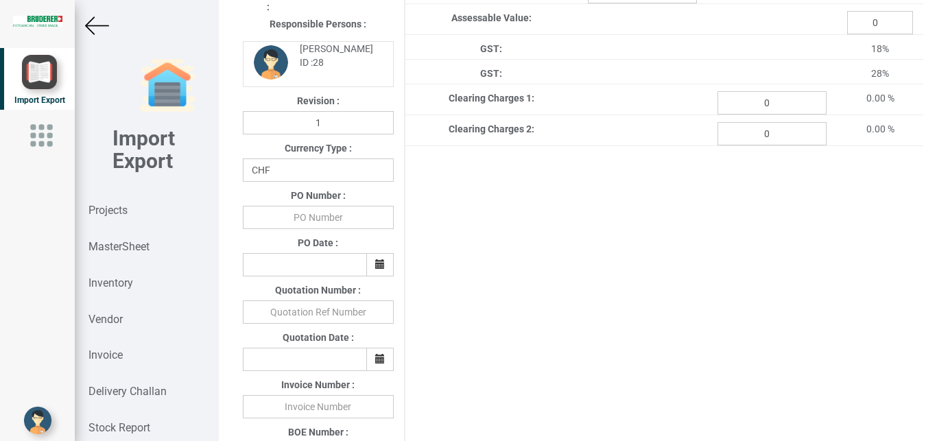
scroll to position [273, 0]
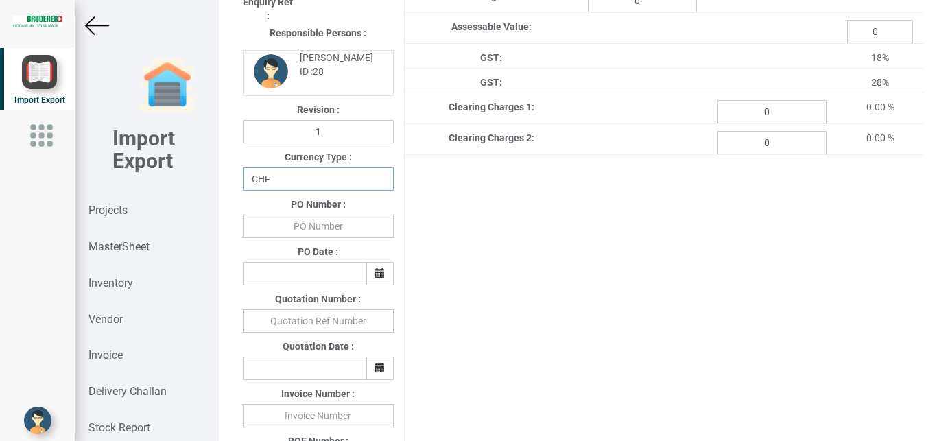
click at [243, 167] on select "CHF INR EUR USD JPY GBP AUD CAD ZAR" at bounding box center [318, 178] width 151 height 23
select select "INR"
click option "INR" at bounding box center [0, 0] width 0 height 0
drag, startPoint x: 320, startPoint y: 233, endPoint x: 442, endPoint y: 216, distance: 122.6
click at [327, 229] on input "text" at bounding box center [318, 226] width 151 height 23
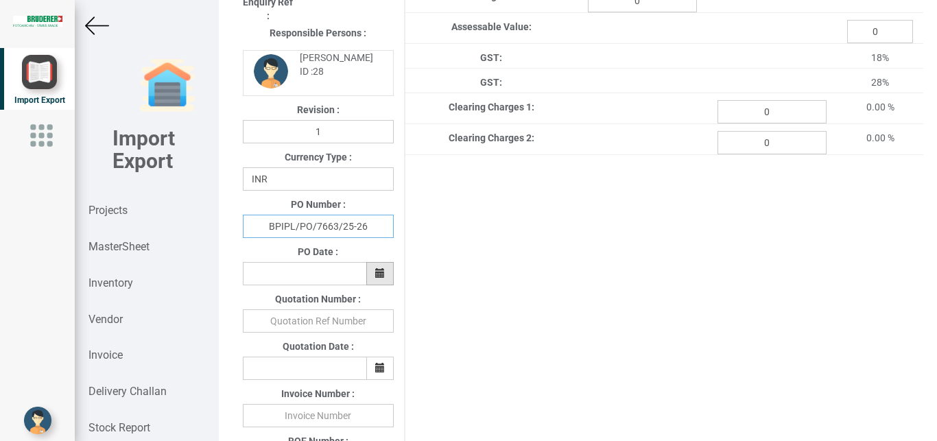
type input "BPIPL/PO/7663/25-26"
click at [373, 273] on button "button" at bounding box center [379, 273] width 27 height 23
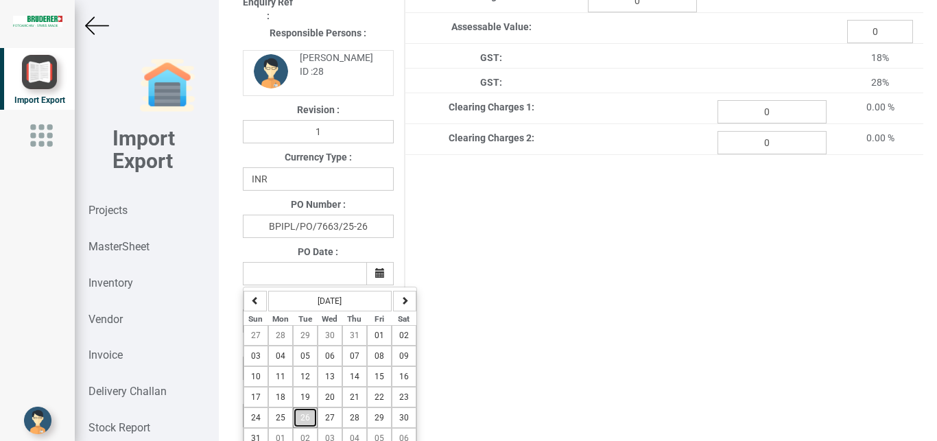
drag, startPoint x: 309, startPoint y: 417, endPoint x: 841, endPoint y: 381, distance: 533.0
click at [336, 413] on tr "24 25 26 27 28 29 30" at bounding box center [330, 418] width 173 height 21
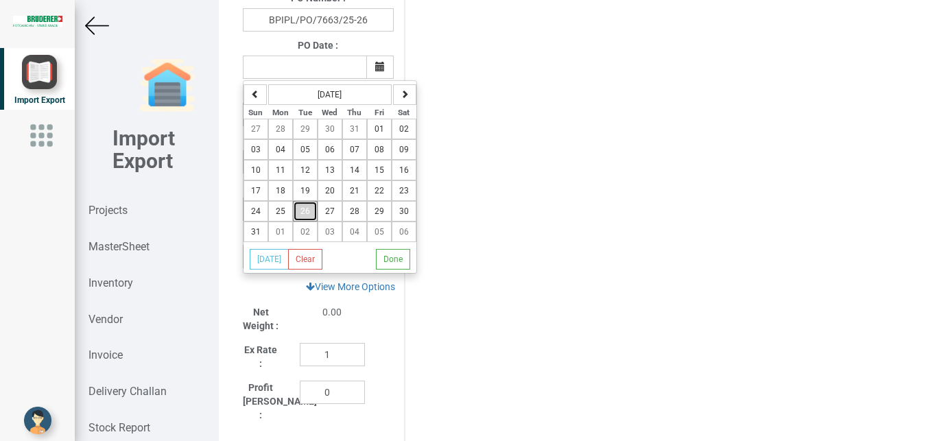
scroll to position [539, 0]
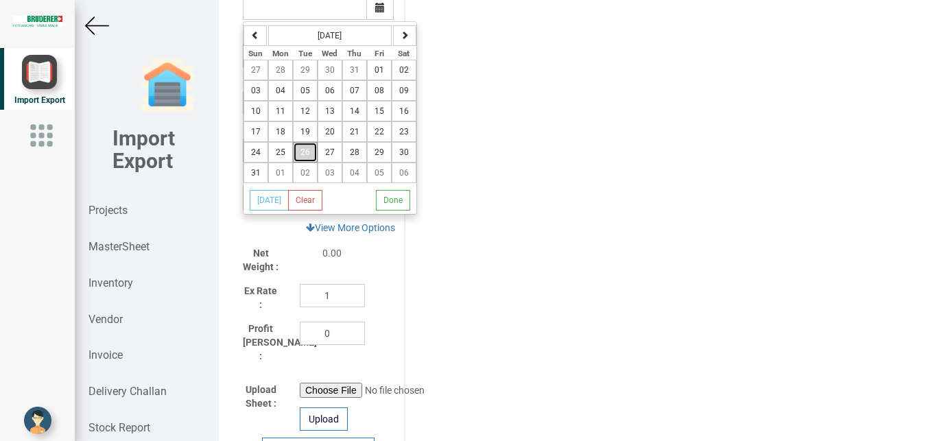
click at [303, 153] on span "26" at bounding box center [306, 153] width 10 height 10
type input "[DATE]"
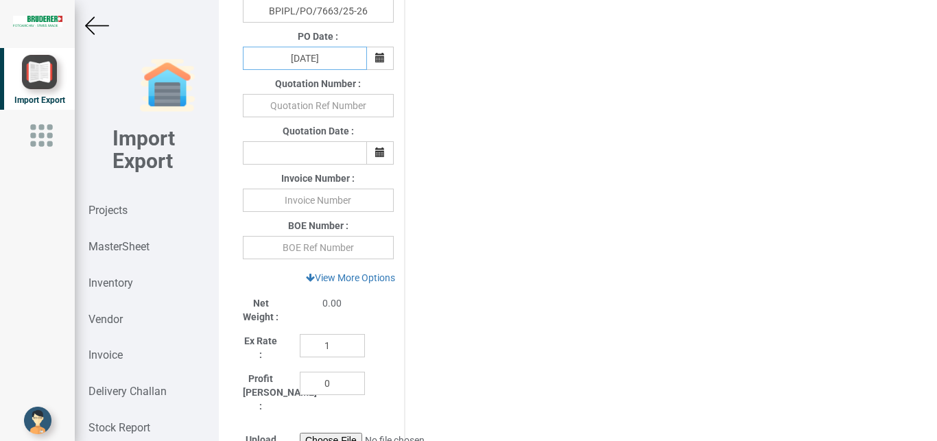
scroll to position [493, 0]
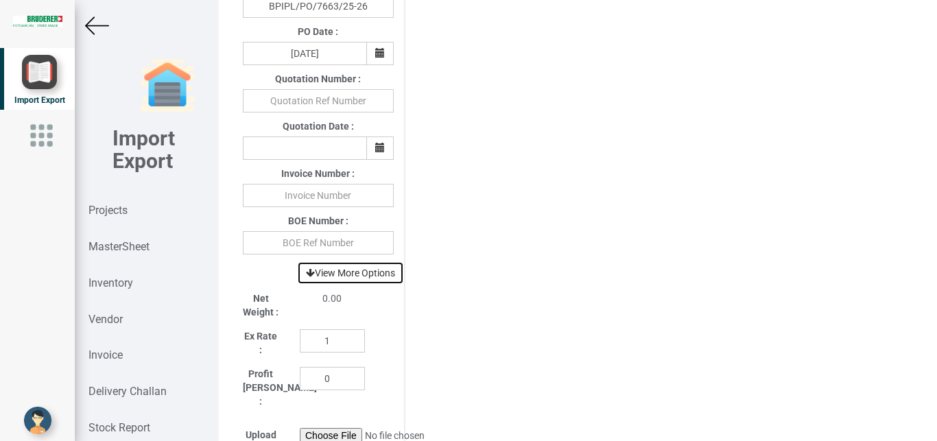
click at [355, 274] on link "View More Options" at bounding box center [350, 272] width 107 height 23
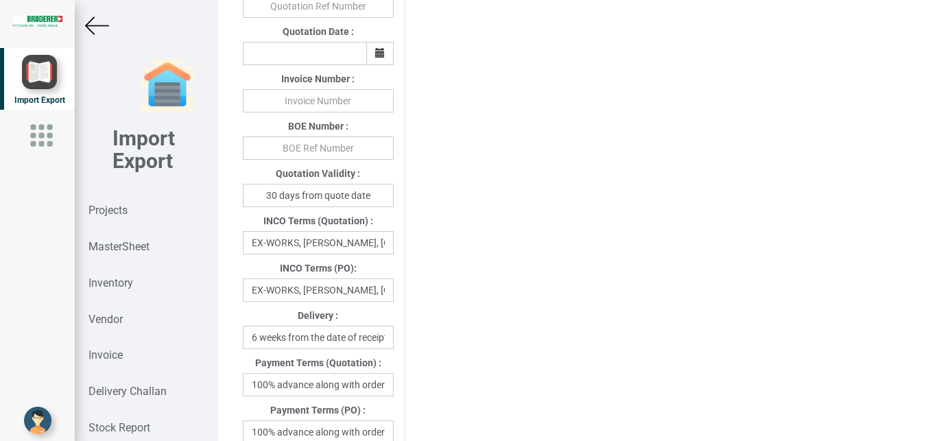
scroll to position [599, 0]
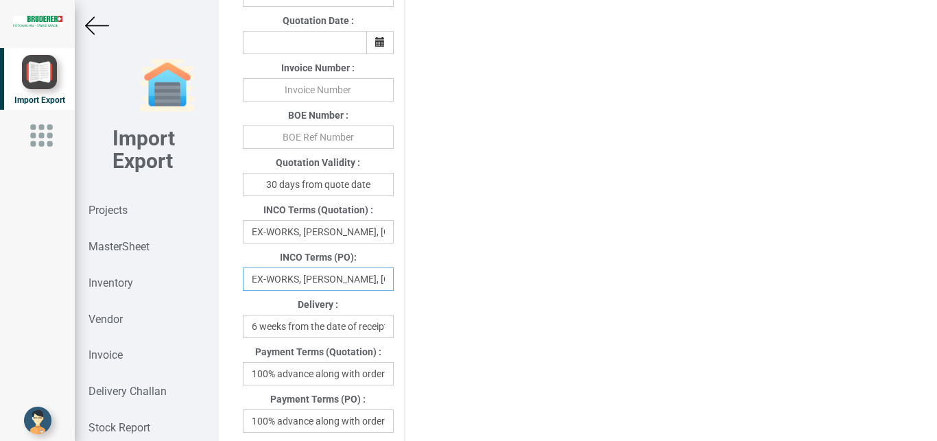
drag, startPoint x: 253, startPoint y: 283, endPoint x: 381, endPoint y: 279, distance: 127.7
click at [381, 279] on input "EX-WORKS, [PERSON_NAME], [GEOGRAPHIC_DATA]" at bounding box center [318, 279] width 151 height 23
drag, startPoint x: 340, startPoint y: 282, endPoint x: 199, endPoint y: 281, distance: 141.3
click at [243, 281] on input "zerland" at bounding box center [318, 279] width 151 height 23
type input "e"
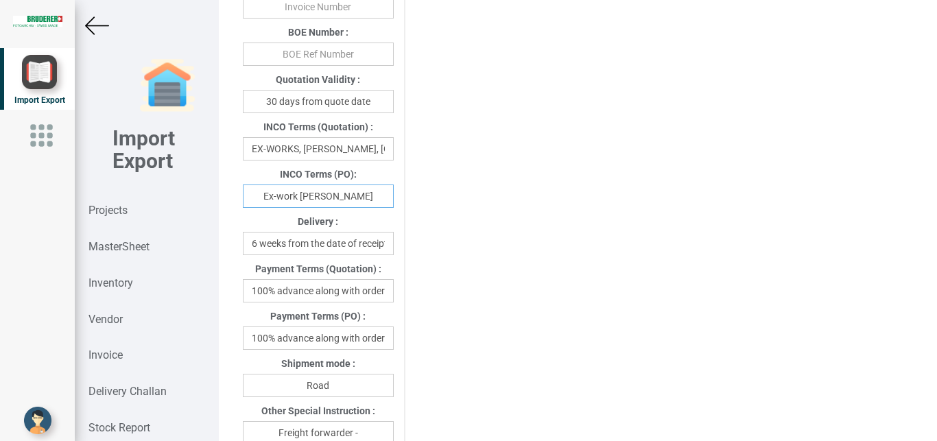
scroll to position [693, 0]
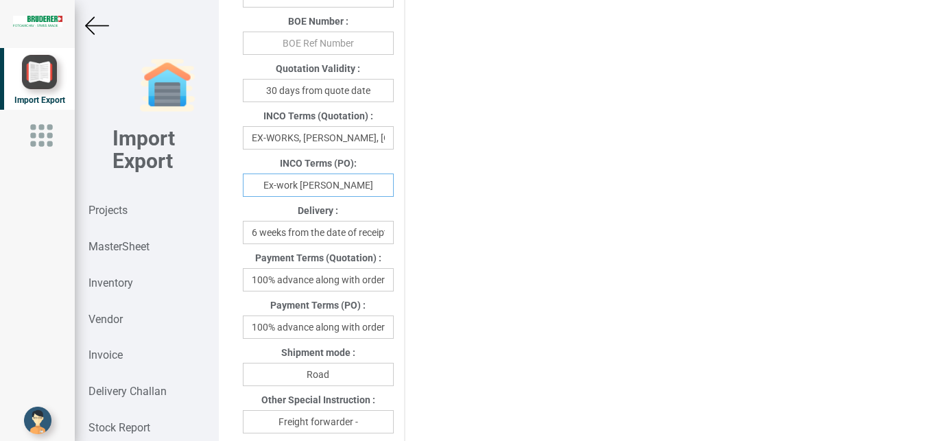
type input "Ex-work [PERSON_NAME]"
drag, startPoint x: 248, startPoint y: 329, endPoint x: 365, endPoint y: 311, distance: 118.8
click at [378, 320] on input "100% advance along with order" at bounding box center [318, 327] width 151 height 23
drag, startPoint x: 349, startPoint y: 324, endPoint x: 267, endPoint y: 331, distance: 82.0
click at [267, 331] on input "wer" at bounding box center [318, 327] width 151 height 23
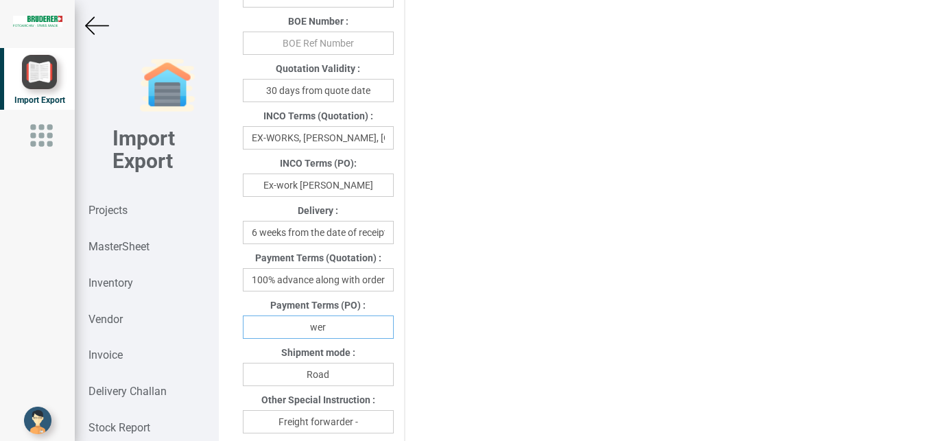
type input "w"
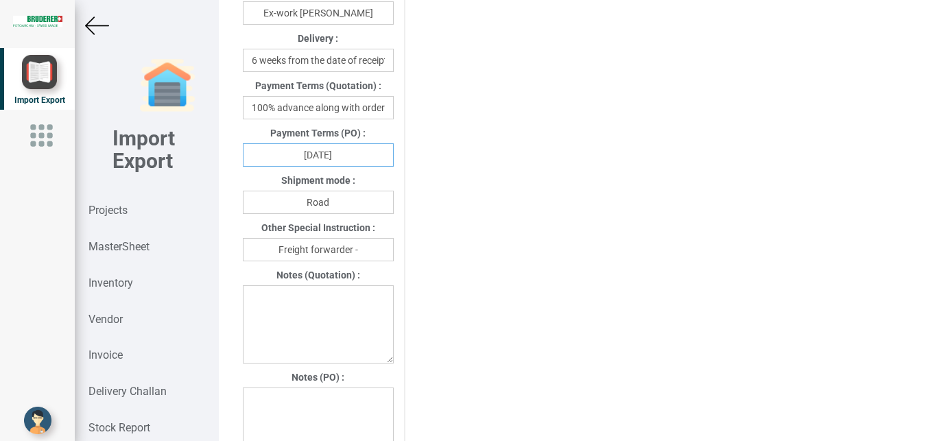
scroll to position [871, 0]
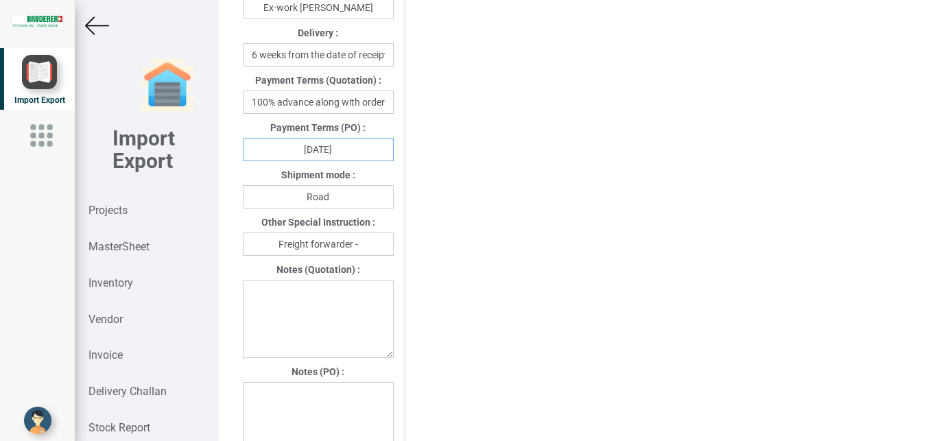
type input "[DATE]"
click at [368, 246] on input "Freight forwarder -" at bounding box center [318, 244] width 151 height 23
type input "Freight forwarder -Your preferred transport"
paste textarea "1. GST : Extra as per actual 2 Warranty: 12 months from the date of dispatch fr…"
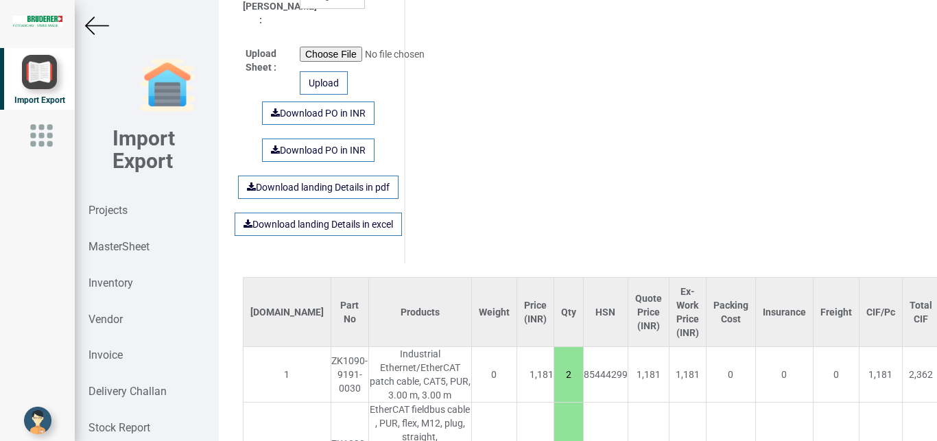
scroll to position [1436, 0]
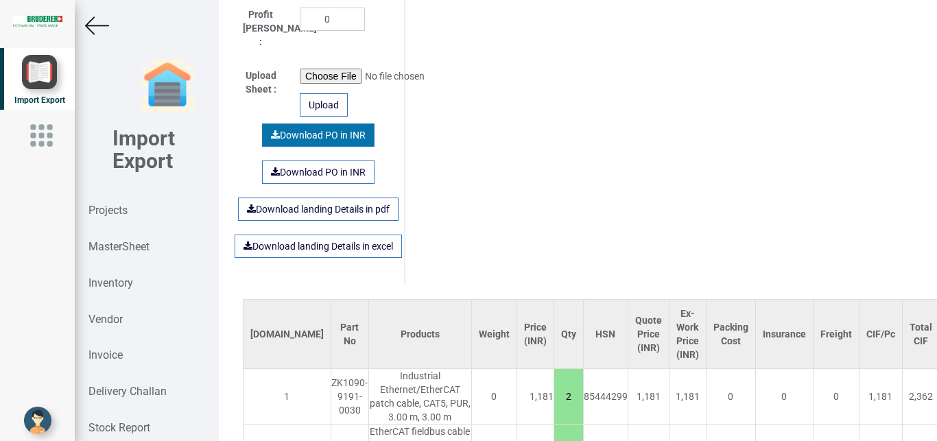
type textarea "1. GST : Extra as per actual 2 Warranty: 12 months from the date of dispatch fr…"
click at [308, 124] on link "Download PO in INR" at bounding box center [318, 135] width 113 height 23
click at [94, 27] on img at bounding box center [97, 26] width 24 height 24
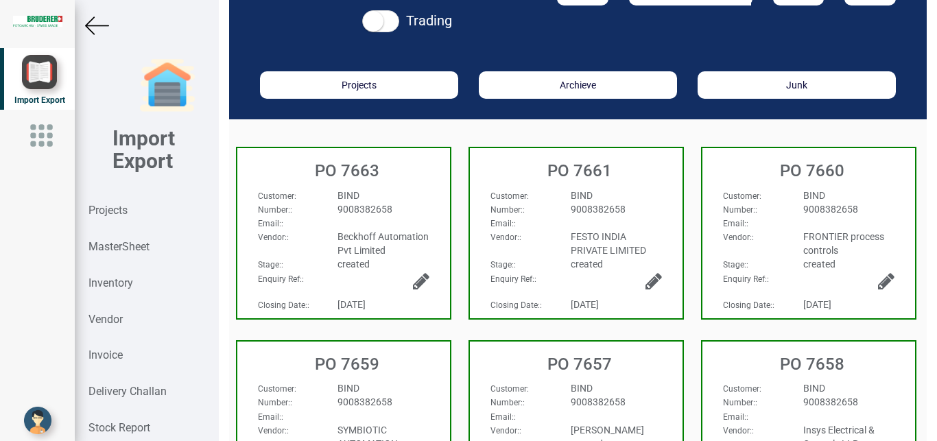
scroll to position [85, 0]
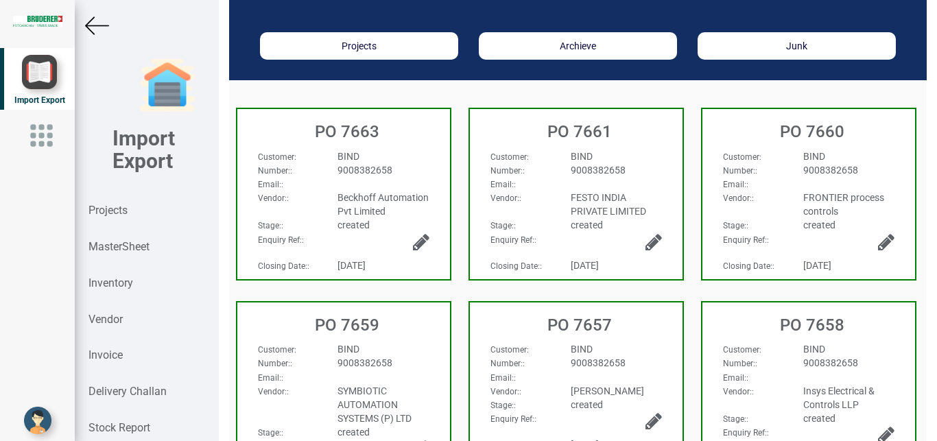
drag, startPoint x: 765, startPoint y: 193, endPoint x: 569, endPoint y: 189, distance: 196.3
click at [764, 194] on div "Vendor: :" at bounding box center [753, 198] width 80 height 14
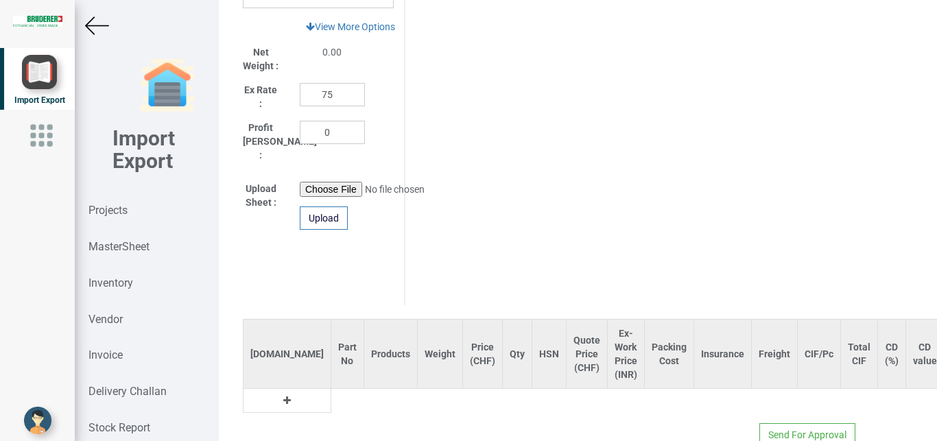
scroll to position [726, 0]
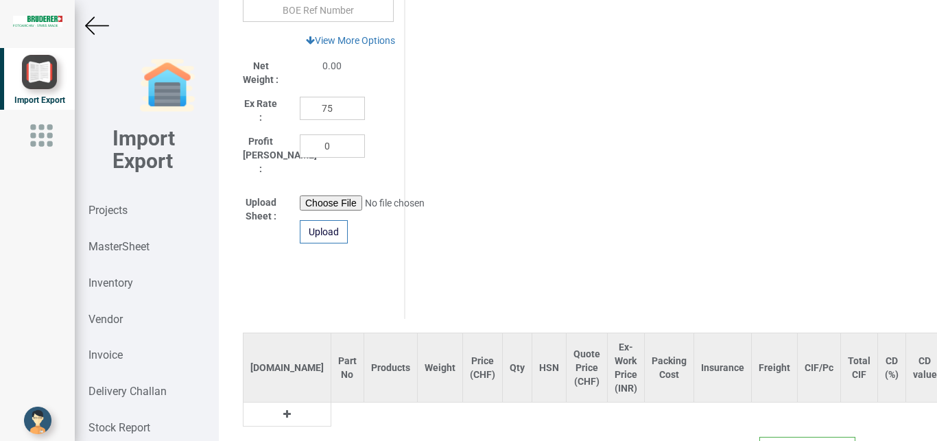
click at [283, 410] on icon at bounding box center [287, 415] width 8 height 10
drag, startPoint x: 282, startPoint y: 407, endPoint x: 311, endPoint y: 407, distance: 28.8
click at [331, 407] on input "text" at bounding box center [347, 414] width 32 height 23
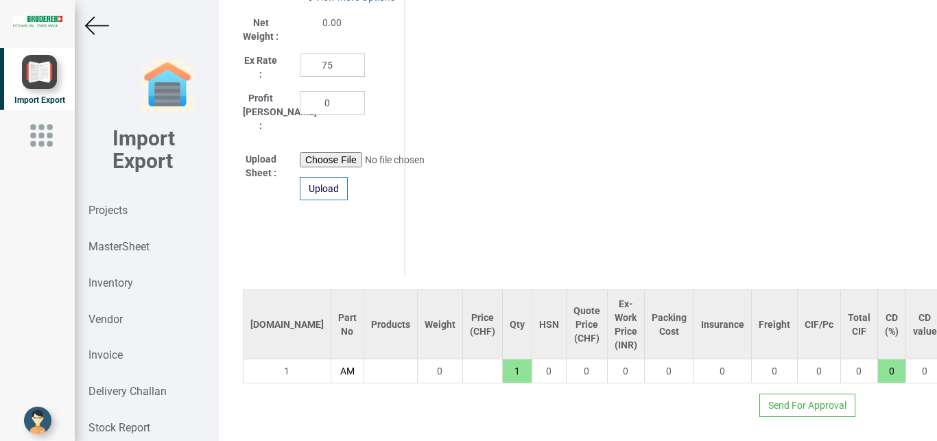
scroll to position [0, 0]
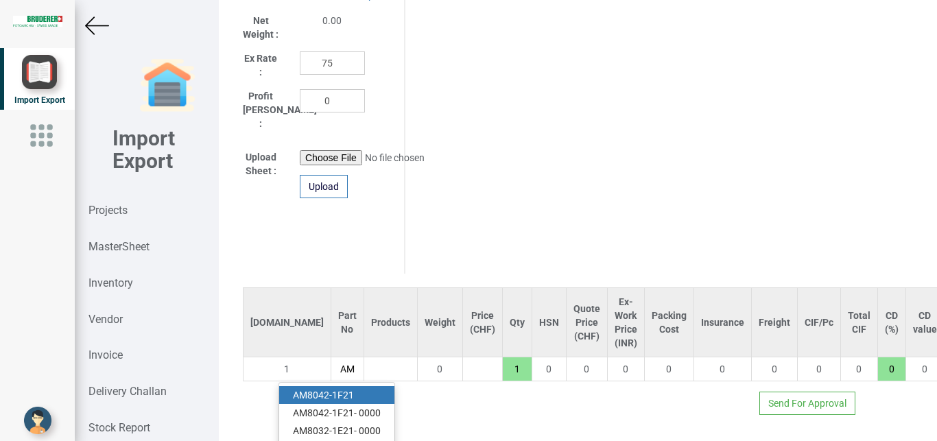
type input "A"
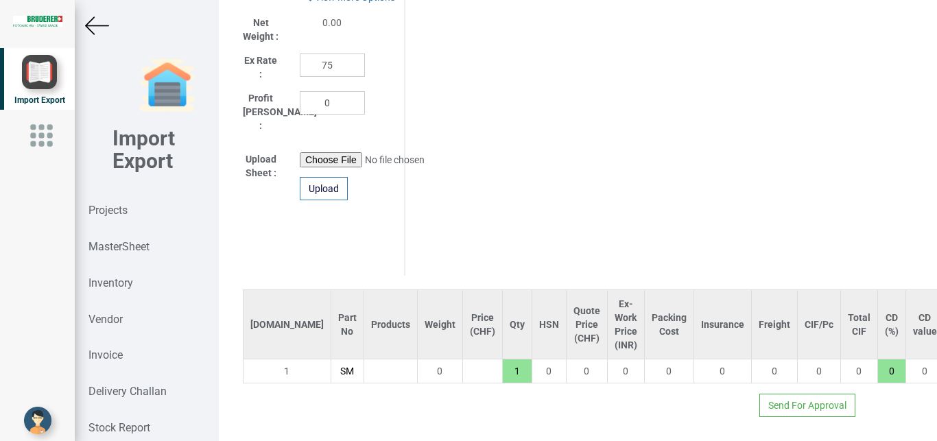
type input "S"
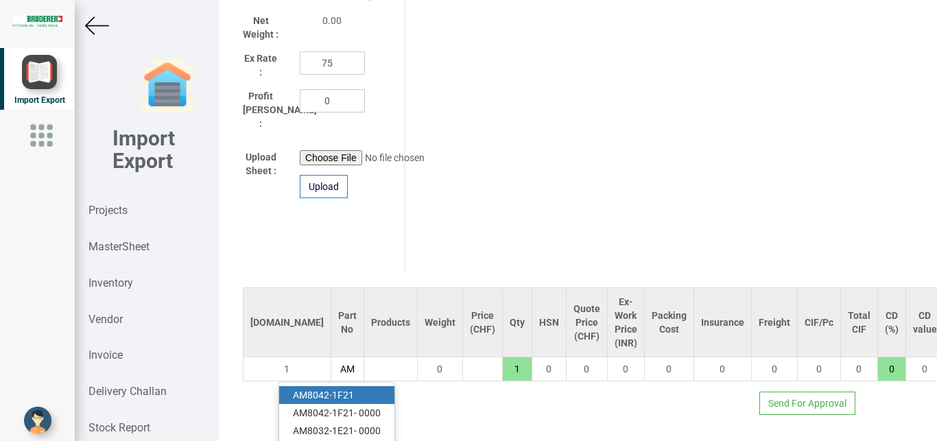
type input "A"
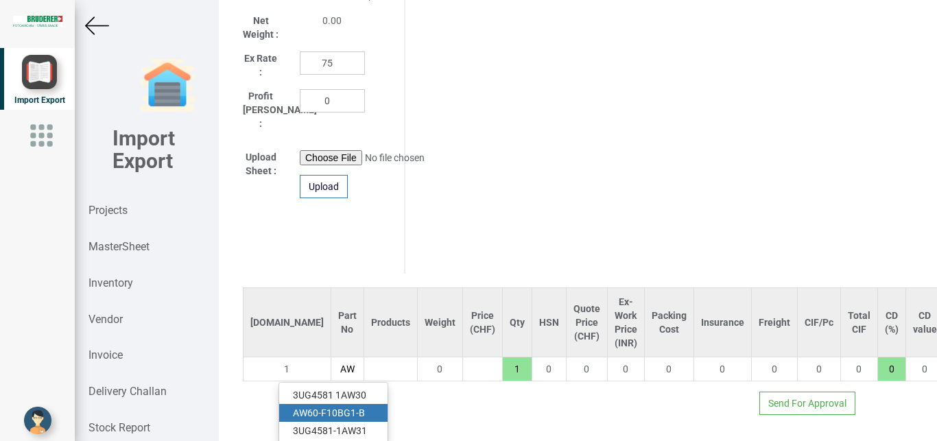
type input "AW"
click at [357, 404] on link "AW 60-F10BG1-B" at bounding box center [333, 413] width 108 height 18
type input "6807"
type input "AW60-F10BG1-B"
type input "18"
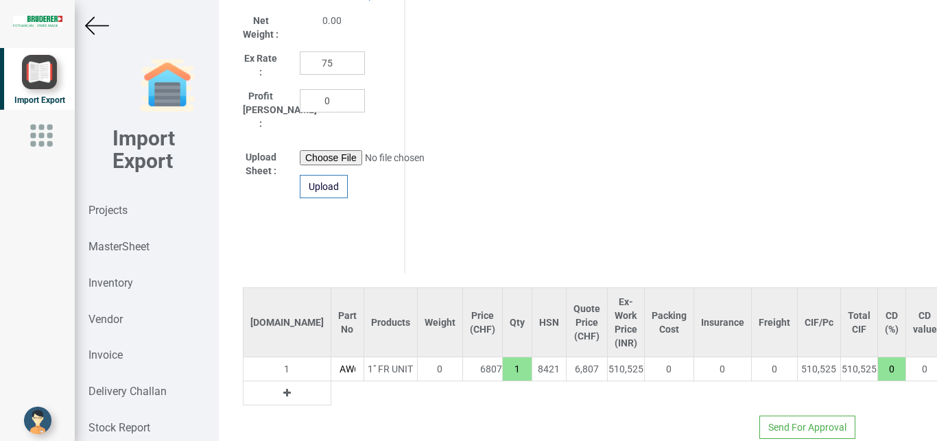
scroll to position [0, 55]
click at [283, 388] on icon at bounding box center [287, 393] width 8 height 10
click at [331, 386] on input "text" at bounding box center [347, 392] width 32 height 23
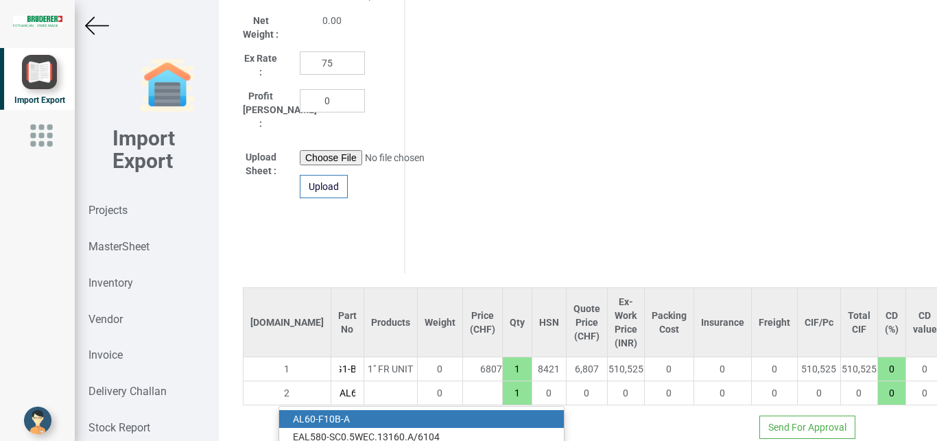
scroll to position [0, 1]
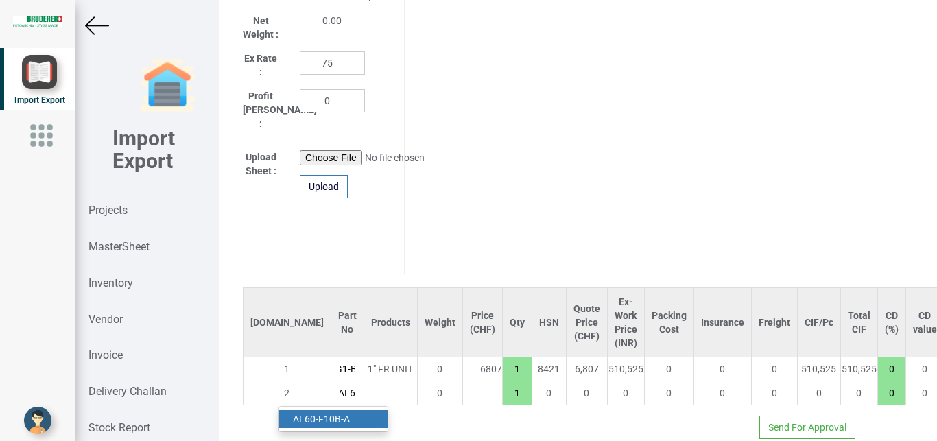
type input "AL6"
click at [345, 410] on link "AL6 0-F10B-A" at bounding box center [333, 419] width 108 height 18
type input "11771"
type input "AL60-F10B-A"
type input "18"
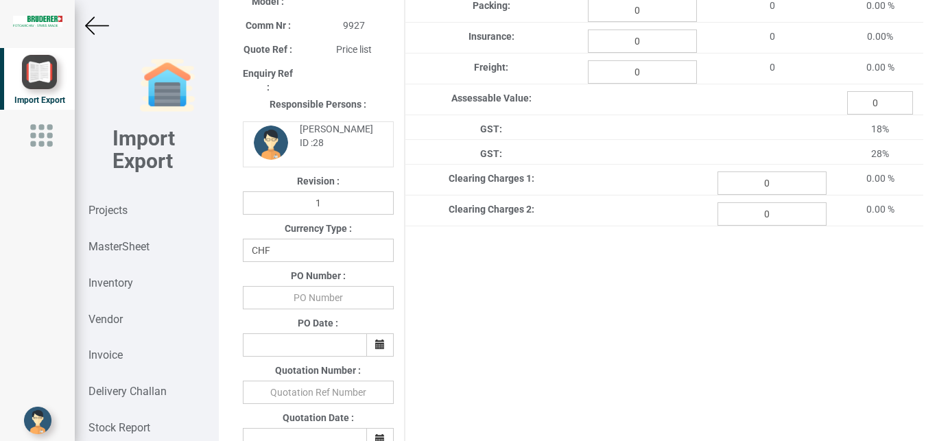
scroll to position [208, 0]
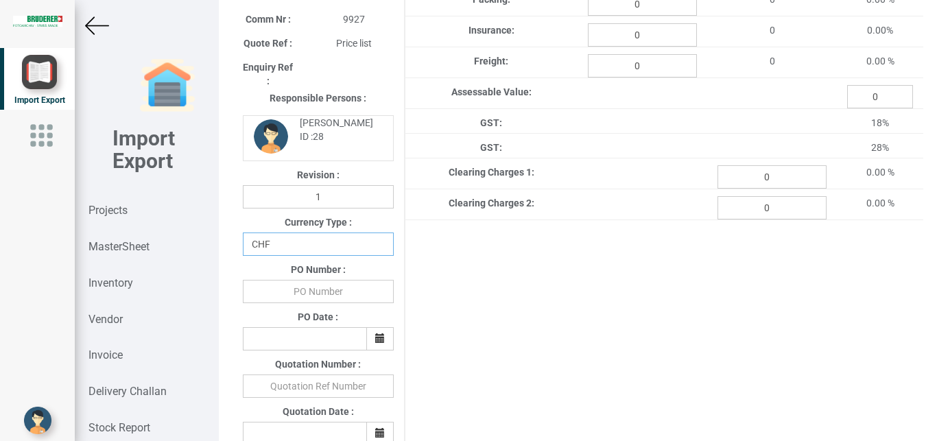
click at [243, 233] on select "CHF INR EUR USD JPY GBP AUD CAD ZAR" at bounding box center [318, 244] width 151 height 23
select select "INR"
click option "INR" at bounding box center [0, 0] width 0 height 0
click at [308, 290] on input "text" at bounding box center [318, 291] width 151 height 23
type input "BPIPL/PO/7660/25-26"
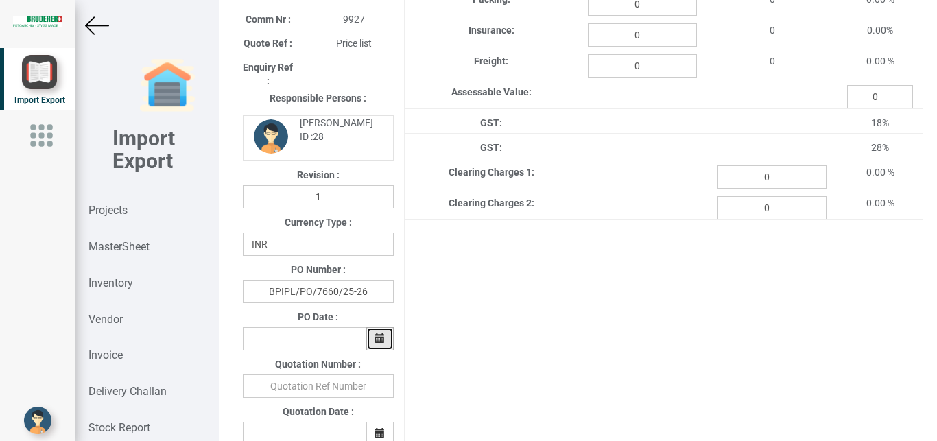
click at [370, 342] on button "button" at bounding box center [379, 338] width 27 height 23
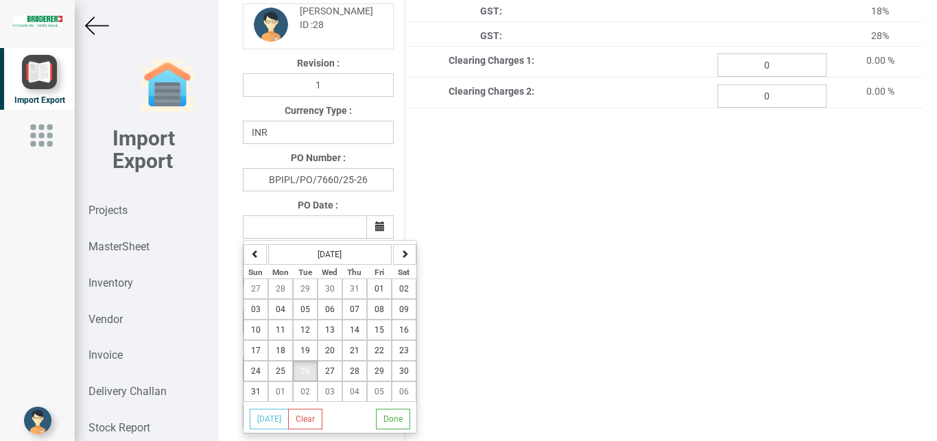
scroll to position [322, 0]
drag, startPoint x: 307, startPoint y: 370, endPoint x: 320, endPoint y: 350, distance: 23.8
click at [310, 370] on button "26" at bounding box center [305, 369] width 25 height 21
type input "[DATE]"
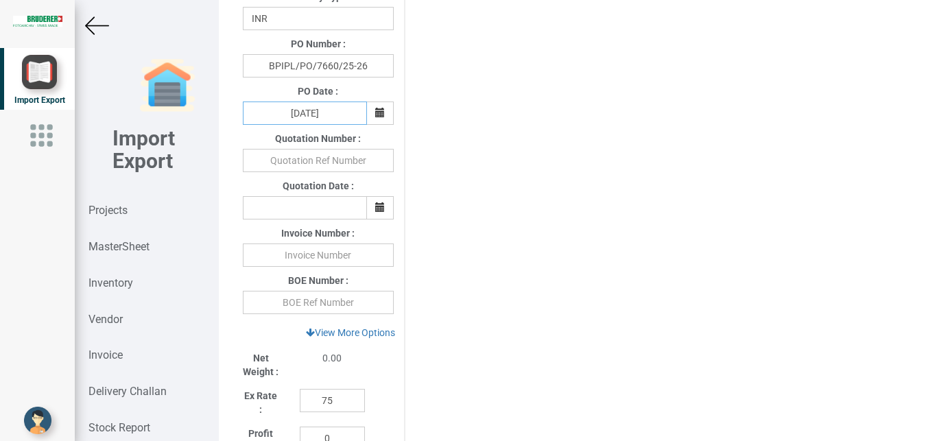
scroll to position [456, 0]
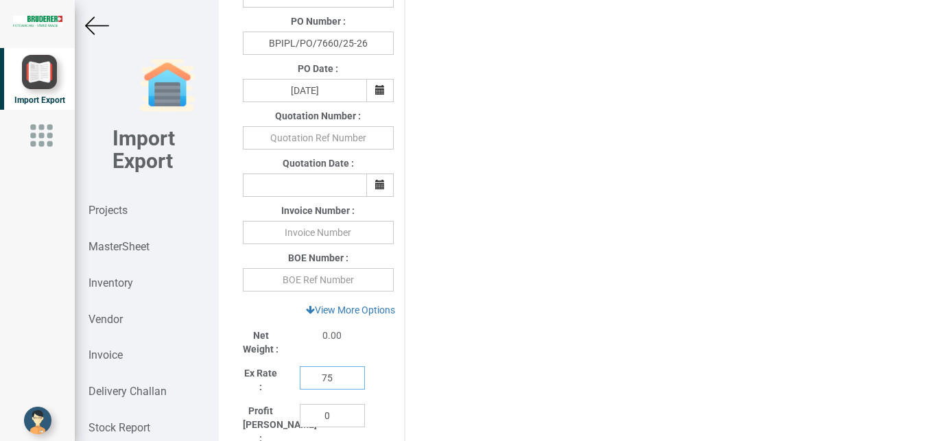
drag, startPoint x: 327, startPoint y: 382, endPoint x: 285, endPoint y: 381, distance: 42.5
click at [300, 381] on input "75" at bounding box center [332, 377] width 65 height 23
type input "1"
click at [351, 311] on link "View More Options" at bounding box center [350, 309] width 107 height 23
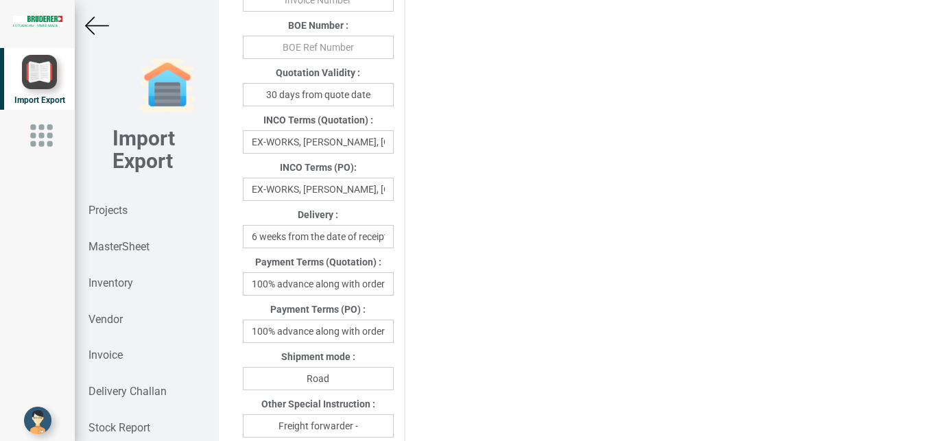
scroll to position [686, 0]
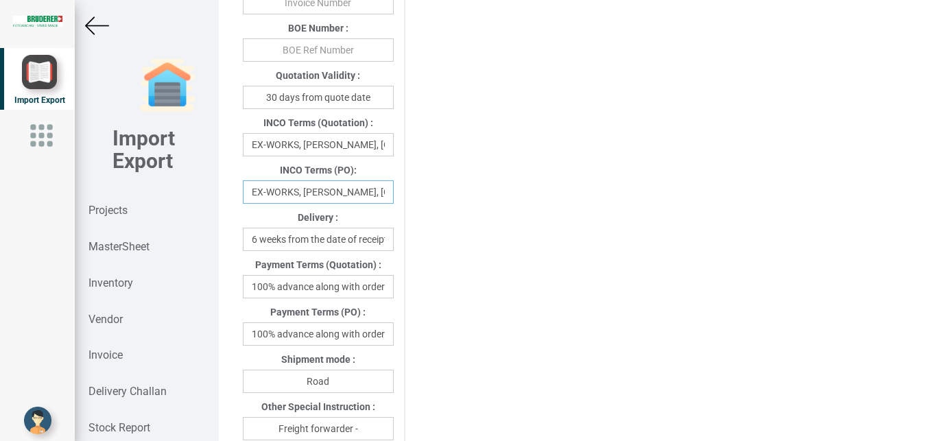
drag, startPoint x: 248, startPoint y: 195, endPoint x: 403, endPoint y: 192, distance: 154.4
click at [406, 200] on div "Project Title : PO 7660 Customer Name : BIND Closing Date : [DATE] Machine Mode…" at bounding box center [578, 205] width 691 height 1659
drag, startPoint x: 350, startPoint y: 199, endPoint x: 256, endPoint y: 198, distance: 94.0
click at [256, 198] on input "zerland" at bounding box center [318, 191] width 151 height 23
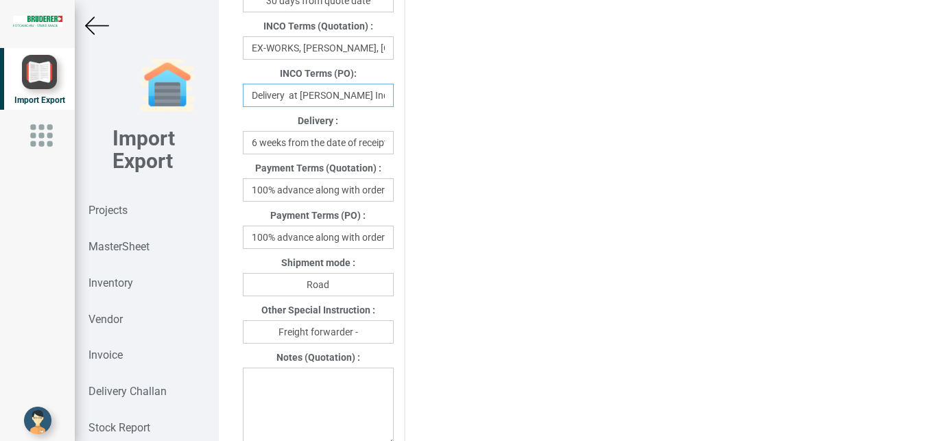
scroll to position [773, 0]
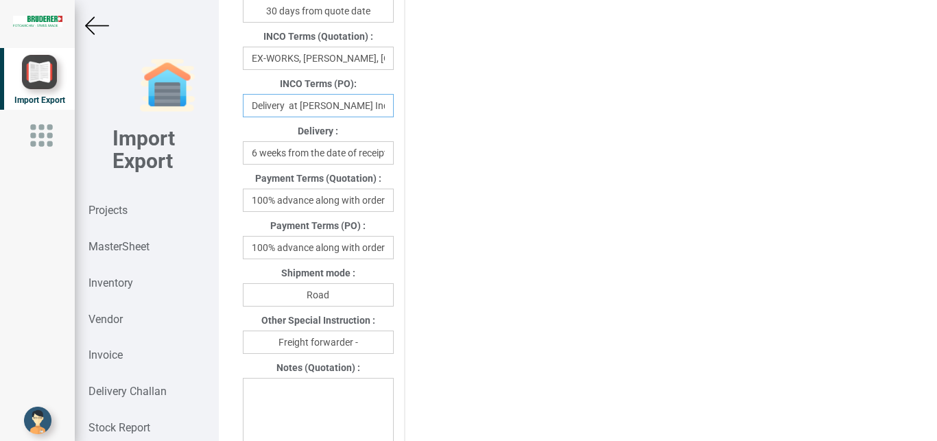
type input "Delivery at [PERSON_NAME] India"
drag, startPoint x: 252, startPoint y: 250, endPoint x: 404, endPoint y: 252, distance: 152.3
click at [394, 252] on input "100% advance along with order" at bounding box center [318, 247] width 151 height 23
drag, startPoint x: 314, startPoint y: 256, endPoint x: 325, endPoint y: 256, distance: 10.3
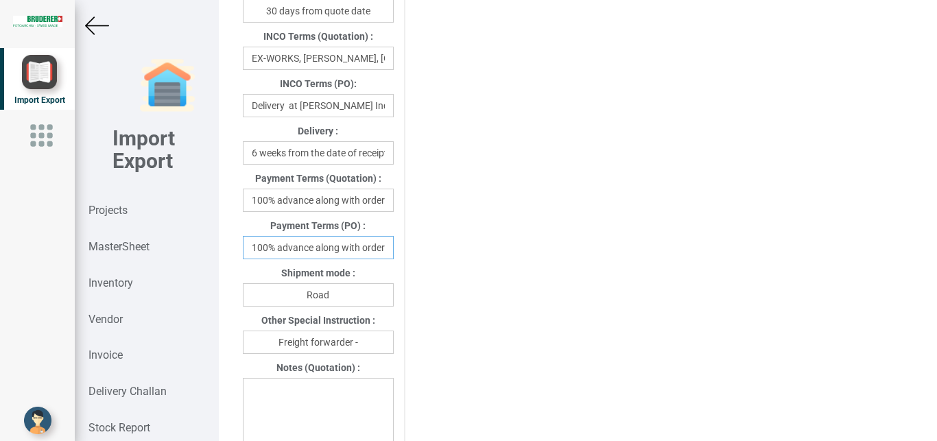
click at [315, 255] on input "100% advance along with order" at bounding box center [318, 247] width 151 height 23
drag, startPoint x: 313, startPoint y: 252, endPoint x: 392, endPoint y: 248, distance: 79.7
click at [394, 248] on input "100% advance along with order" at bounding box center [318, 247] width 151 height 23
type input "100% advance against Proforma Invoice"
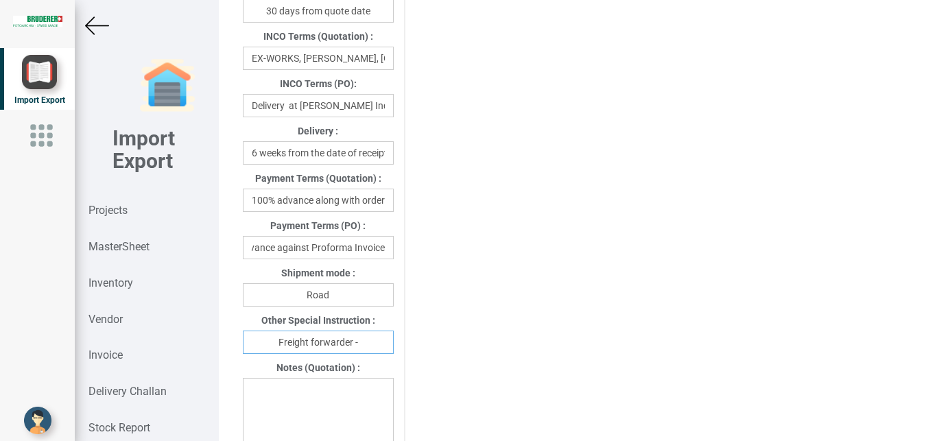
drag, startPoint x: 370, startPoint y: 345, endPoint x: 399, endPoint y: 345, distance: 28.8
click at [371, 345] on input "Freight forwarder -" at bounding box center [318, 342] width 151 height 23
type input "Freight forwarder - Your preferred"
